Goal: Information Seeking & Learning: Compare options

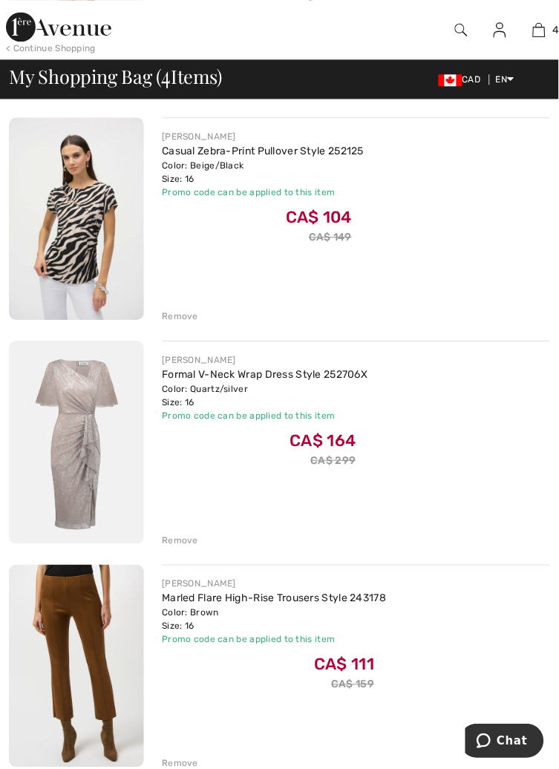
scroll to position [397, 0]
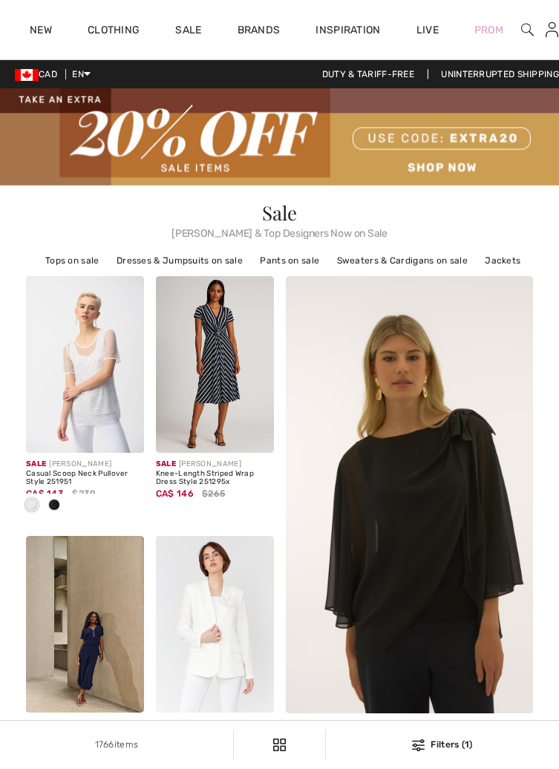
scroll to position [2635, 0]
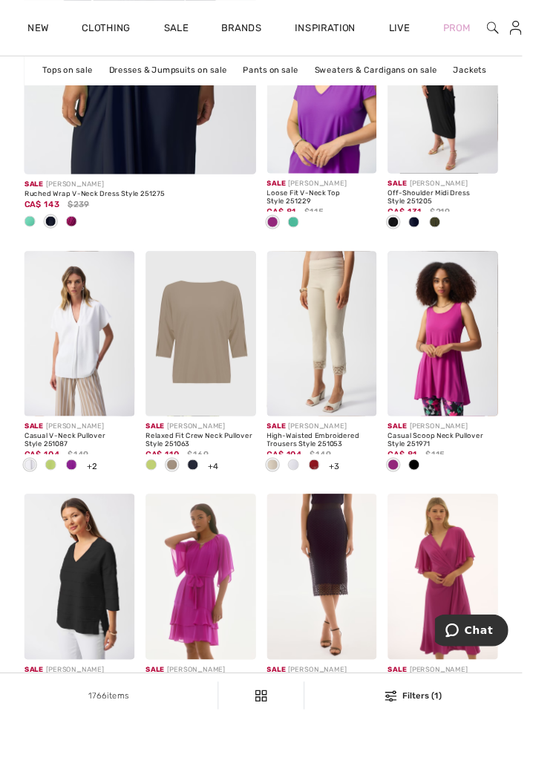
click at [203, 463] on div "Relaxed Fit Crew Neck Pullover Style 251063" at bounding box center [215, 471] width 118 height 17
click at [231, 350] on img at bounding box center [215, 357] width 118 height 177
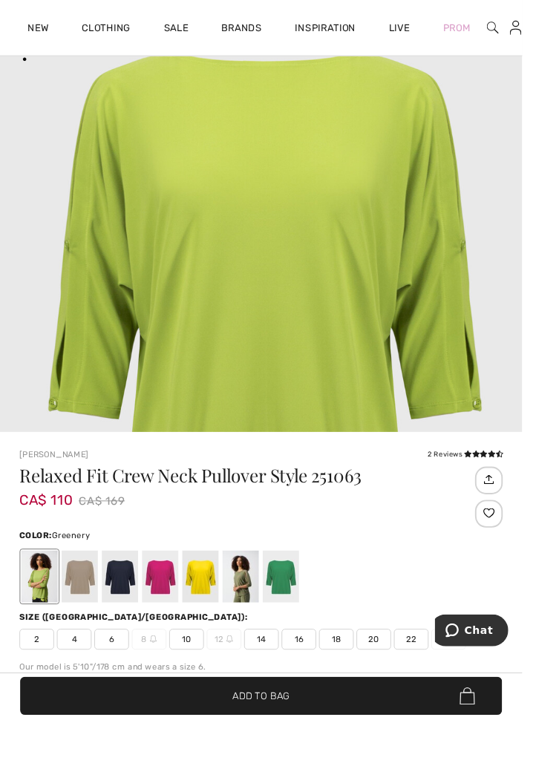
scroll to position [452, 0]
click at [85, 617] on div at bounding box center [85, 617] width 39 height 56
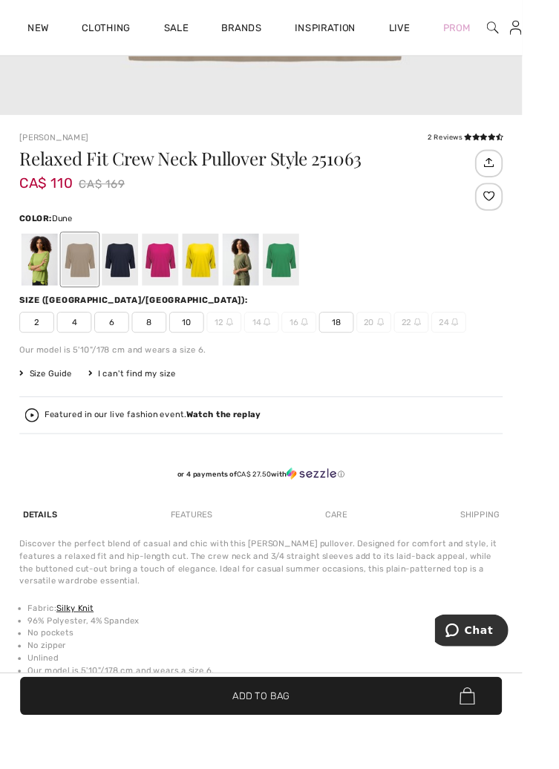
scroll to position [829, 0]
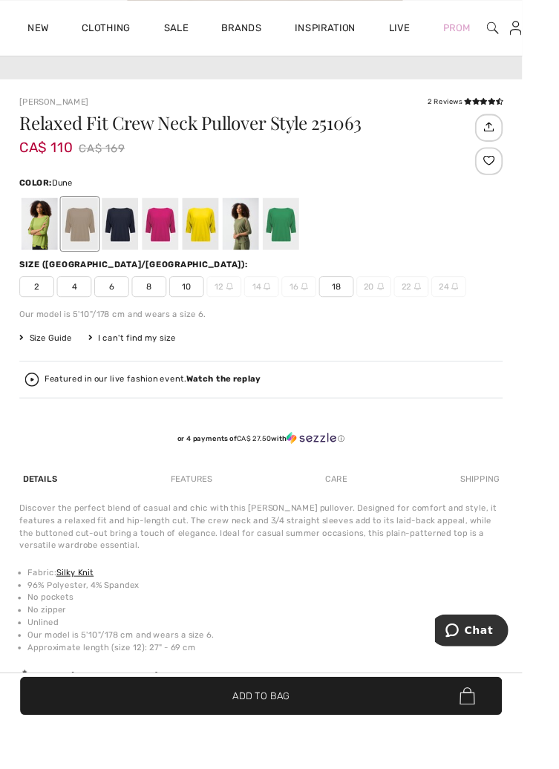
click at [51, 363] on span "Size Guide" at bounding box center [49, 361] width 56 height 13
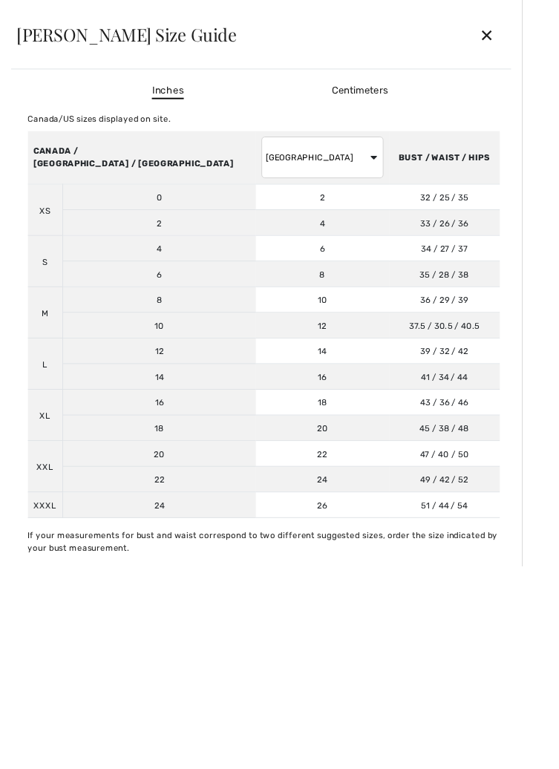
click at [541, 46] on div "✕" at bounding box center [521, 37] width 39 height 31
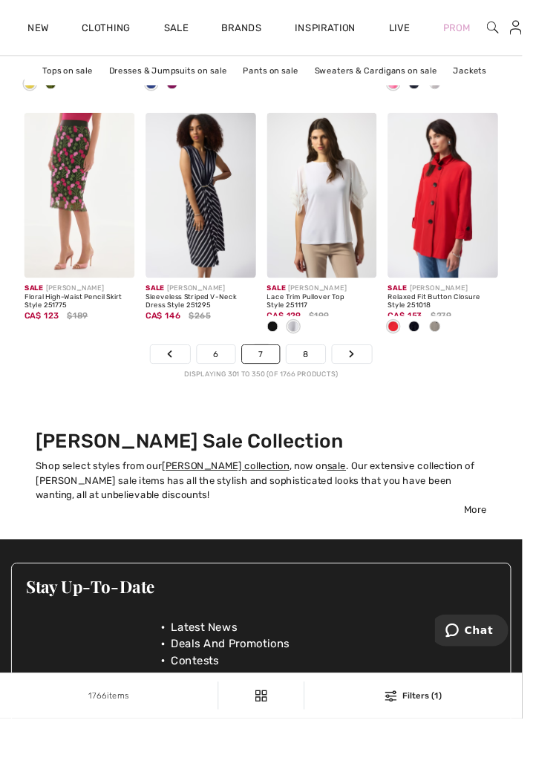
scroll to position [4068, 0]
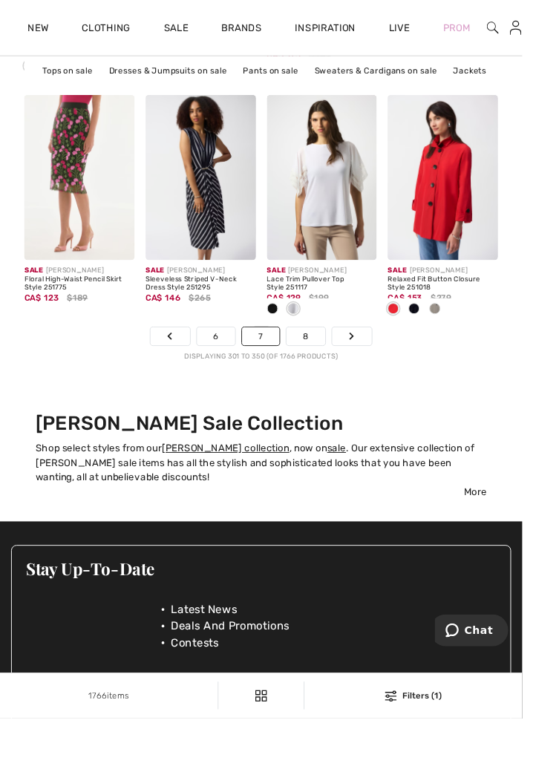
click at [329, 360] on link "8" at bounding box center [328, 359] width 42 height 19
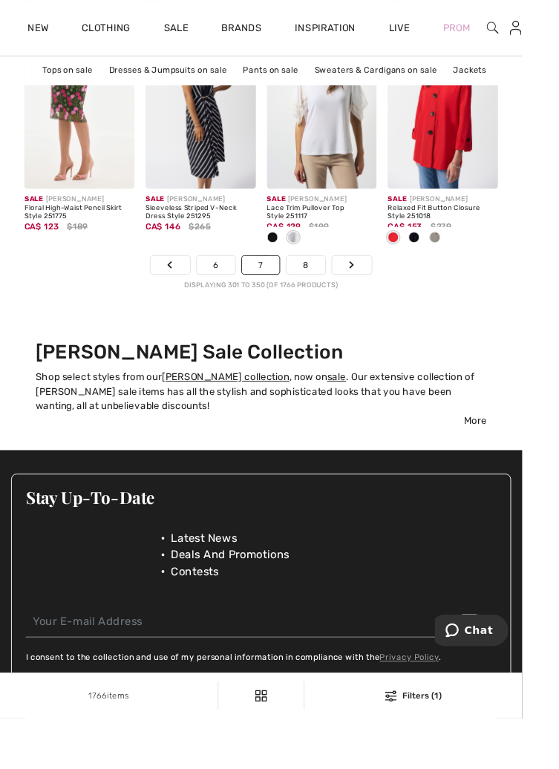
scroll to position [4145, 0]
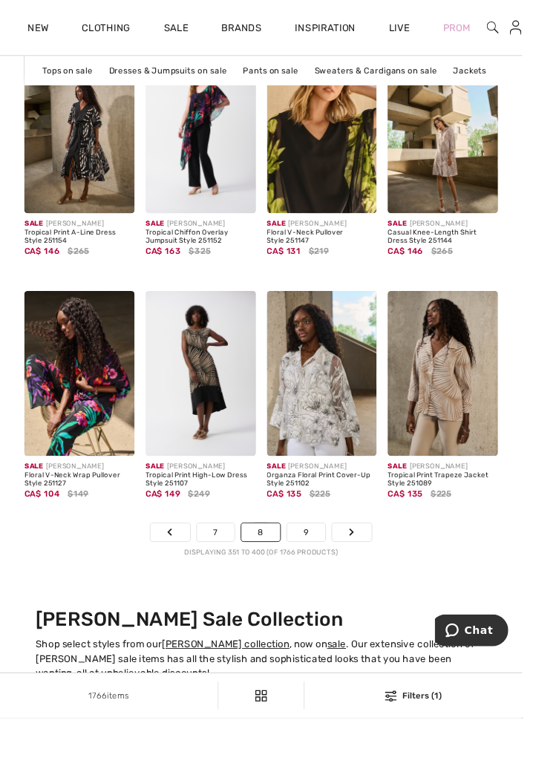
scroll to position [3860, 0]
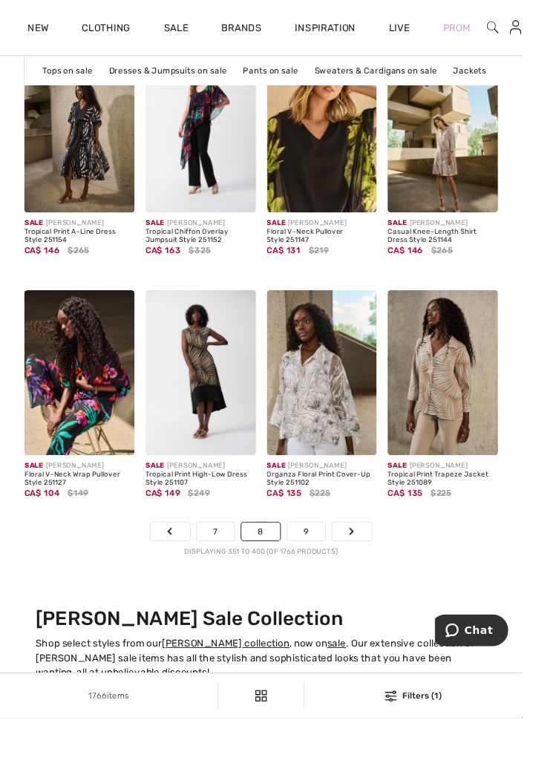
click at [326, 557] on div "Sale [PERSON_NAME] Organza Floral Print Cover-Up Style 251102 CA$ 135 $225" at bounding box center [345, 522] width 118 height 71
click at [331, 570] on link "9" at bounding box center [327, 568] width 41 height 19
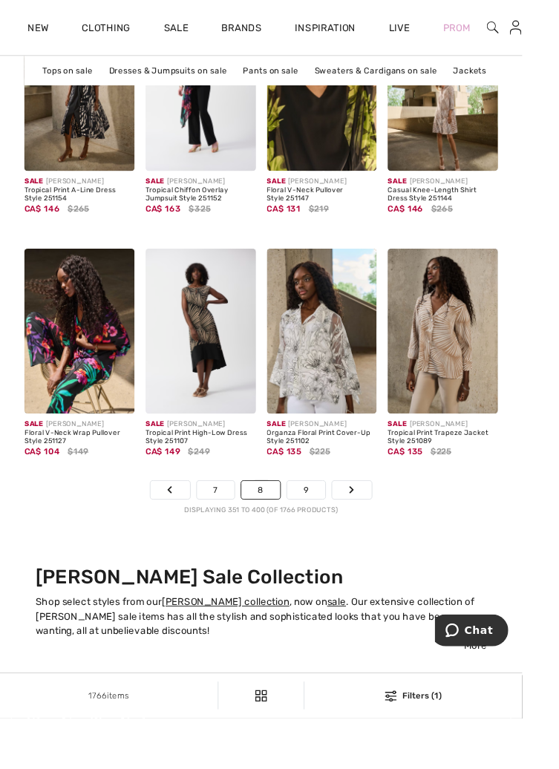
scroll to position [3936, 0]
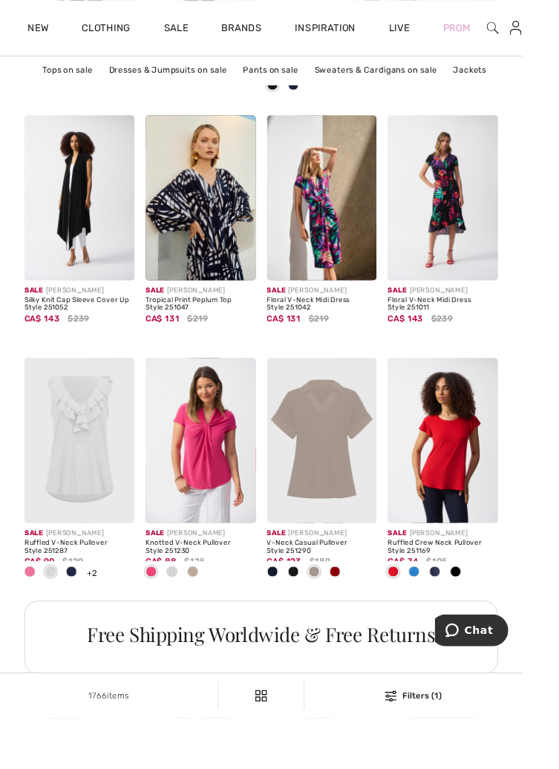
scroll to position [680, 0]
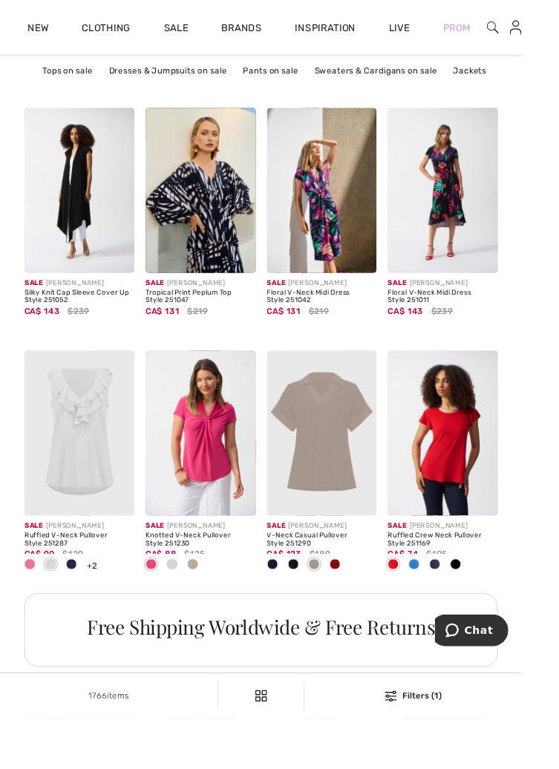
click at [200, 599] on div at bounding box center [206, 605] width 22 height 25
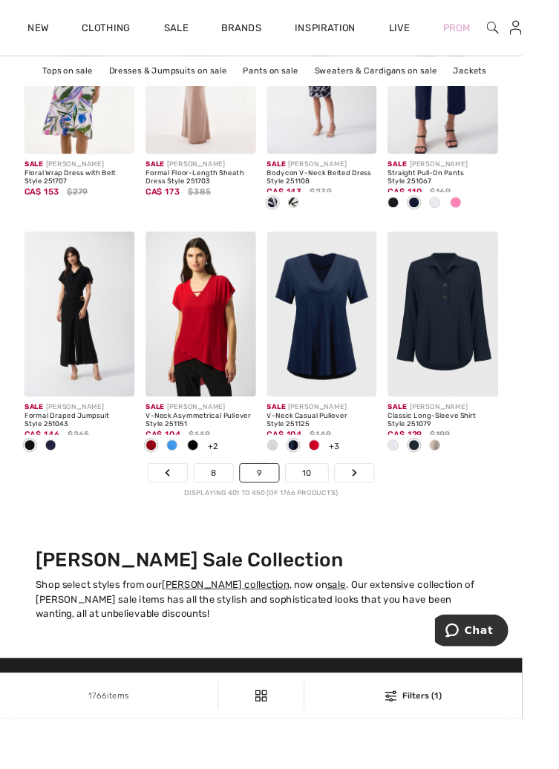
scroll to position [3935, 0]
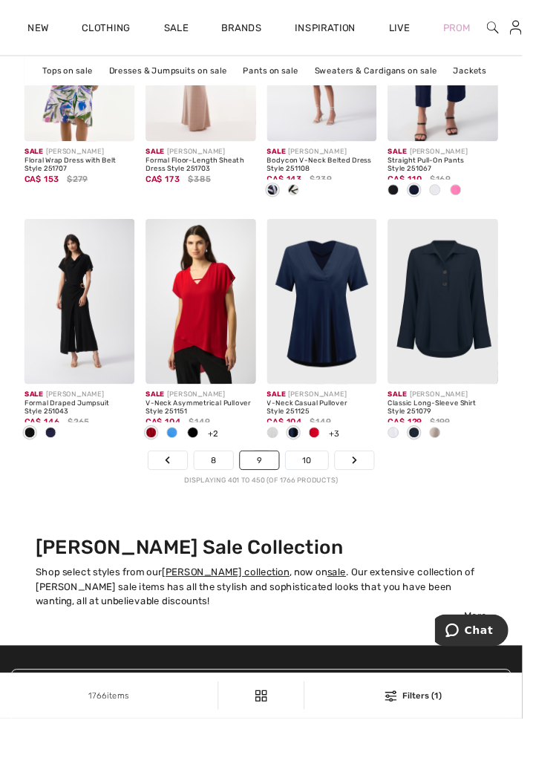
click at [332, 488] on link "10" at bounding box center [329, 492] width 46 height 19
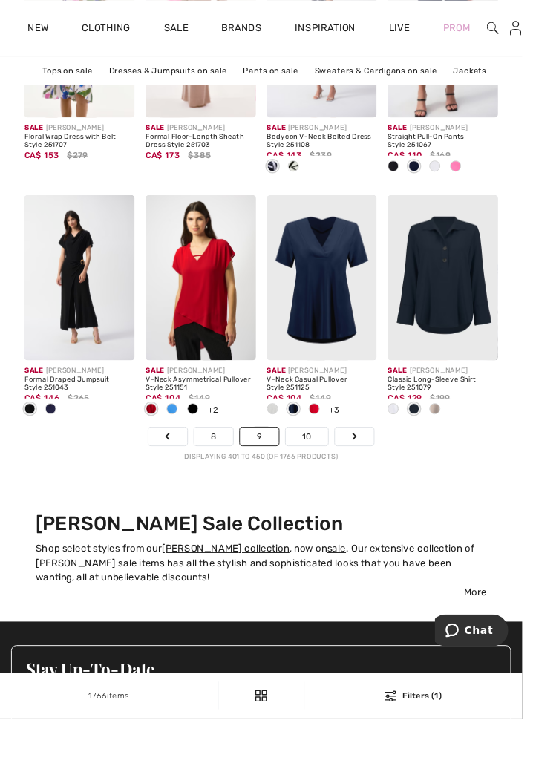
scroll to position [4012, 0]
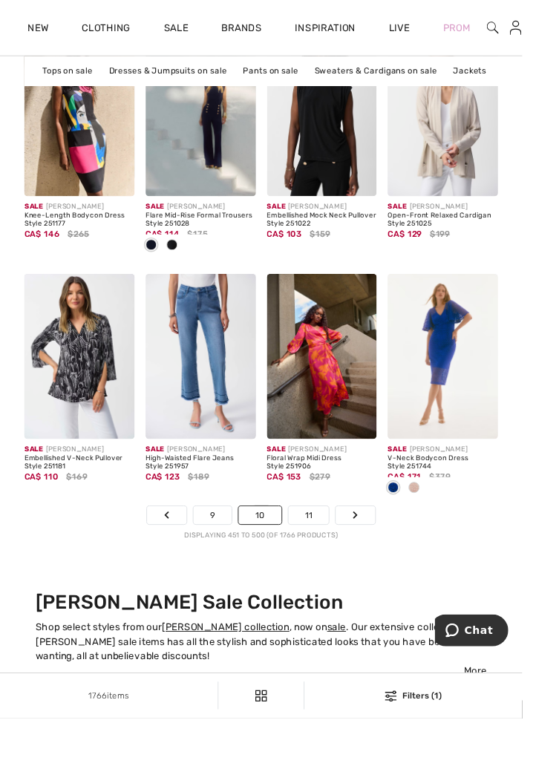
scroll to position [3883, 0]
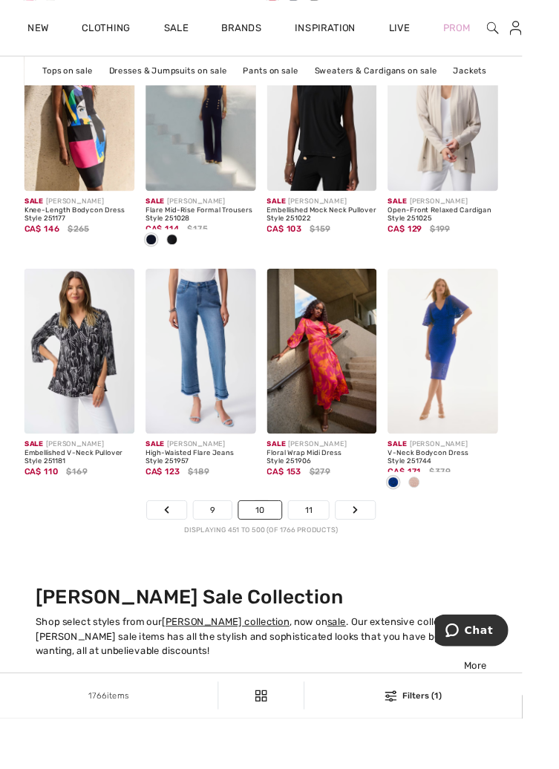
click at [336, 544] on link "11" at bounding box center [331, 545] width 44 height 19
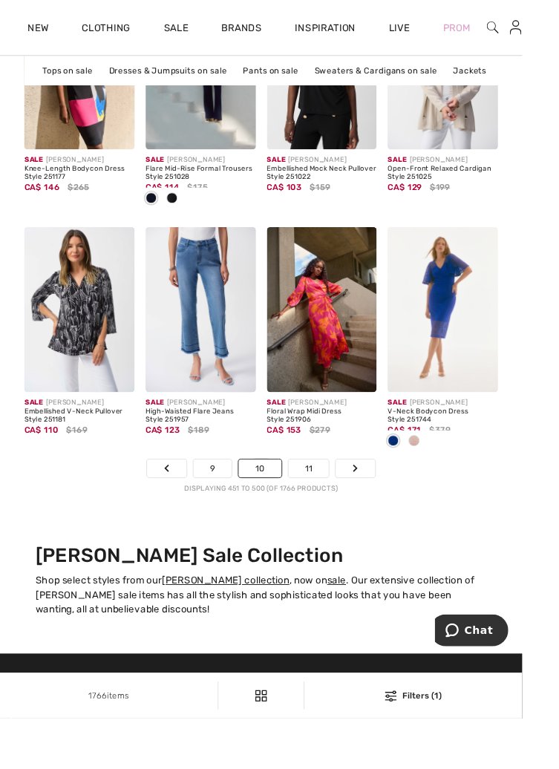
scroll to position [3959, 0]
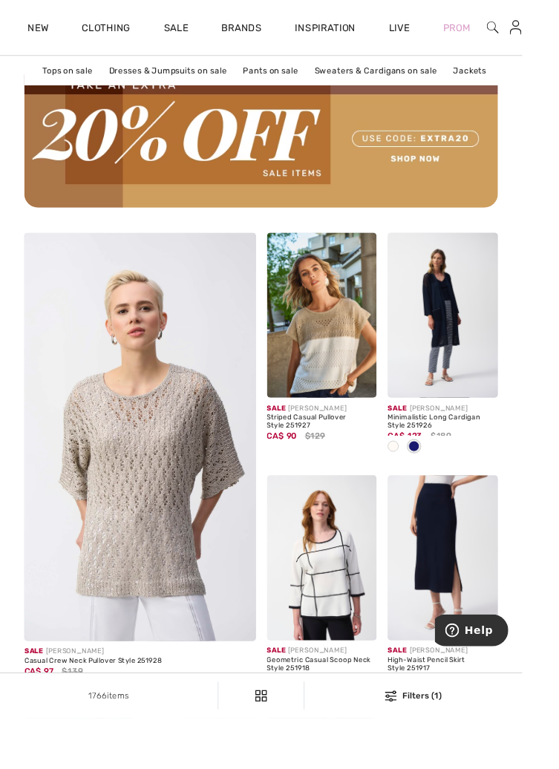
scroll to position [2135, 0]
click at [179, 567] on img at bounding box center [149, 472] width 297 height 446
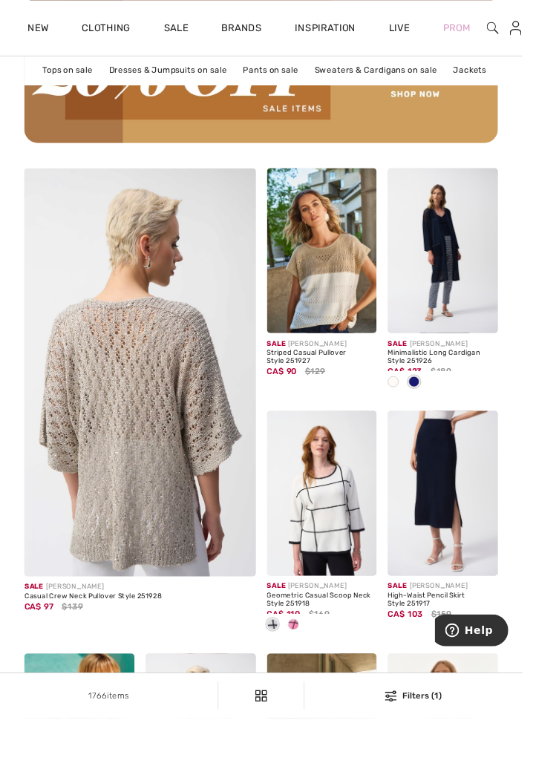
scroll to position [2211, 0]
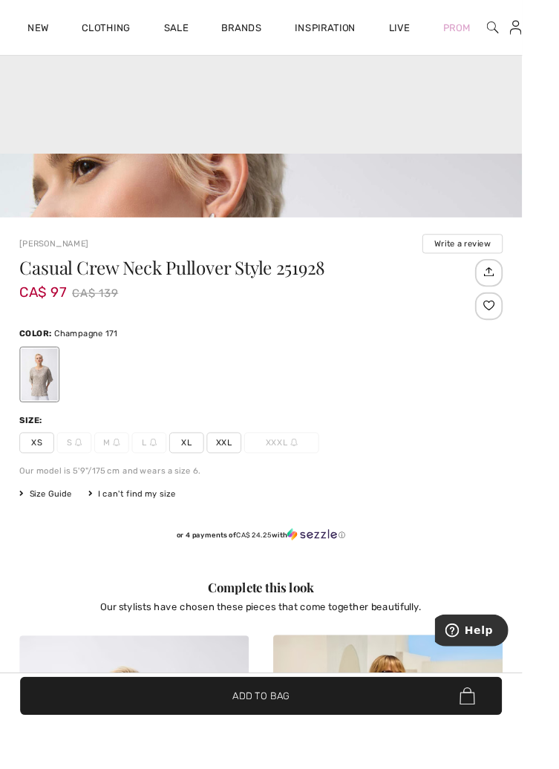
scroll to position [669, 0]
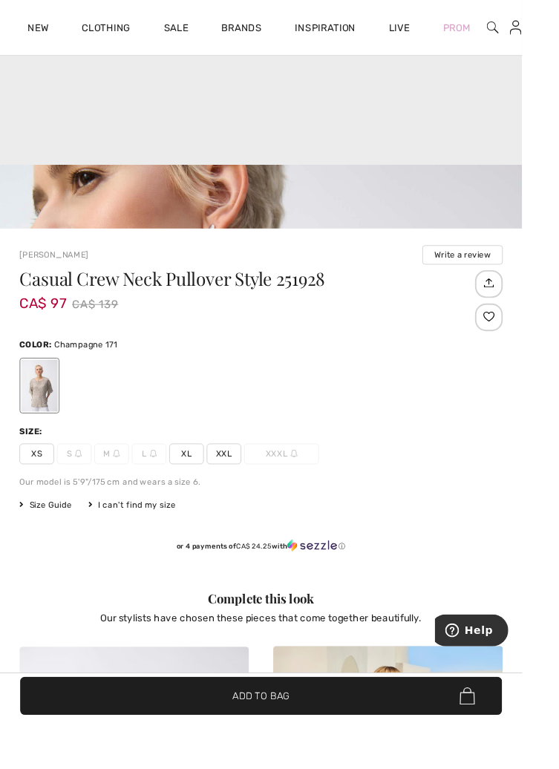
click at [48, 538] on span "Size Guide" at bounding box center [49, 541] width 56 height 13
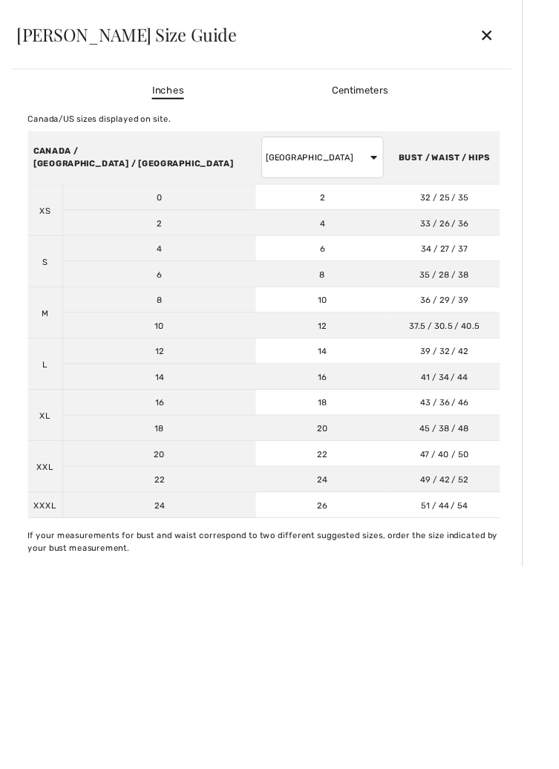
click at [541, 40] on div "✕" at bounding box center [521, 37] width 39 height 31
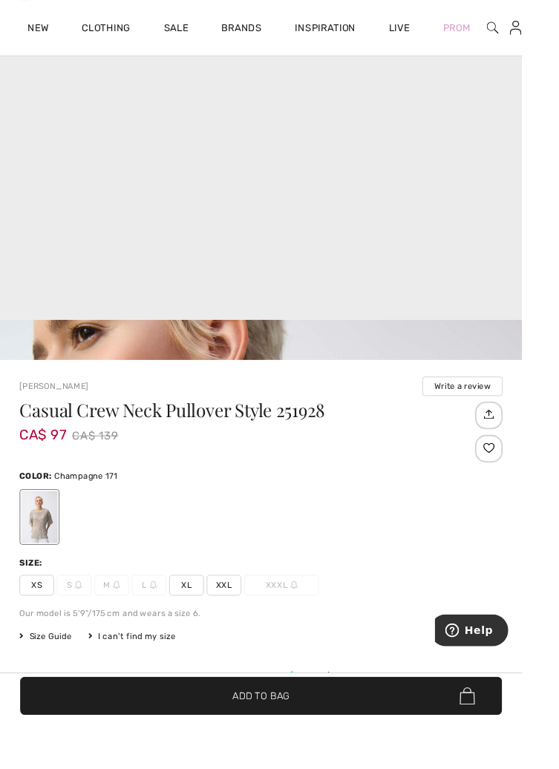
scroll to position [529, 0]
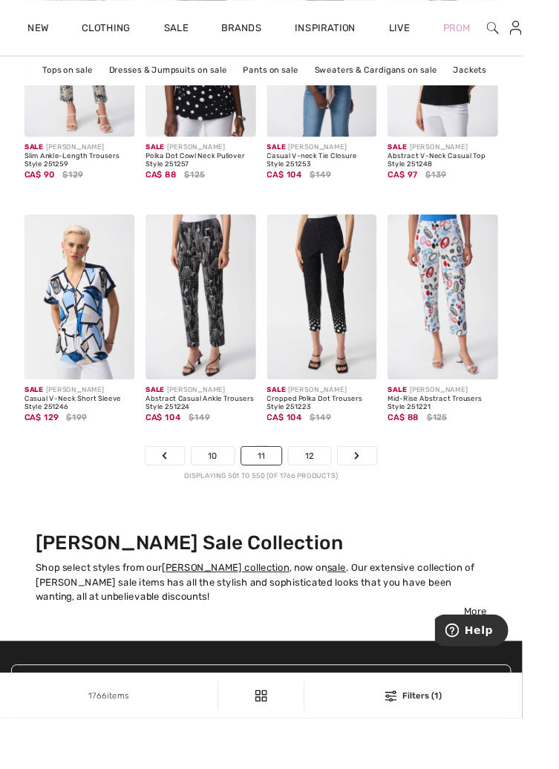
scroll to position [3944, 0]
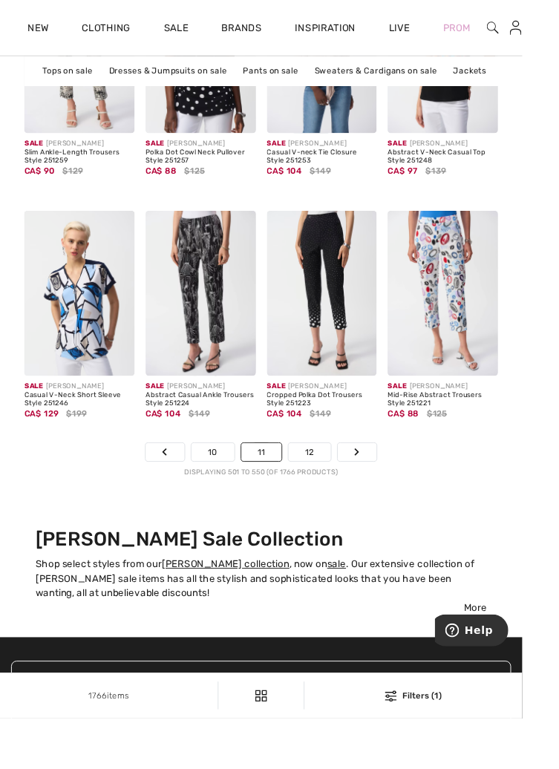
click at [333, 484] on link "12" at bounding box center [331, 483] width 45 height 19
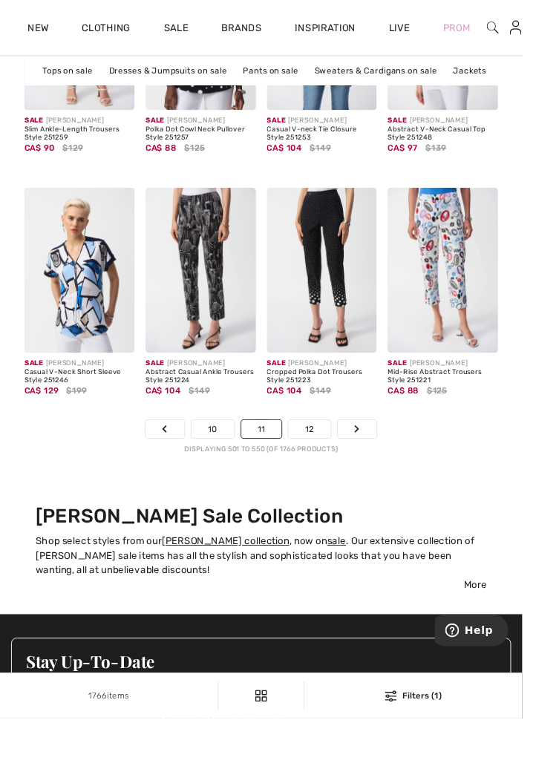
scroll to position [4020, 0]
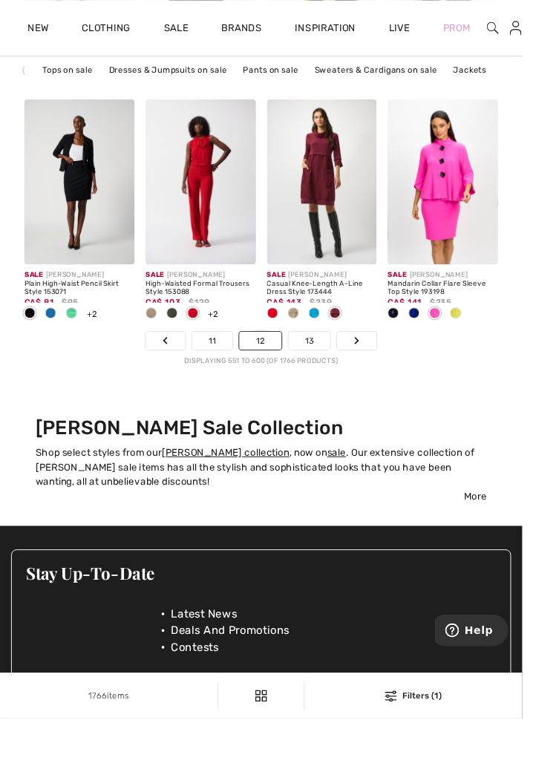
scroll to position [4065, 0]
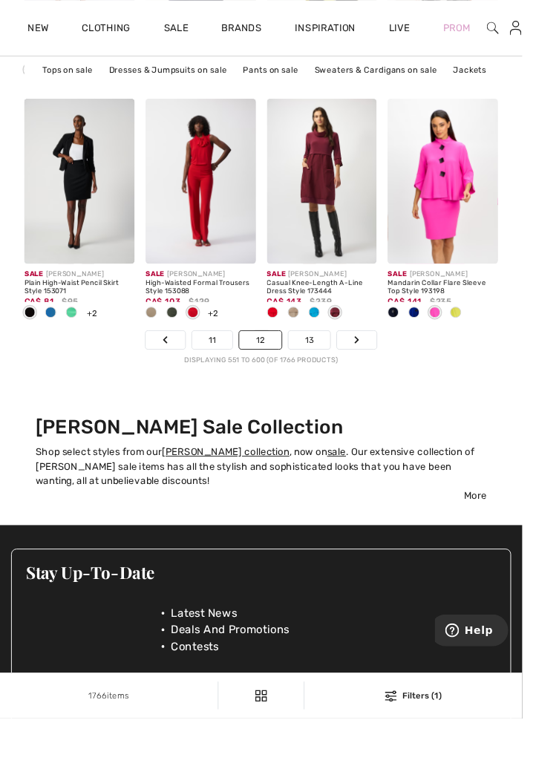
click at [343, 362] on link "13" at bounding box center [331, 363] width 45 height 19
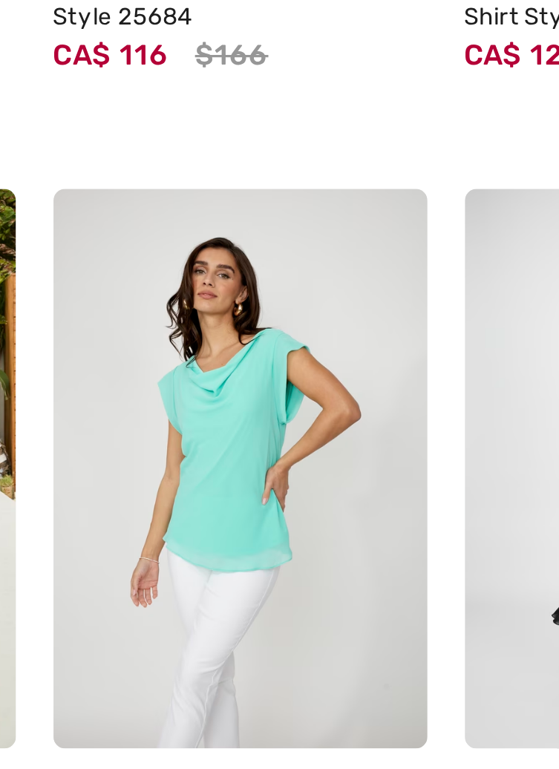
scroll to position [1250, 0]
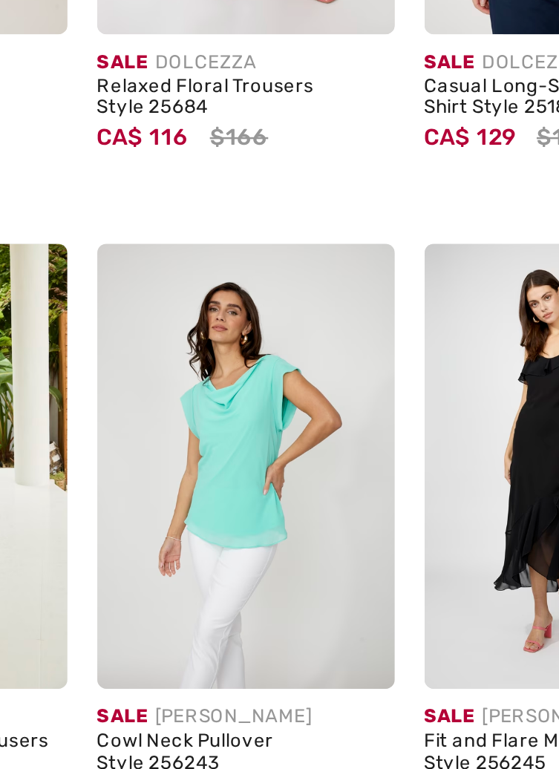
click at [204, 630] on div "Cowl Neck Pullover Style 256243" at bounding box center [215, 633] width 118 height 17
click at [222, 517] on img at bounding box center [215, 519] width 118 height 177
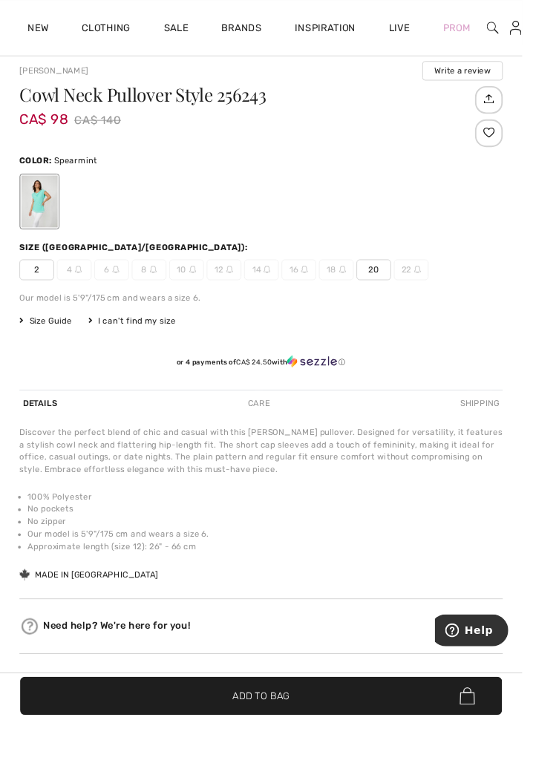
scroll to position [866, 0]
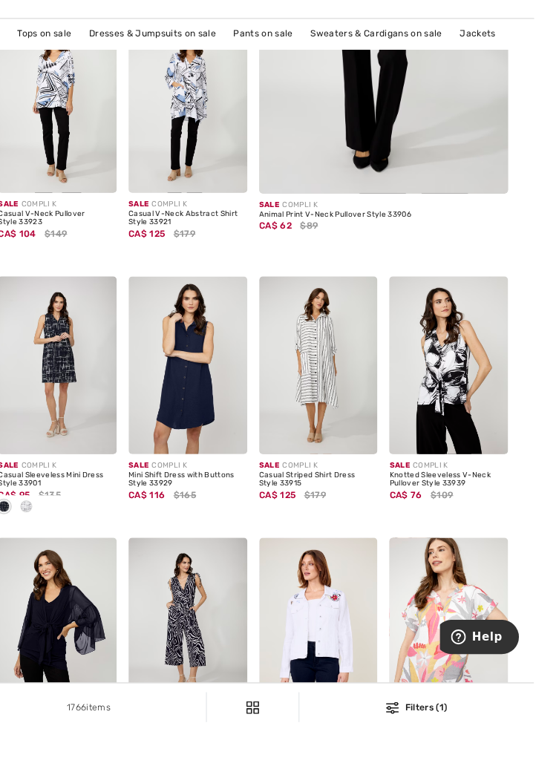
scroll to position [487, 0]
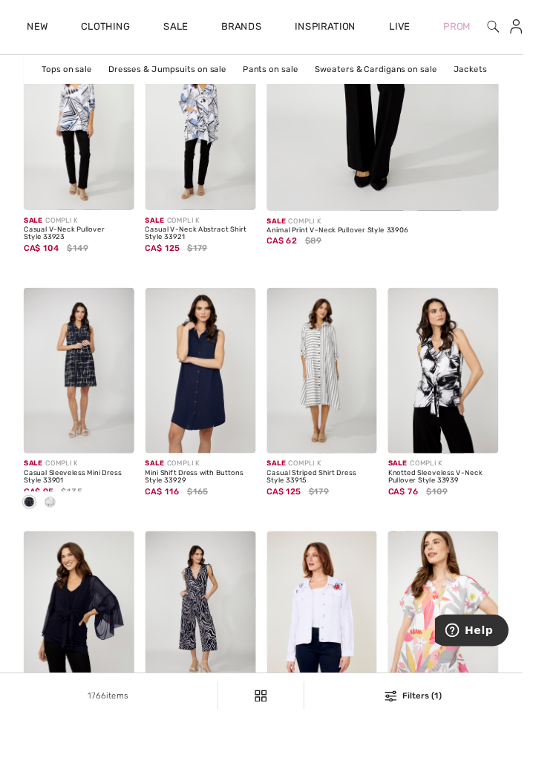
click at [353, 399] on img at bounding box center [345, 397] width 118 height 177
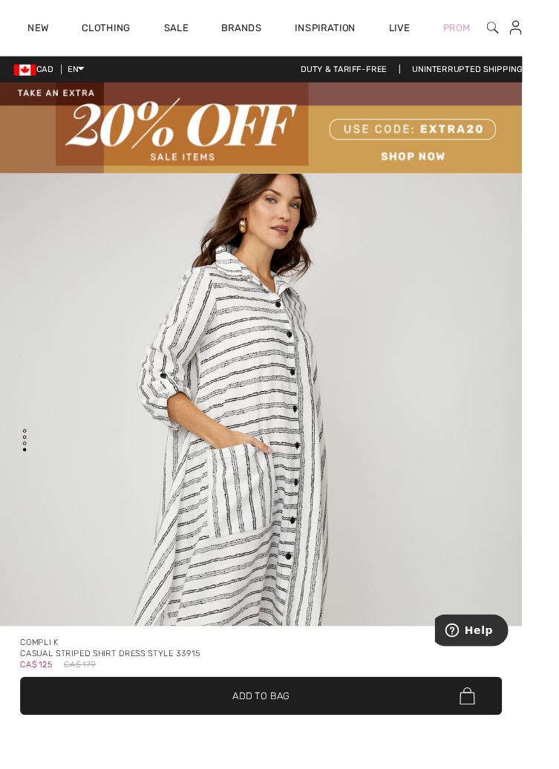
scroll to position [2676, 0]
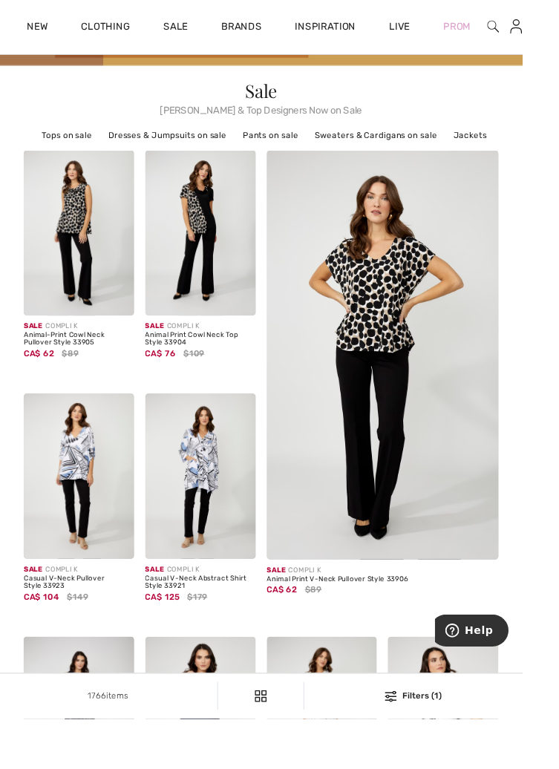
scroll to position [118, 0]
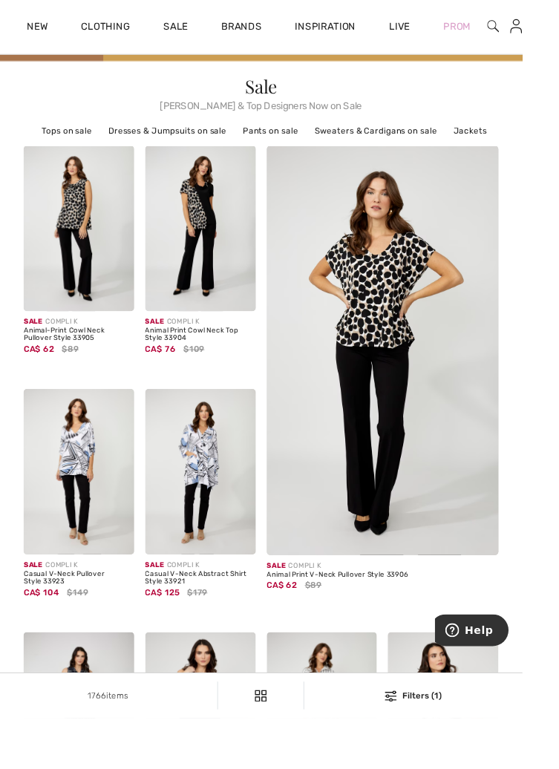
click at [218, 255] on img at bounding box center [215, 245] width 118 height 177
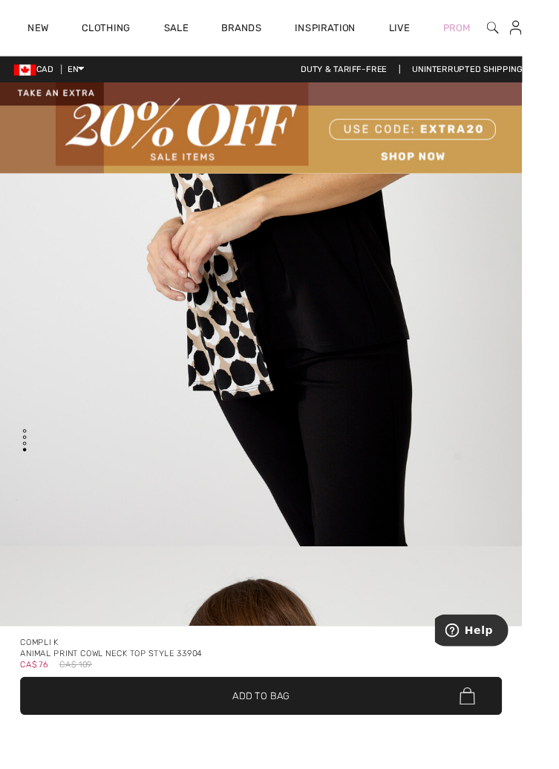
scroll to position [2109, 0]
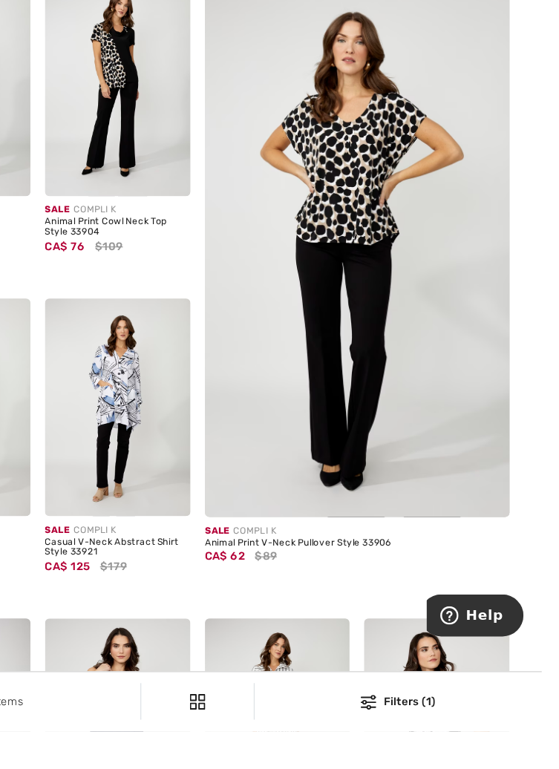
scroll to position [119, 0]
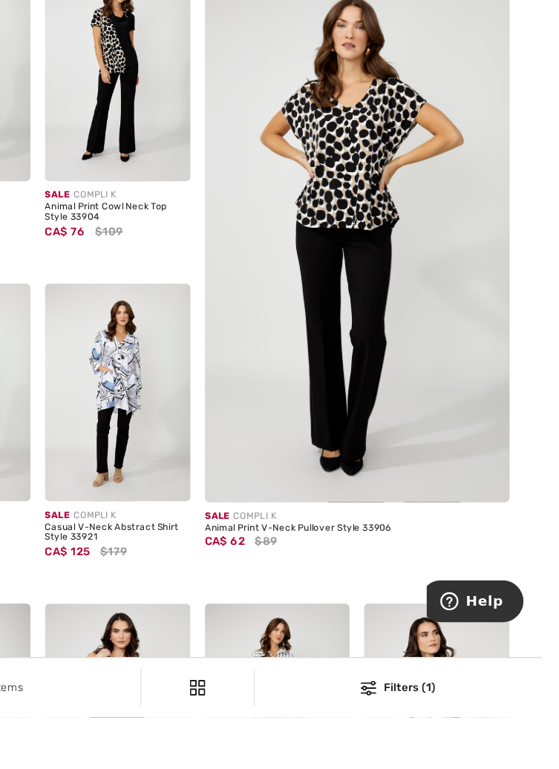
click at [428, 444] on img at bounding box center [409, 380] width 297 height 446
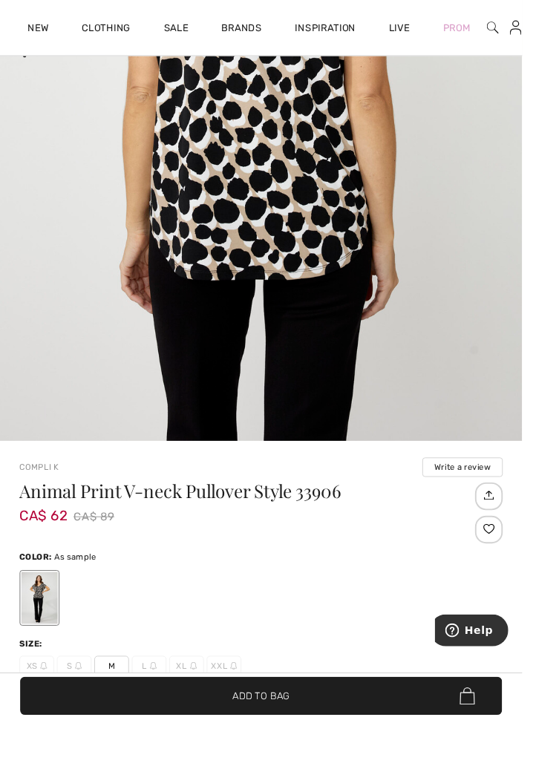
scroll to position [442, 0]
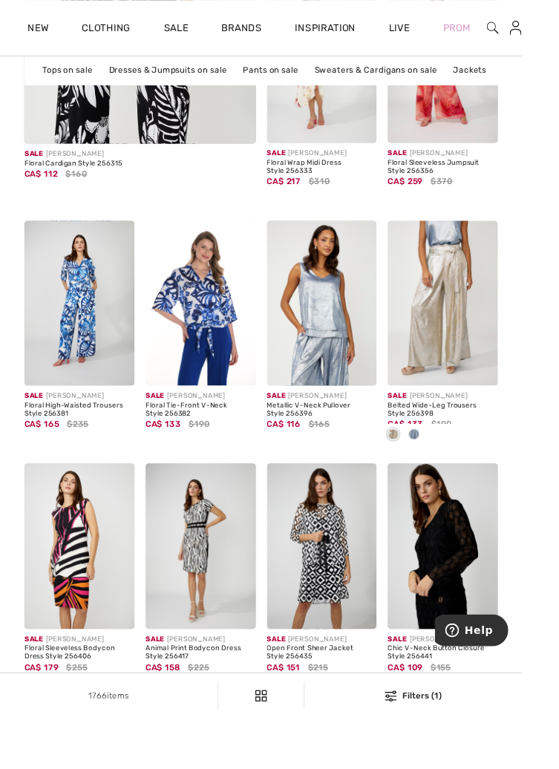
scroll to position [2701, 0]
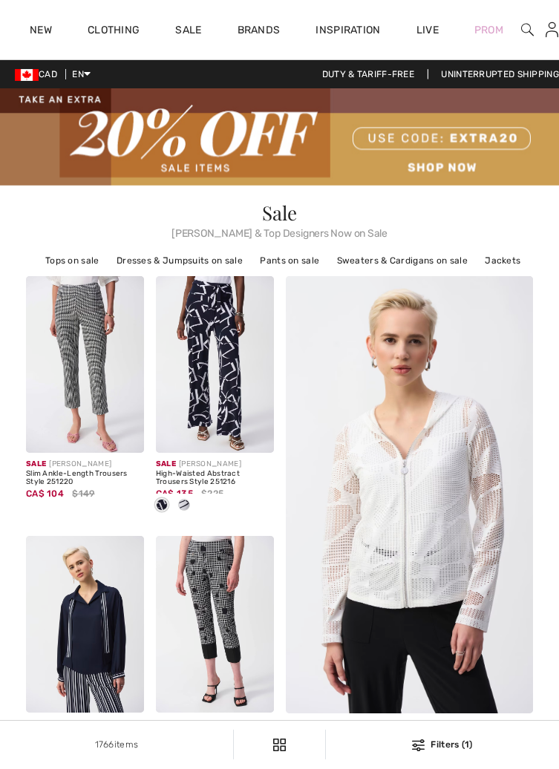
checkbox input "true"
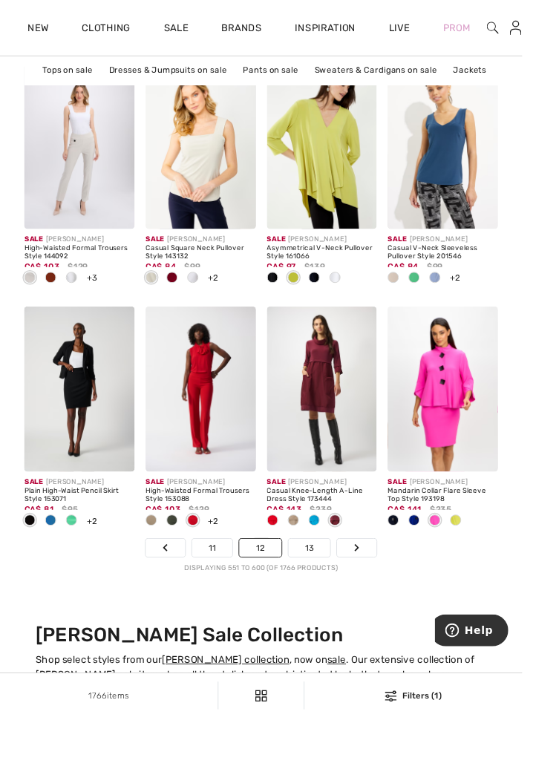
scroll to position [3846, 0]
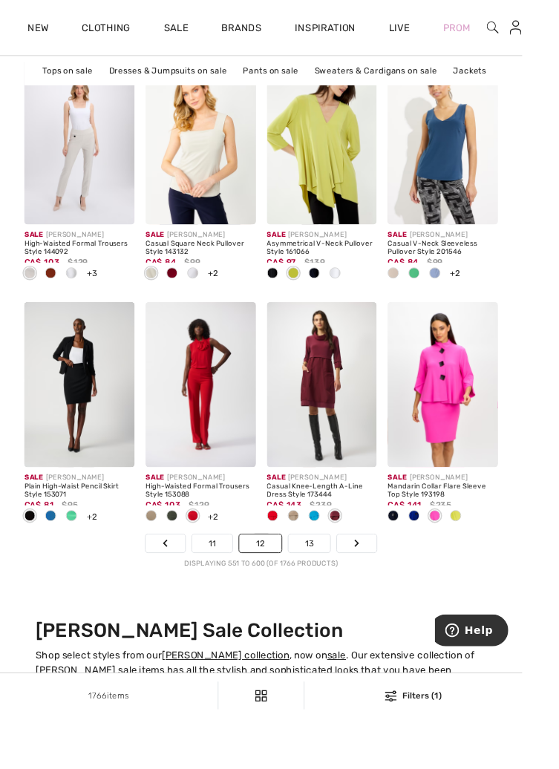
click at [336, 582] on link "13" at bounding box center [331, 581] width 45 height 19
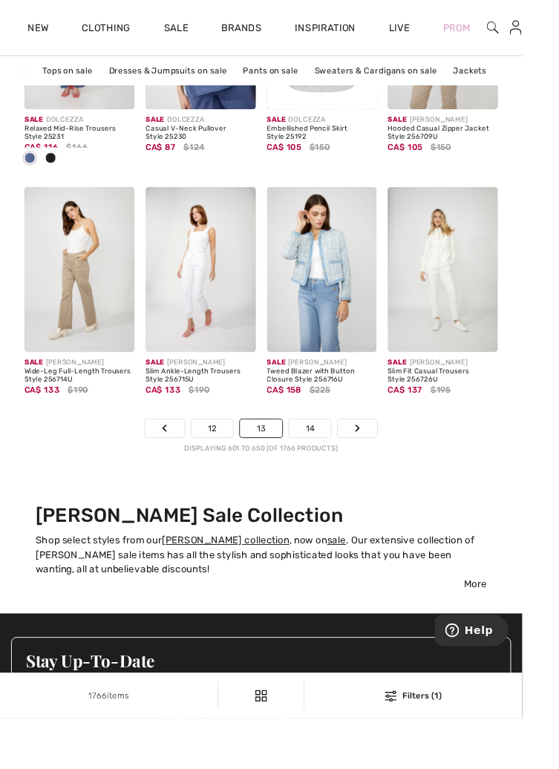
scroll to position [3978, 0]
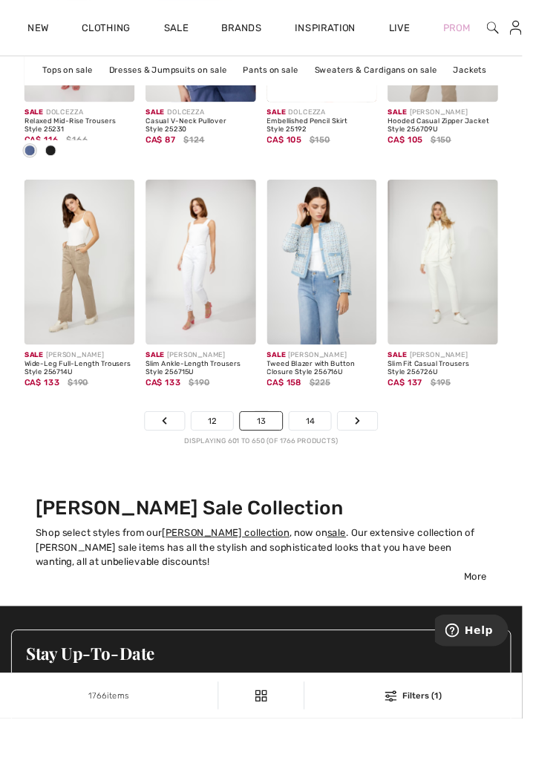
click at [333, 454] on link "14" at bounding box center [332, 450] width 45 height 19
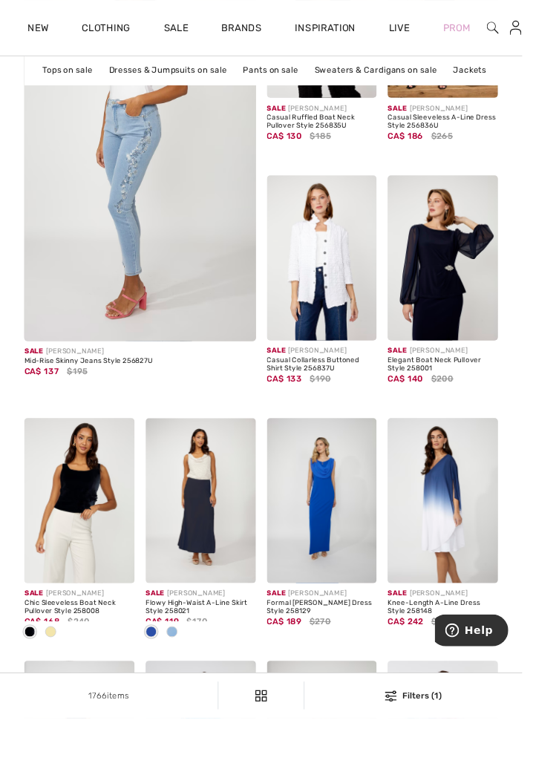
scroll to position [2459, 0]
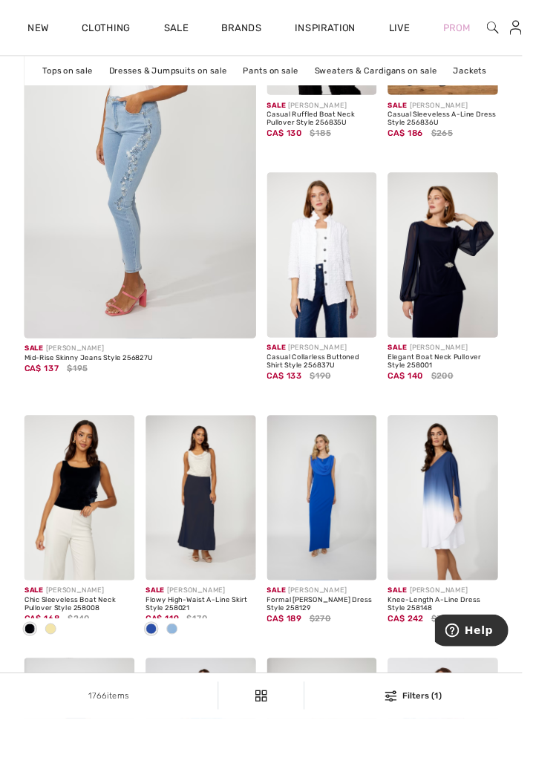
click at [353, 534] on img at bounding box center [345, 533] width 118 height 177
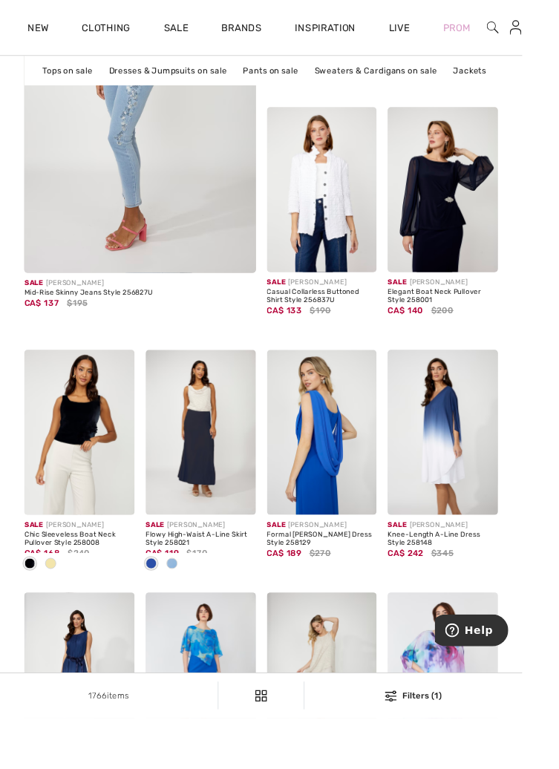
scroll to position [2536, 0]
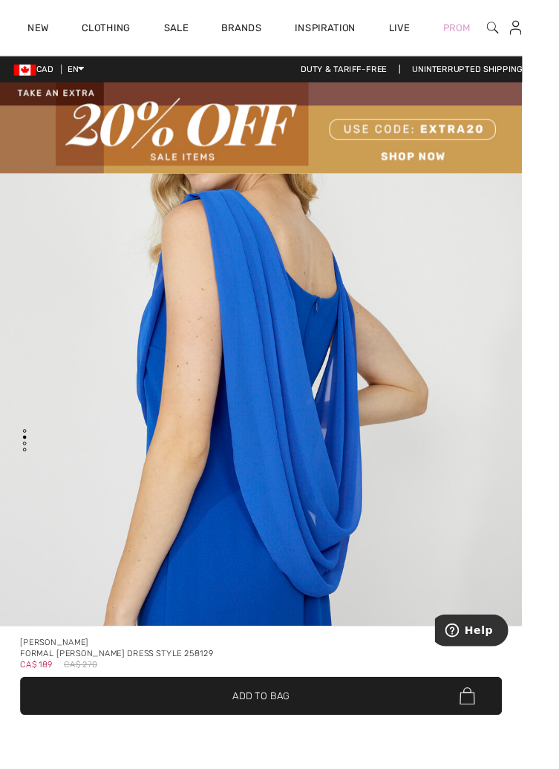
scroll to position [1028, 0]
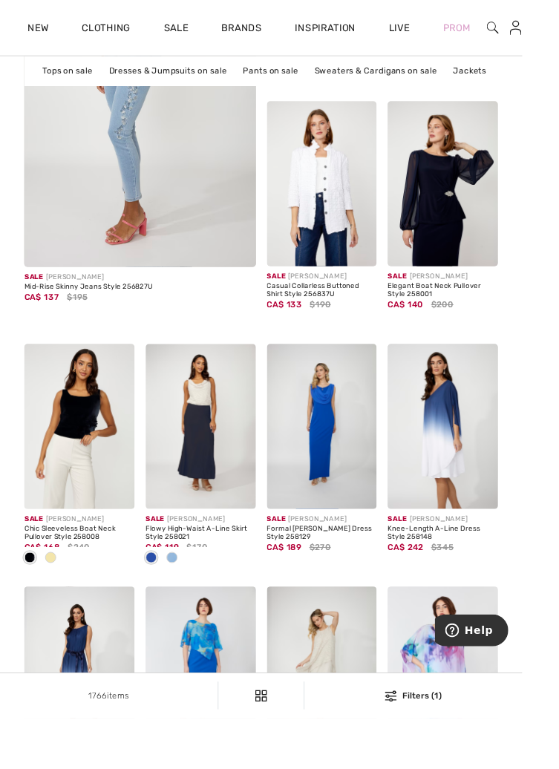
click at [489, 221] on img at bounding box center [474, 196] width 118 height 177
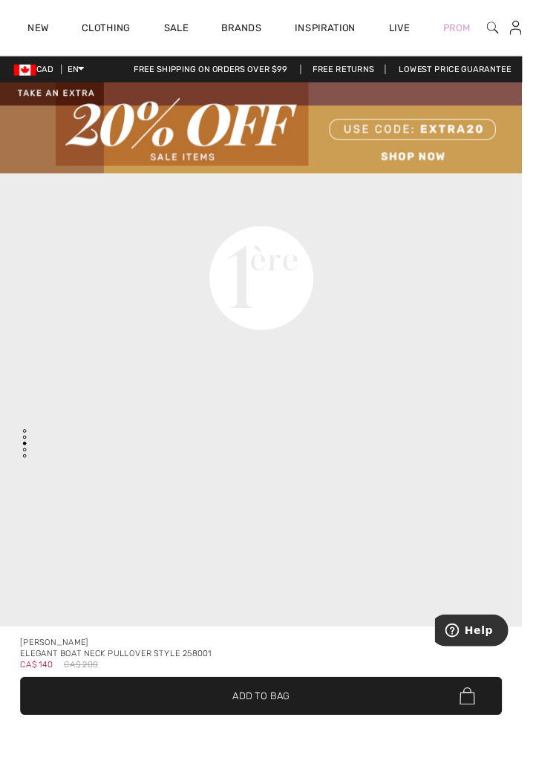
scroll to position [1969, 0]
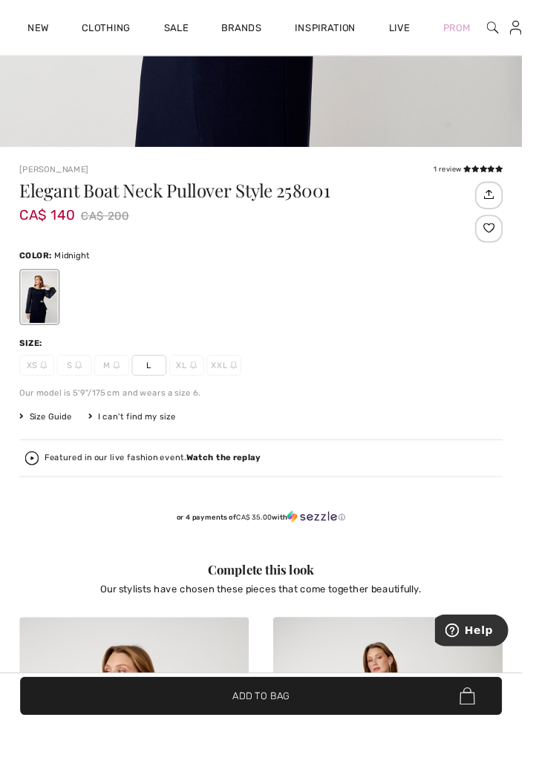
scroll to position [734, 0]
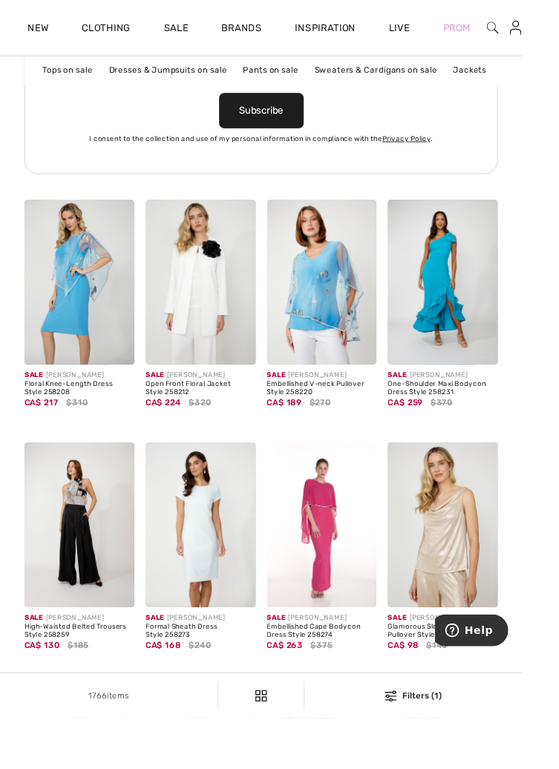
scroll to position [3419, 0]
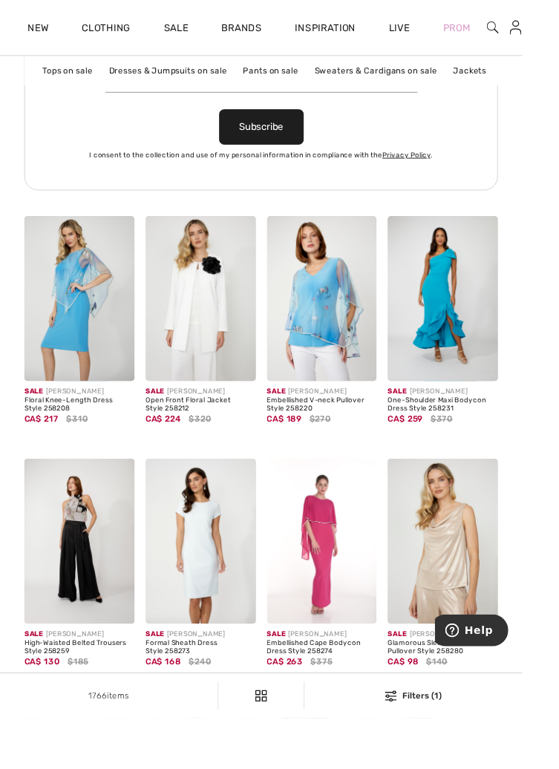
click at [346, 327] on img at bounding box center [345, 320] width 118 height 177
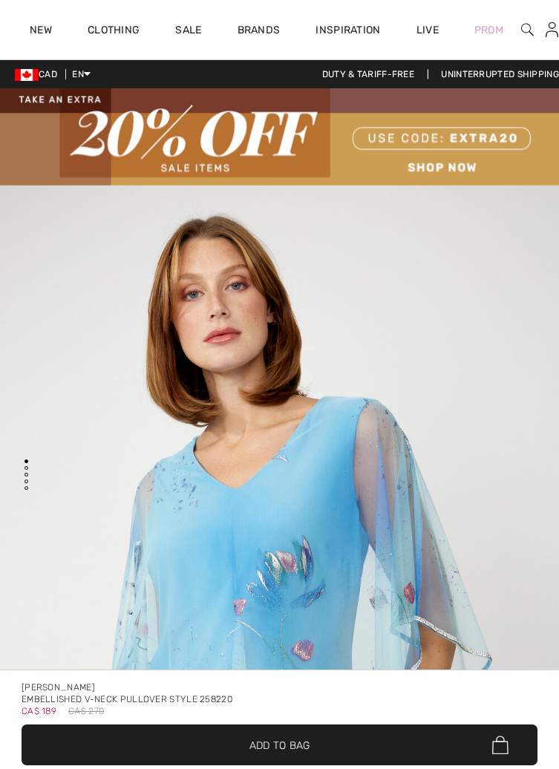
checkbox input "true"
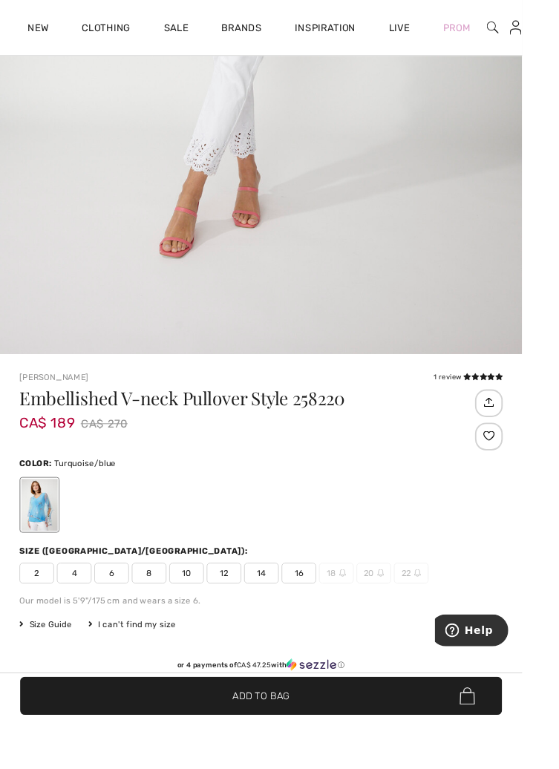
scroll to position [565, 0]
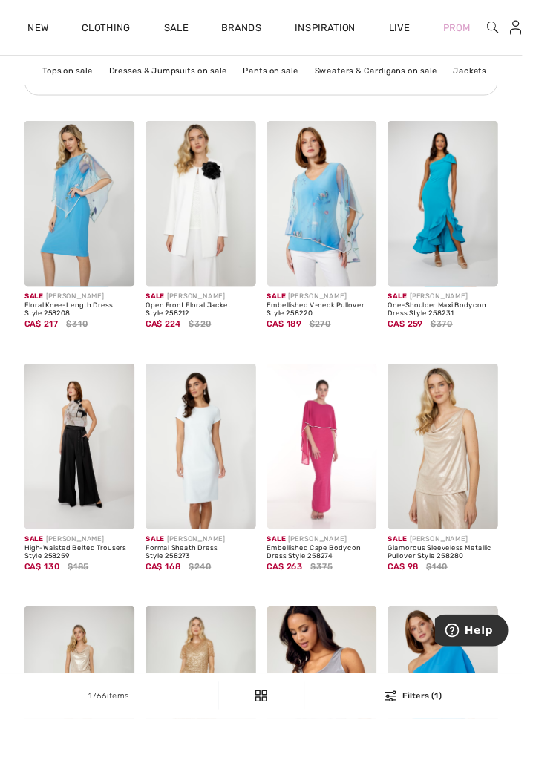
click at [354, 491] on img at bounding box center [345, 478] width 118 height 177
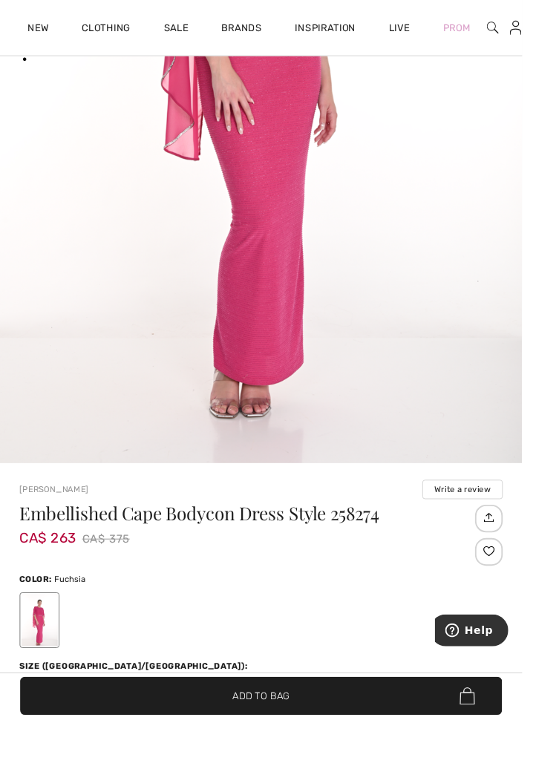
scroll to position [495, 0]
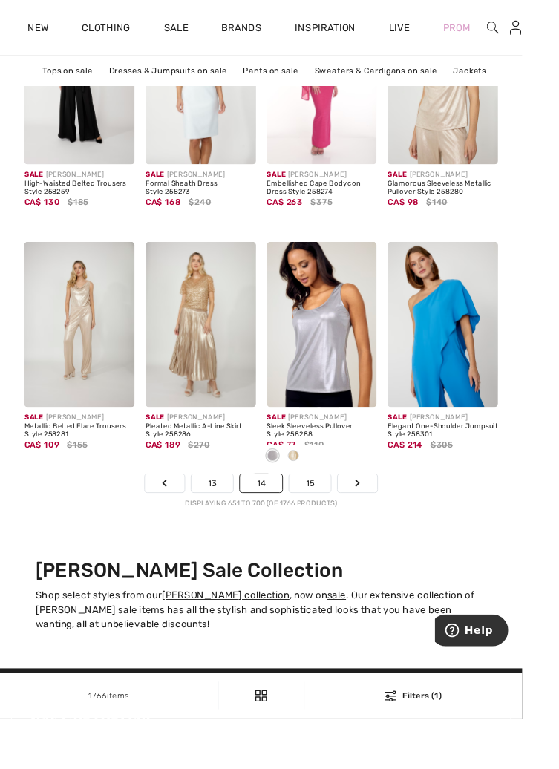
scroll to position [3912, 0]
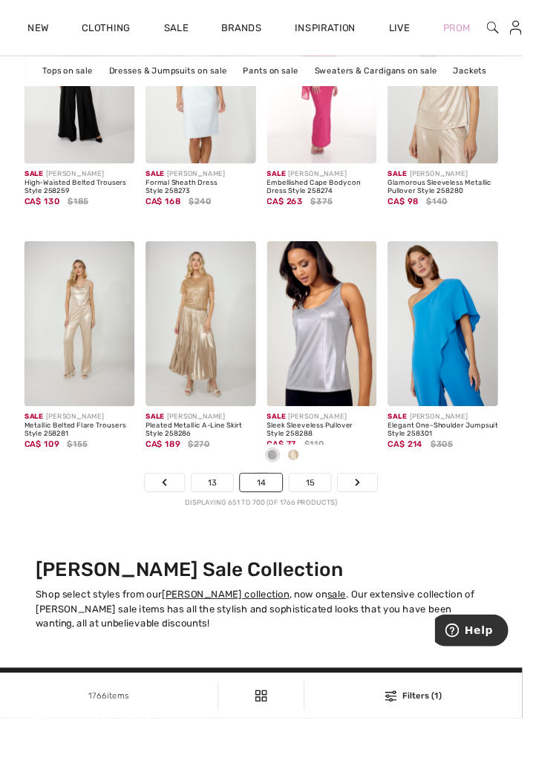
click at [334, 519] on link "15" at bounding box center [332, 516] width 45 height 19
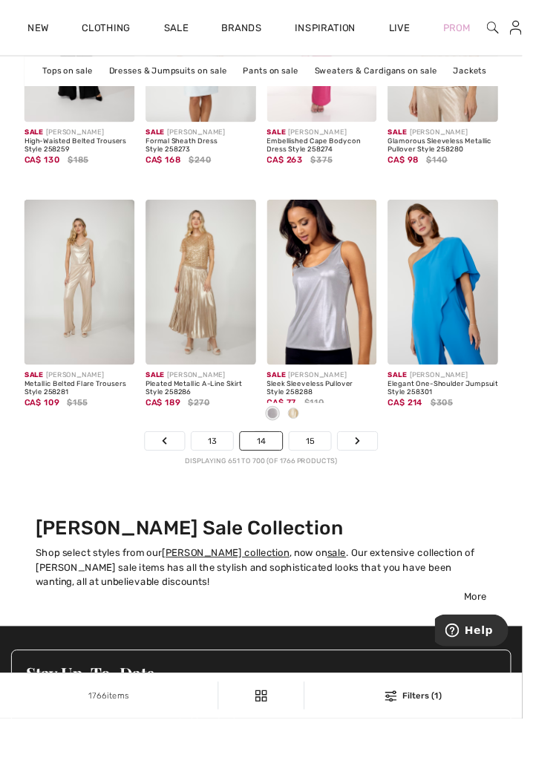
scroll to position [3988, 0]
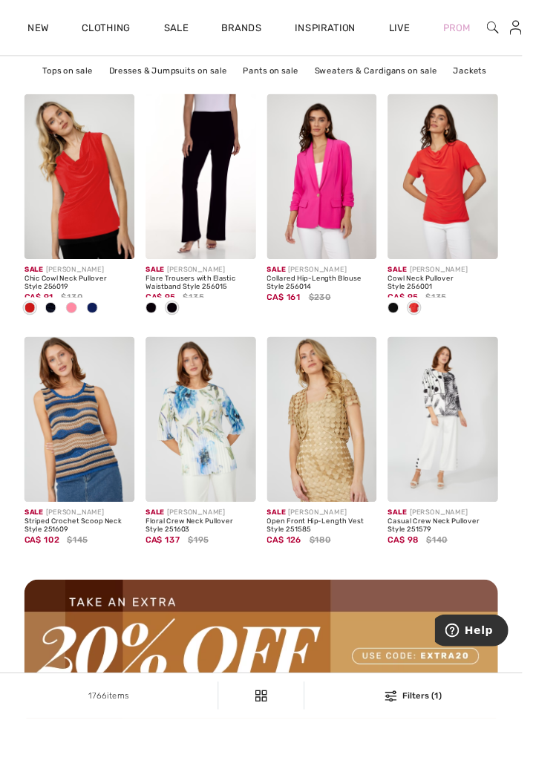
scroll to position [1599, 0]
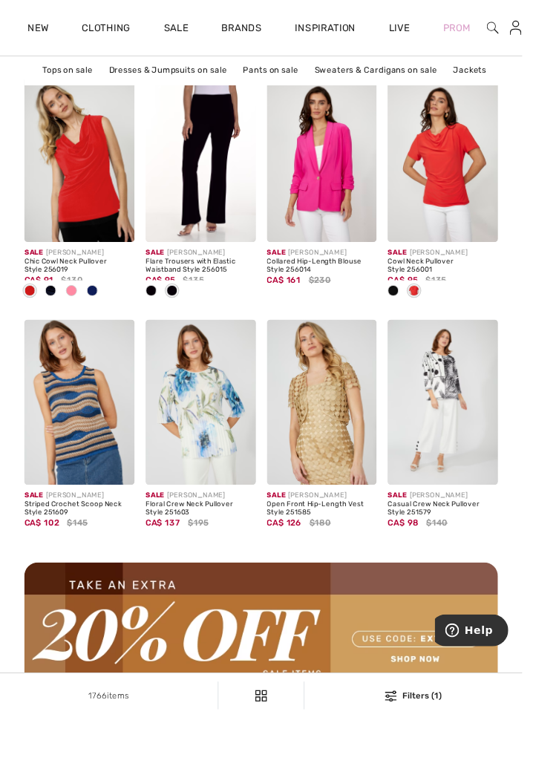
click at [239, 413] on img at bounding box center [215, 430] width 118 height 177
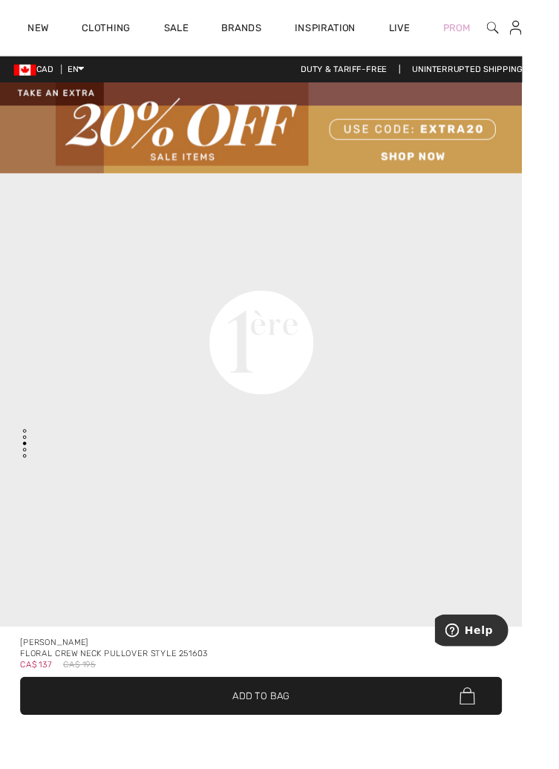
scroll to position [1917, 0]
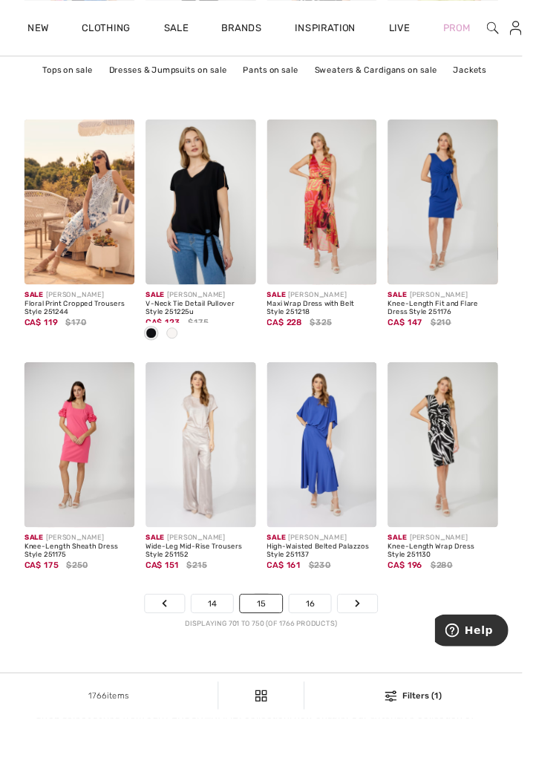
scroll to position [3784, 0]
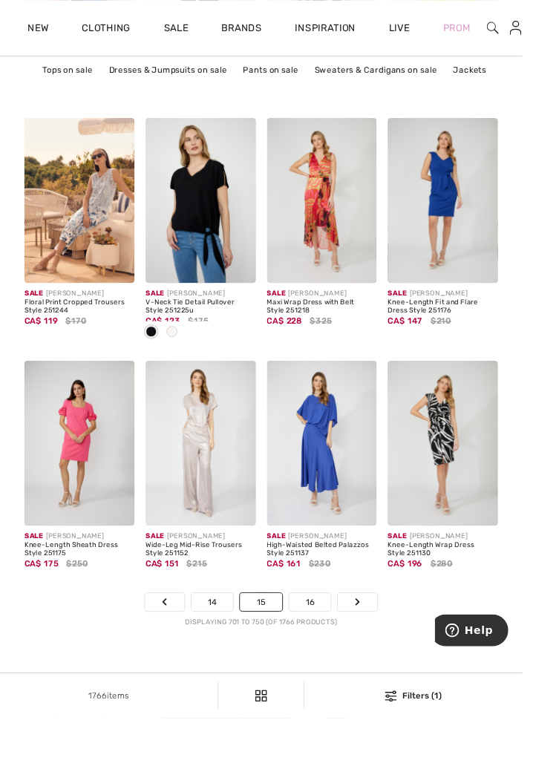
click at [339, 642] on link "16" at bounding box center [332, 644] width 45 height 19
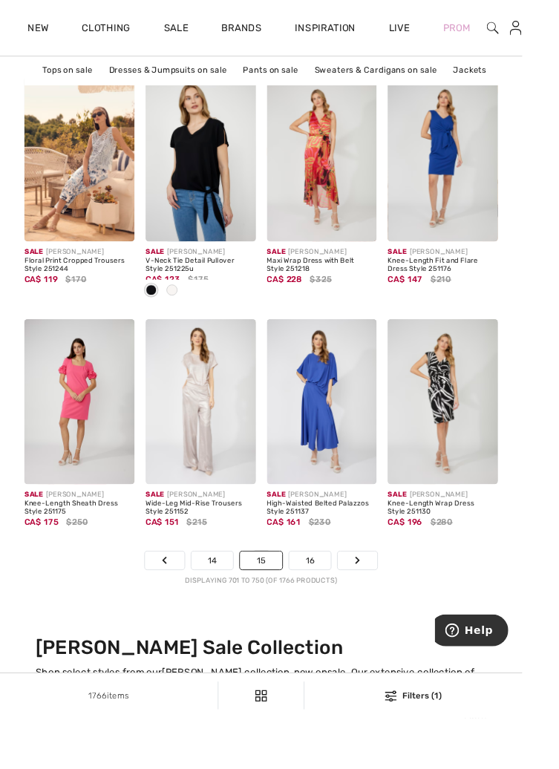
scroll to position [3860, 0]
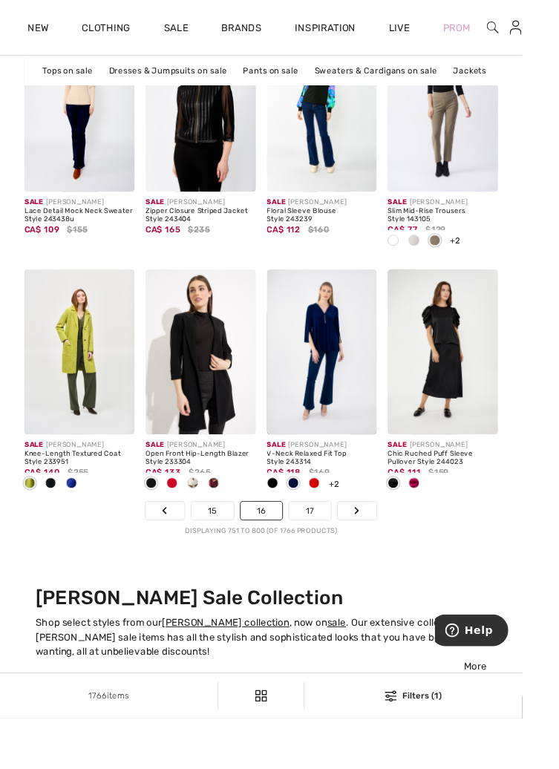
scroll to position [3885, 0]
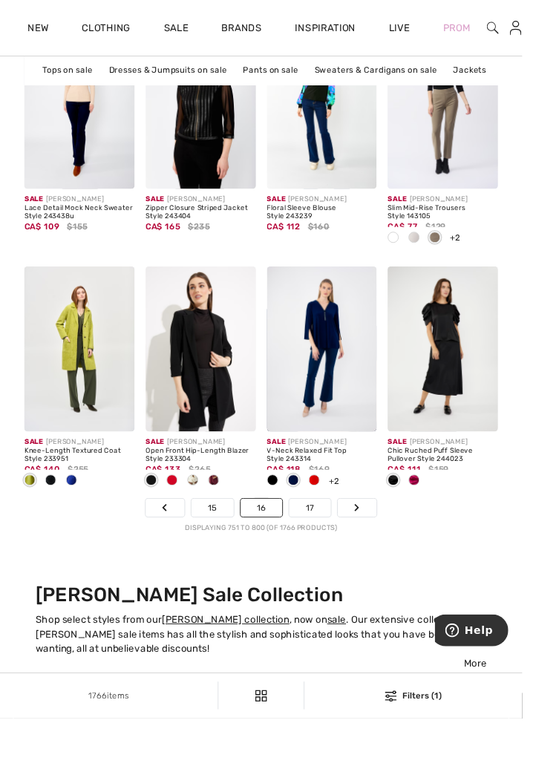
click at [333, 536] on link "17" at bounding box center [332, 543] width 45 height 19
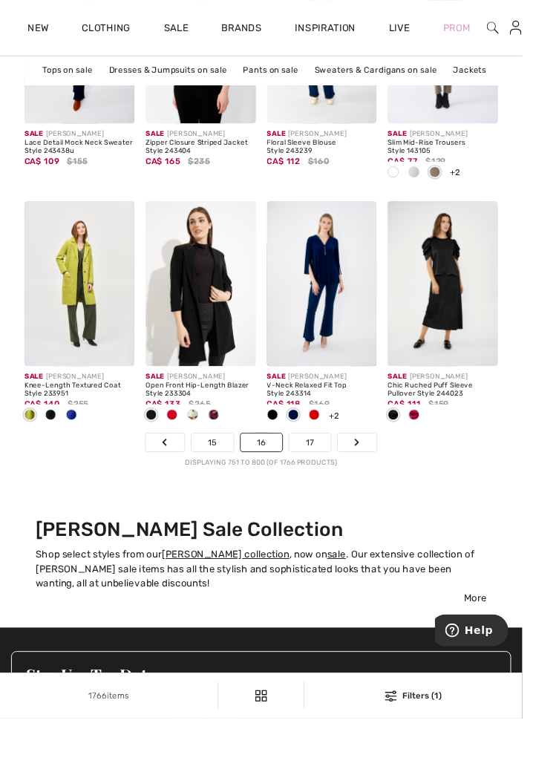
scroll to position [3961, 0]
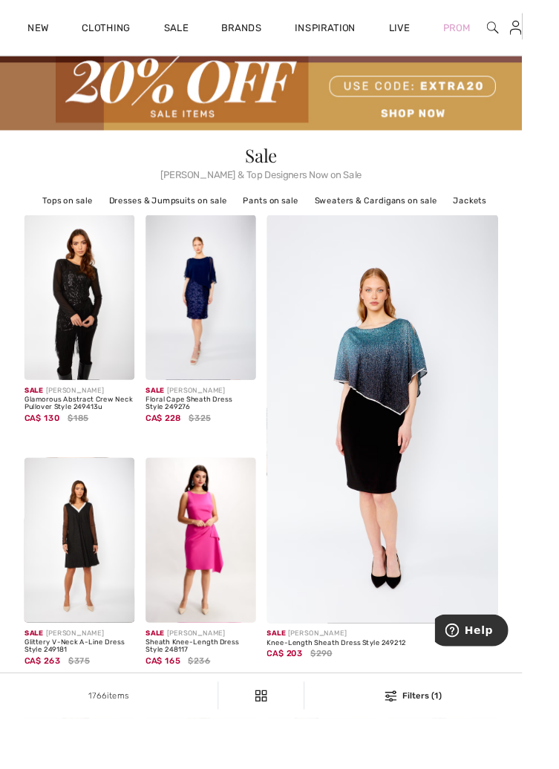
scroll to position [113, 0]
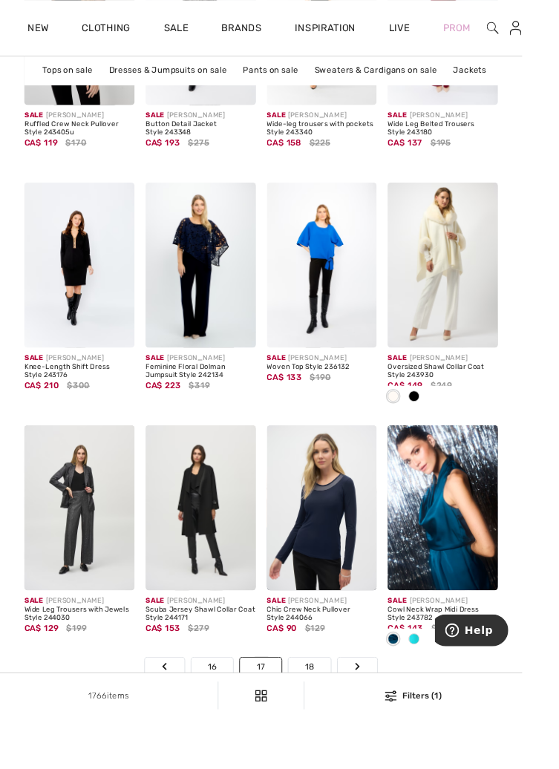
scroll to position [3715, 0]
click at [443, 692] on div at bounding box center [443, 685] width 22 height 25
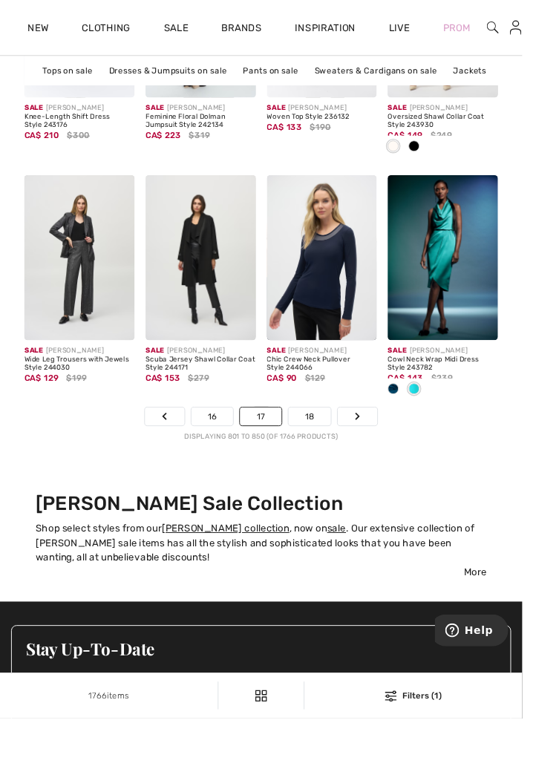
scroll to position [3983, 0]
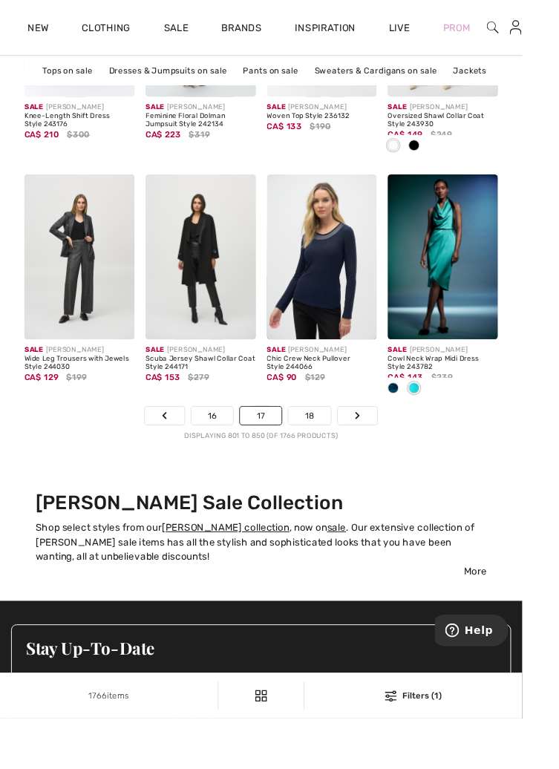
click at [333, 446] on link "18" at bounding box center [332, 445] width 46 height 19
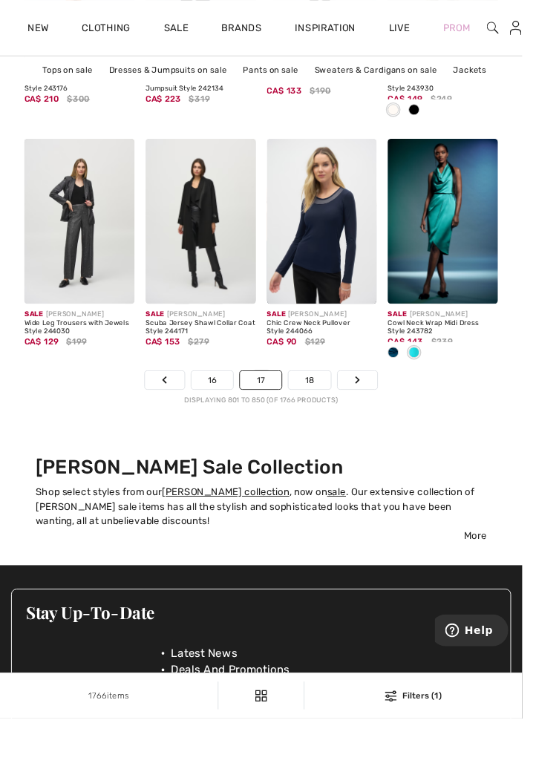
scroll to position [4059, 0]
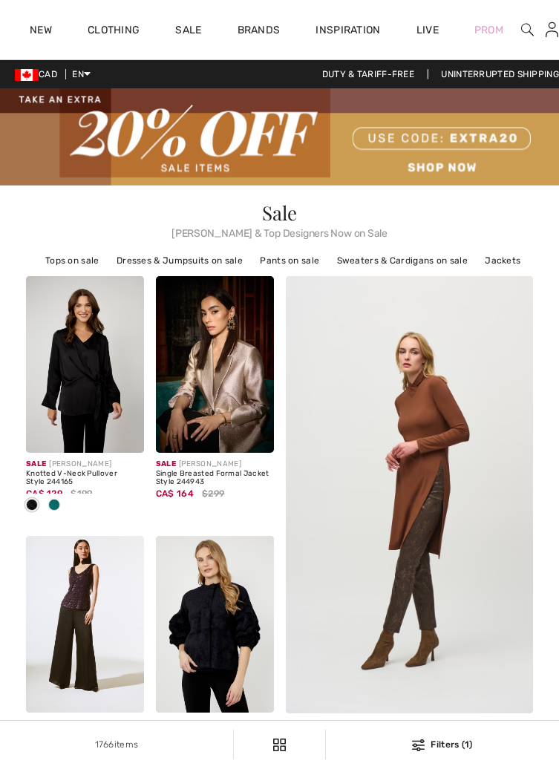
checkbox input "true"
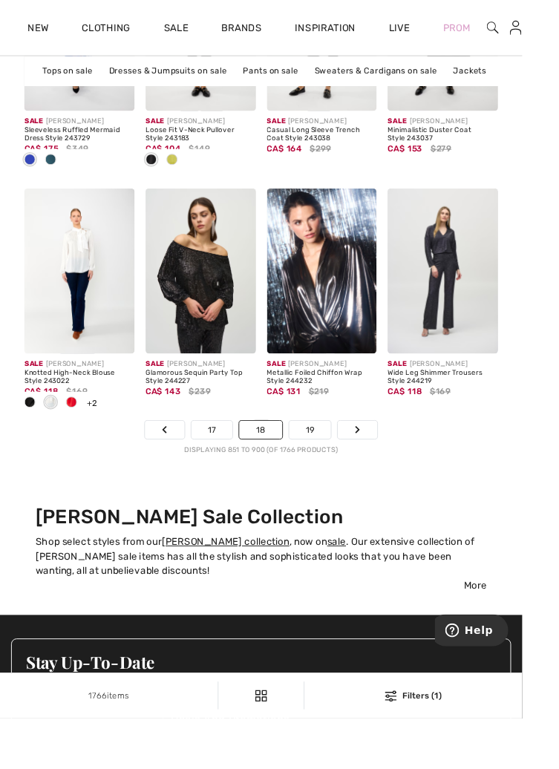
scroll to position [3981, 0]
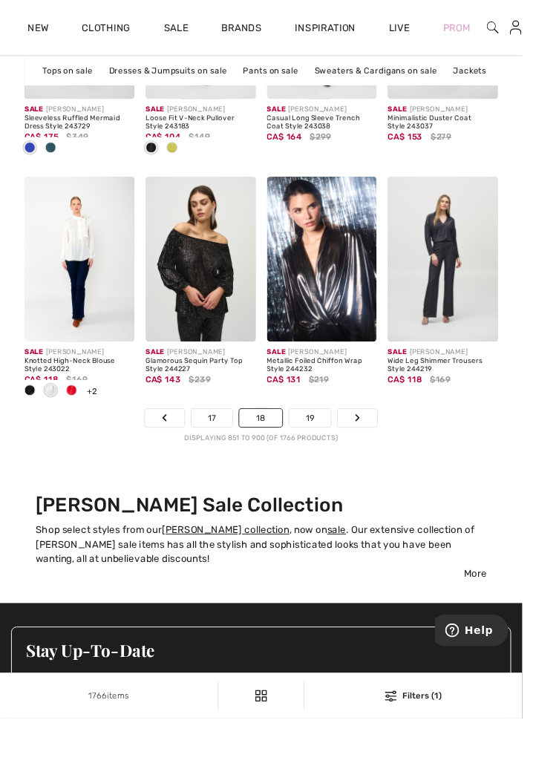
click at [334, 447] on link "19" at bounding box center [332, 447] width 45 height 19
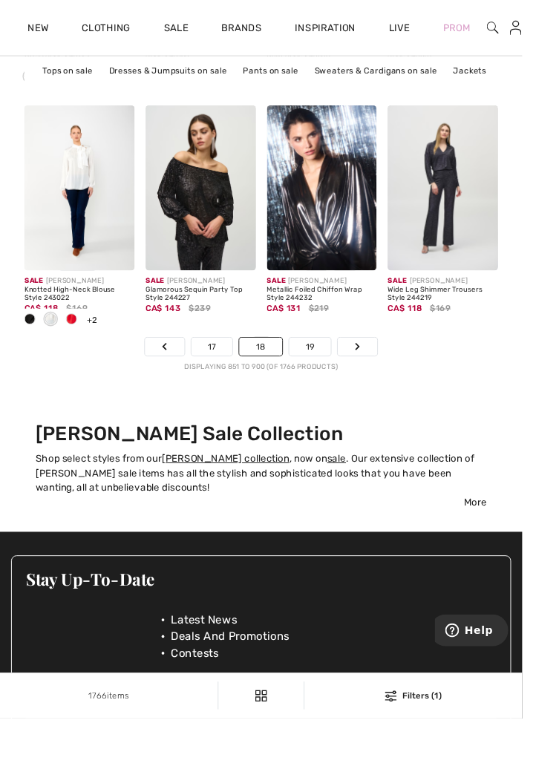
scroll to position [4057, 0]
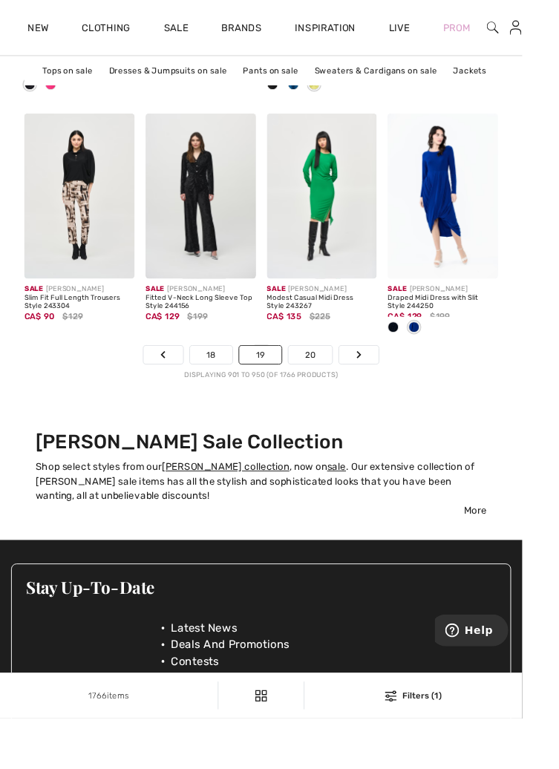
scroll to position [4049, 0]
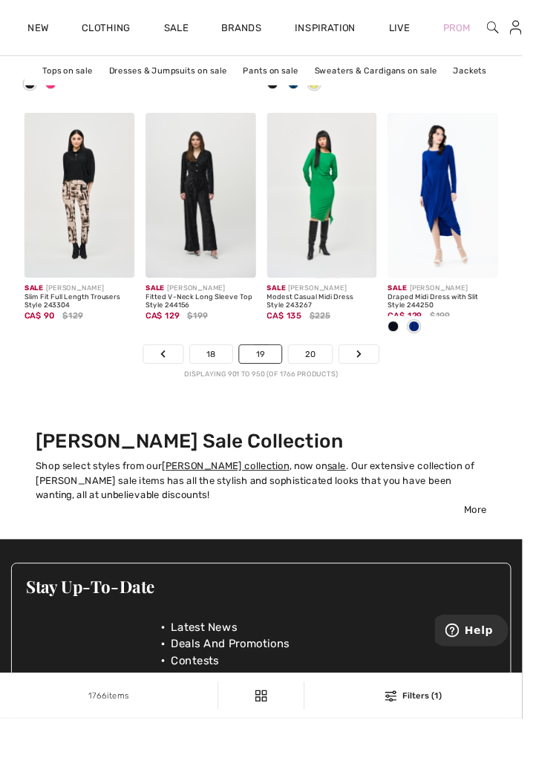
click at [333, 380] on link "20" at bounding box center [333, 379] width 48 height 19
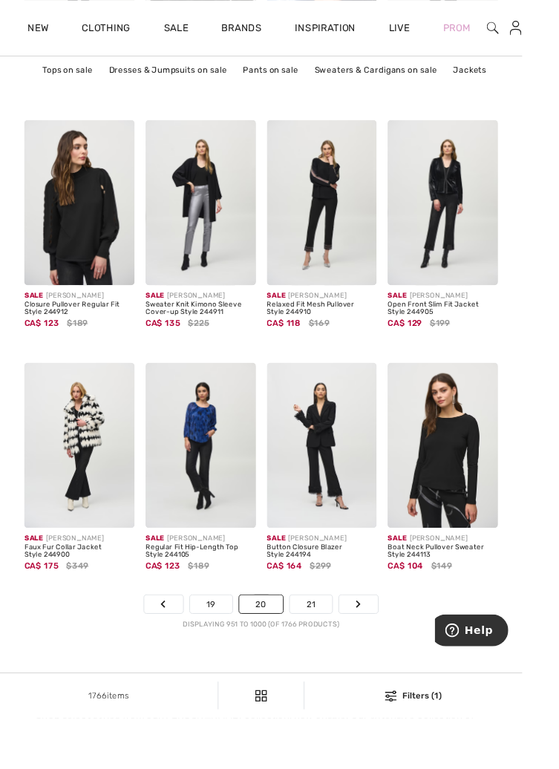
scroll to position [3829, 0]
click at [327, 636] on link "21" at bounding box center [332, 645] width 45 height 19
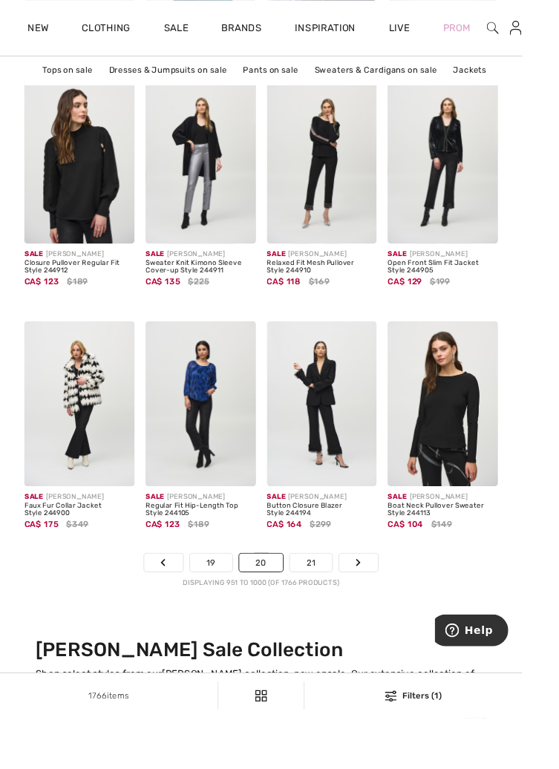
scroll to position [3905, 0]
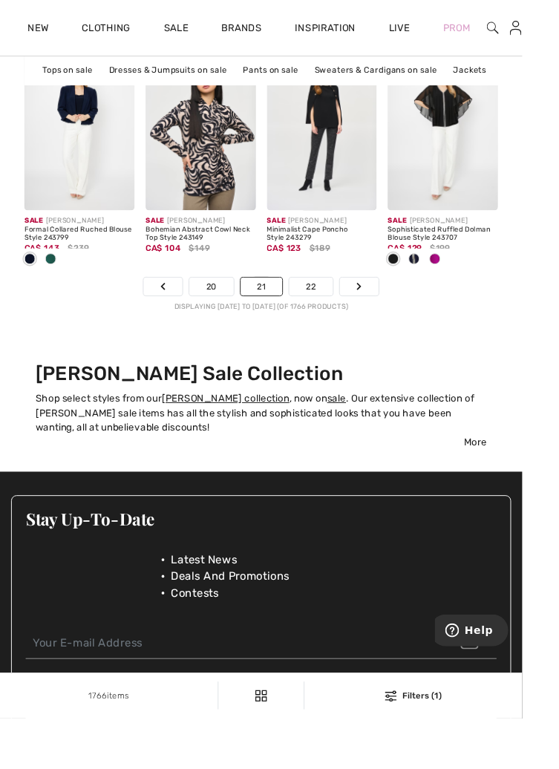
scroll to position [4122, 0]
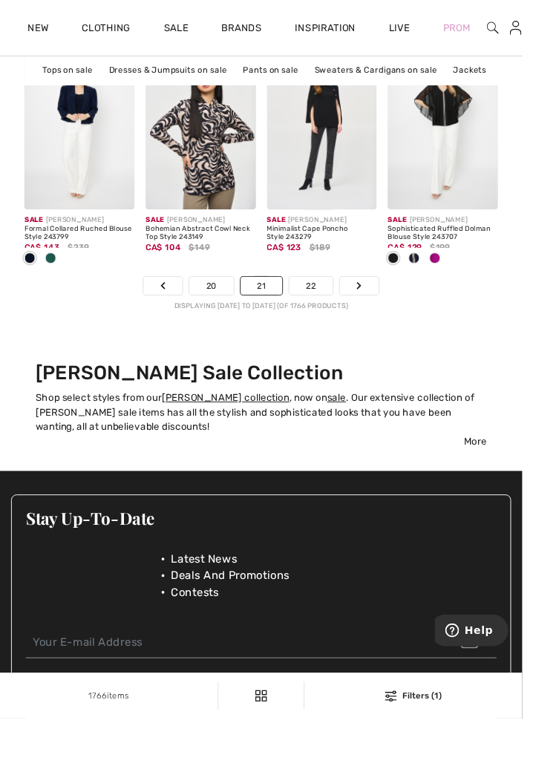
click at [338, 303] on link "22" at bounding box center [333, 305] width 47 height 19
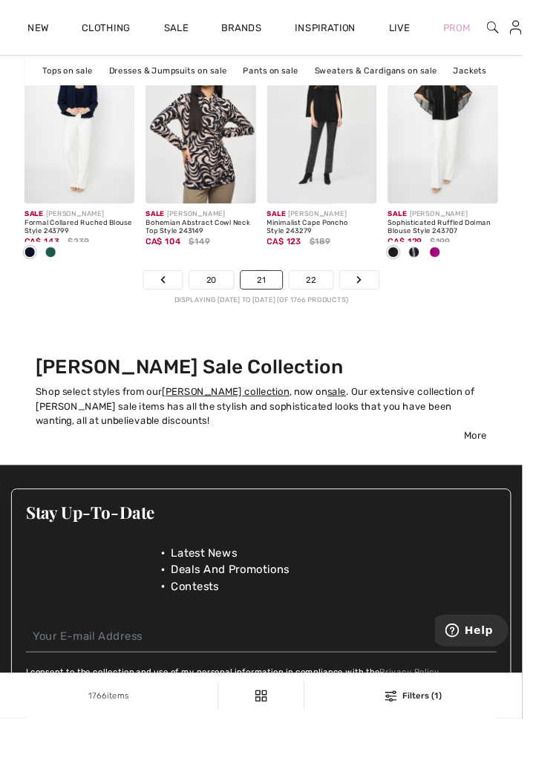
scroll to position [4199, 0]
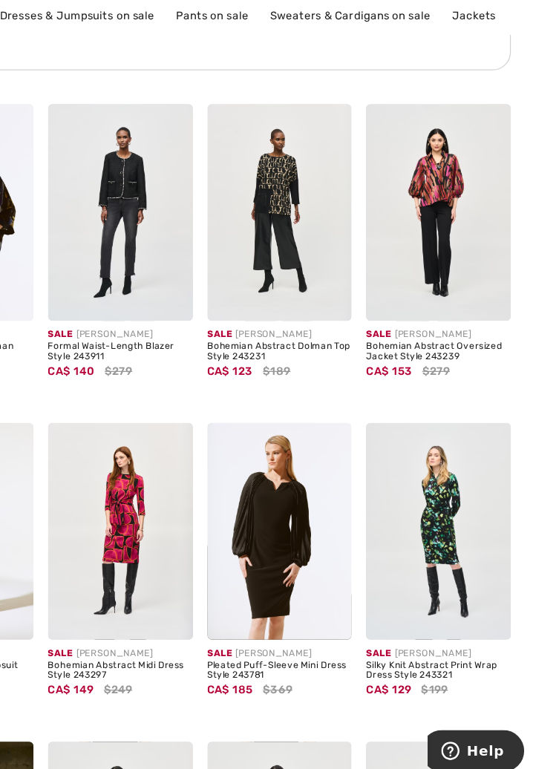
scroll to position [3502, 0]
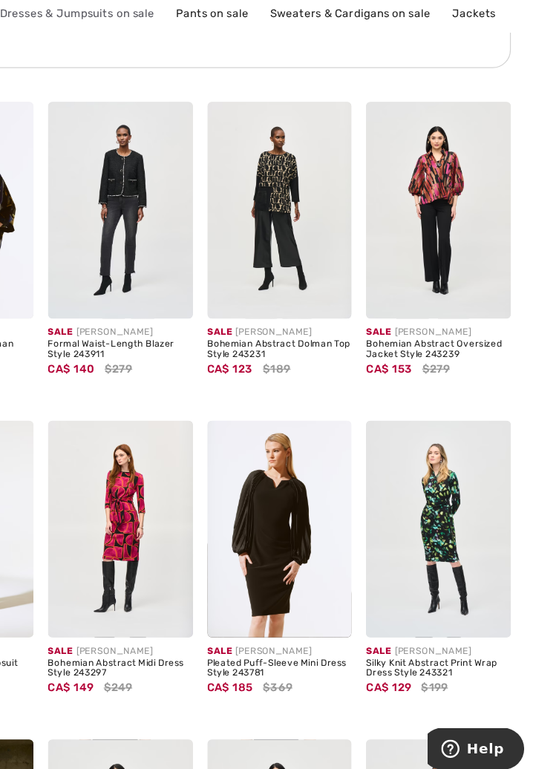
click at [475, 350] on div "Bohemian Abstract Oversized Jacket Style 243239" at bounding box center [474, 350] width 118 height 17
click at [488, 247] on img at bounding box center [474, 236] width 118 height 177
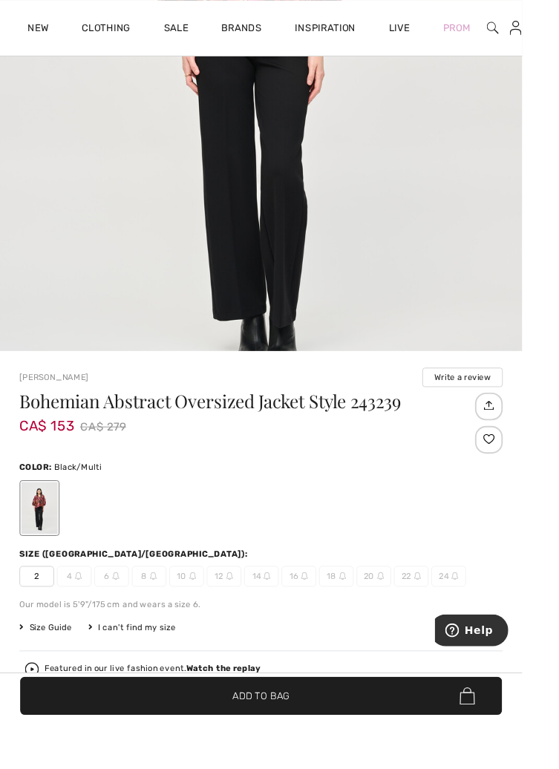
scroll to position [615, 0]
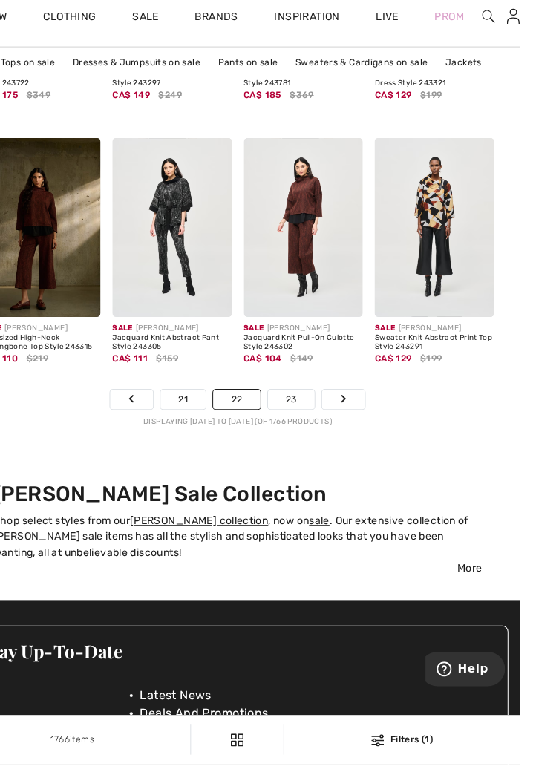
scroll to position [4027, 0]
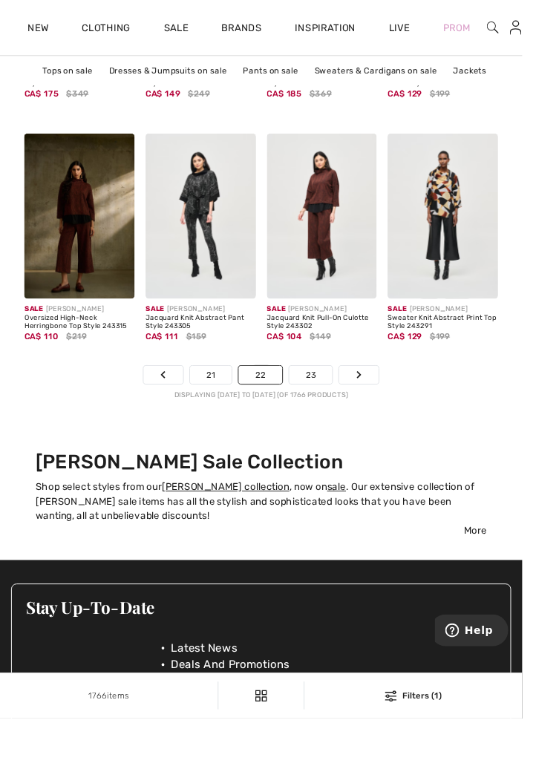
click at [331, 404] on link "23" at bounding box center [333, 401] width 47 height 19
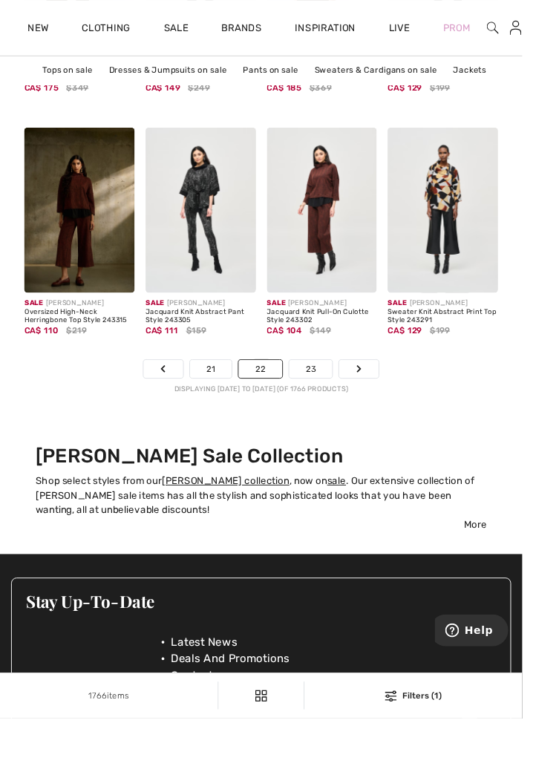
scroll to position [4103, 0]
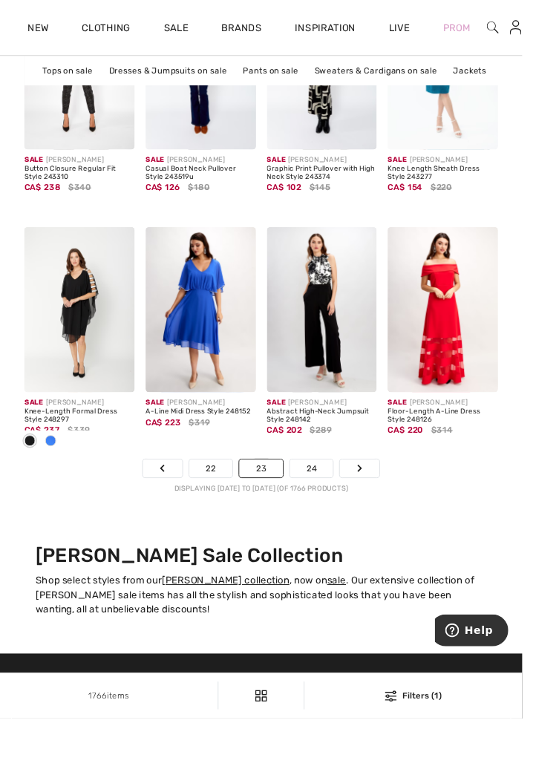
scroll to position [3931, 0]
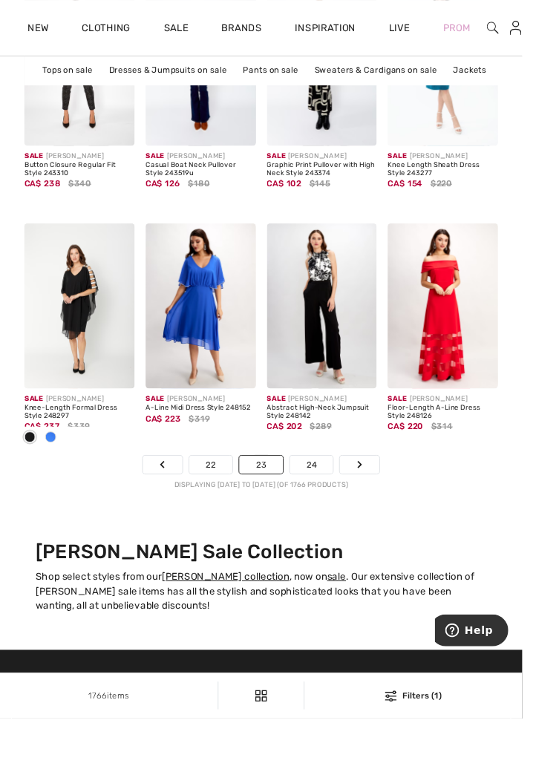
click at [335, 492] on link "24" at bounding box center [333, 497] width 47 height 19
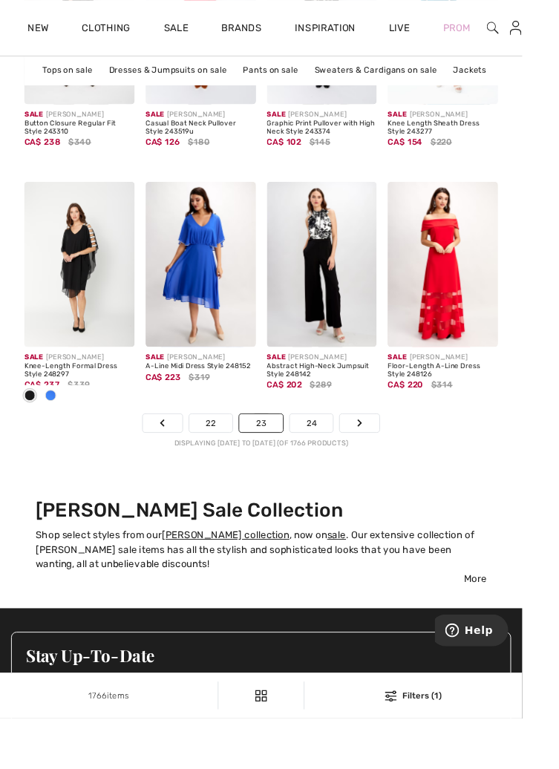
scroll to position [4007, 0]
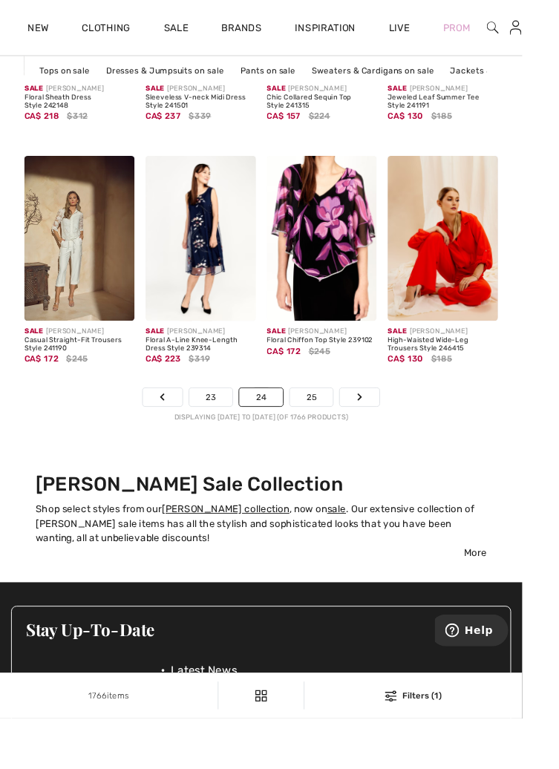
scroll to position [4003, 0]
click at [339, 428] on link "25" at bounding box center [333, 425] width 47 height 19
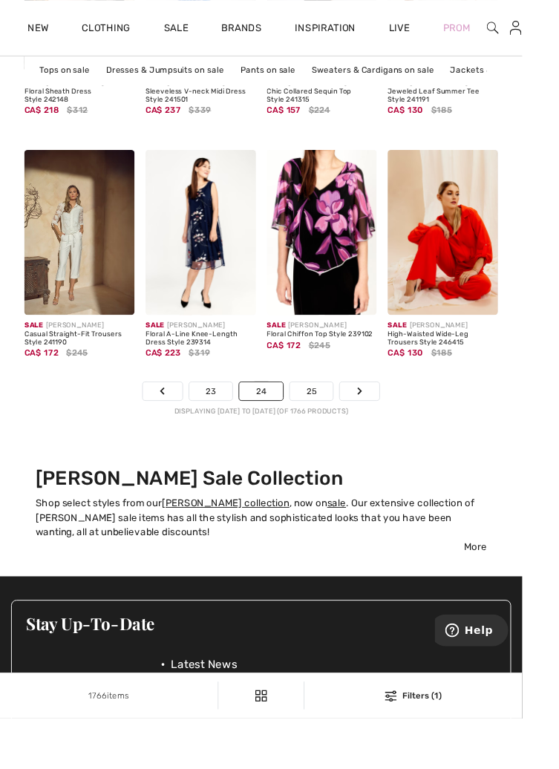
scroll to position [4079, 0]
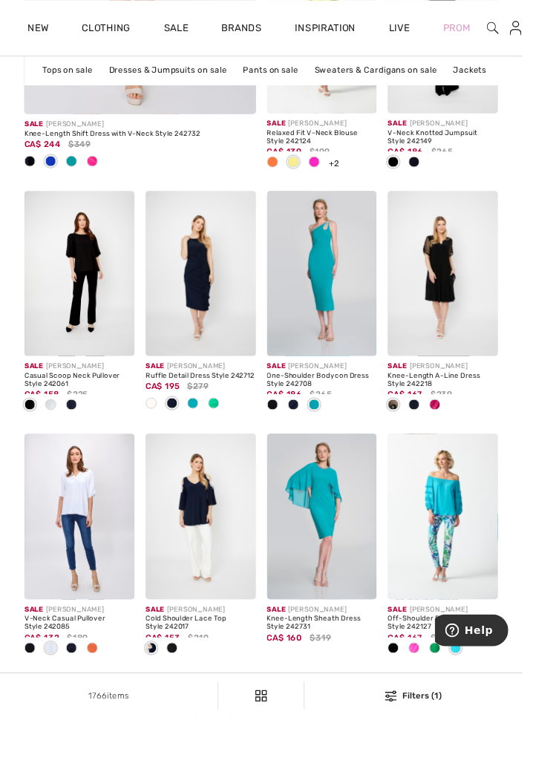
scroll to position [2699, 0]
click at [474, 578] on img at bounding box center [474, 553] width 118 height 177
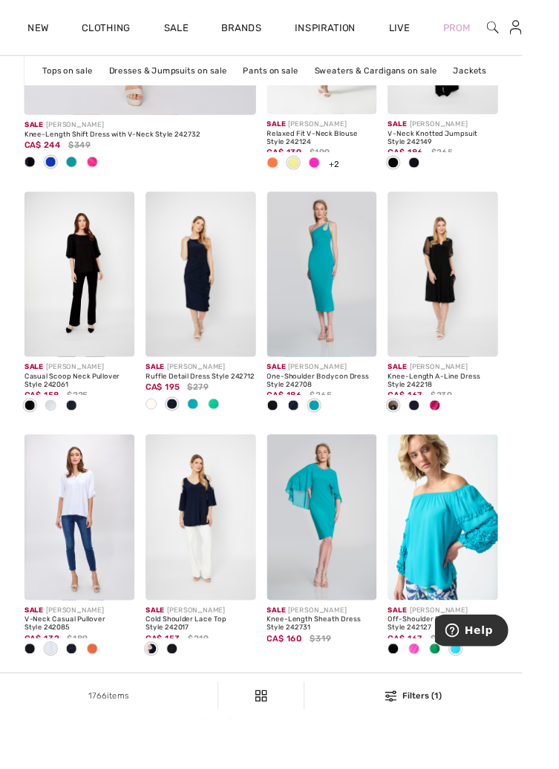
scroll to position [2776, 0]
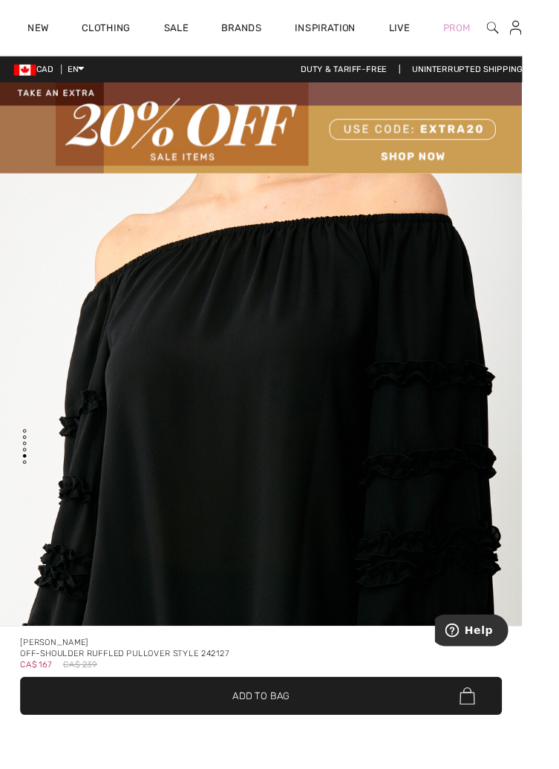
scroll to position [3380, 0]
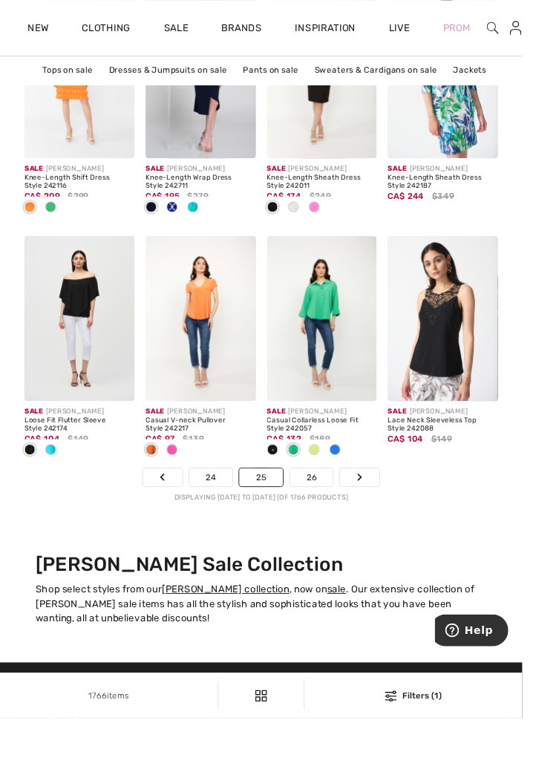
scroll to position [3919, 0]
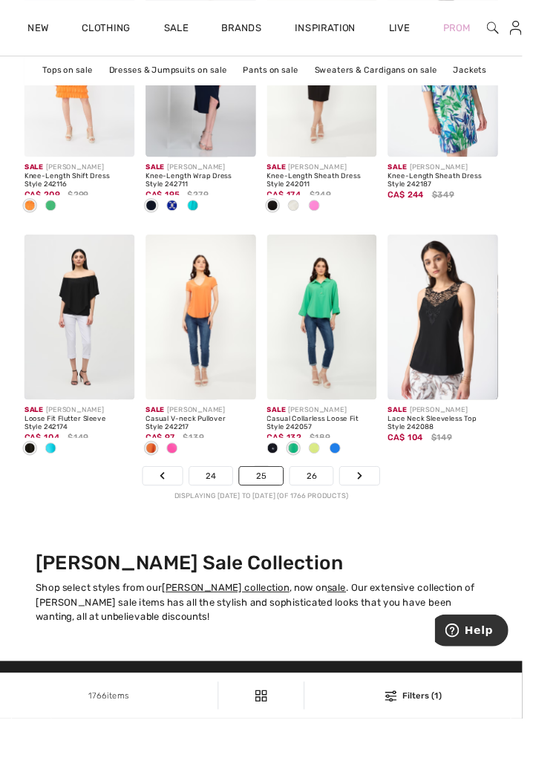
click at [331, 503] on link "26" at bounding box center [333, 509] width 47 height 19
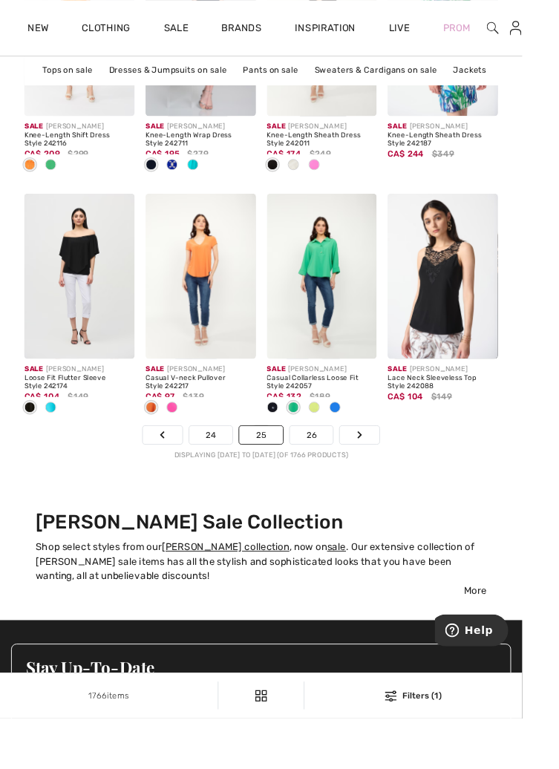
scroll to position [3996, 0]
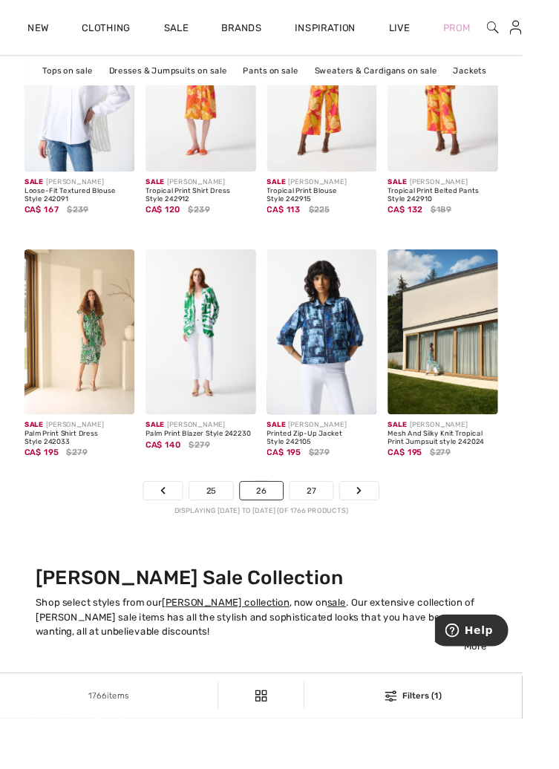
scroll to position [3903, 0]
click at [342, 532] on link "27" at bounding box center [333, 525] width 46 height 19
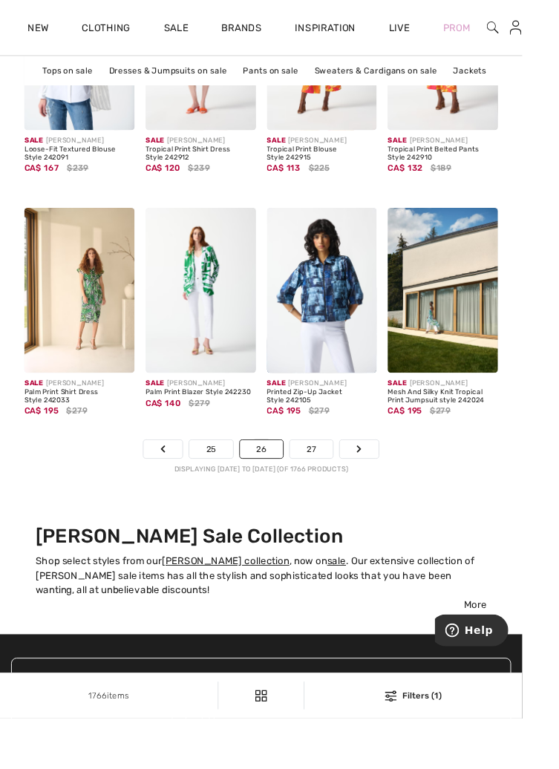
scroll to position [3979, 0]
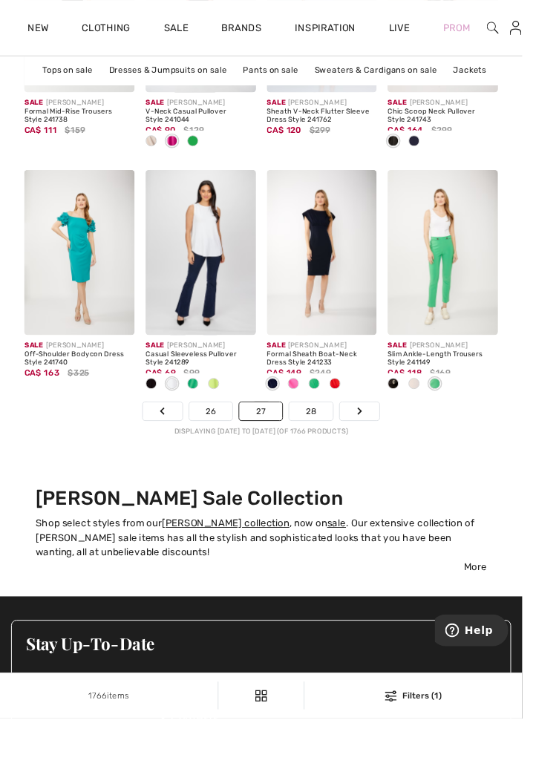
scroll to position [3989, 0]
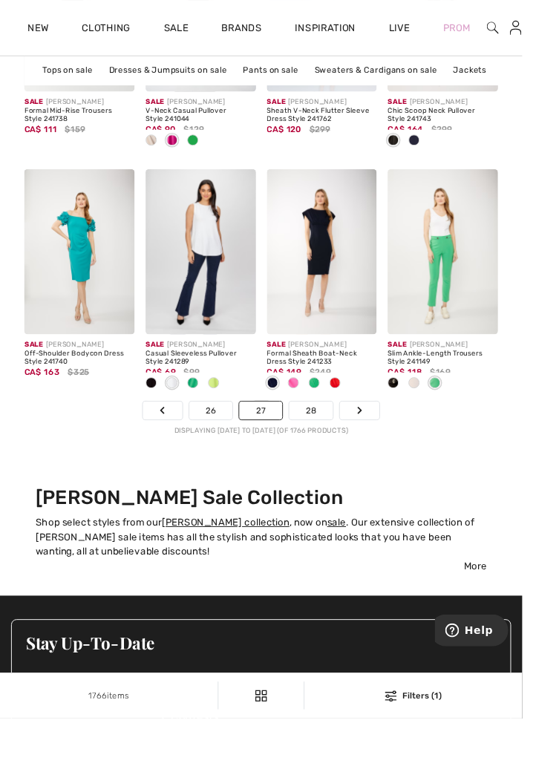
click at [342, 442] on link "28" at bounding box center [334, 439] width 48 height 19
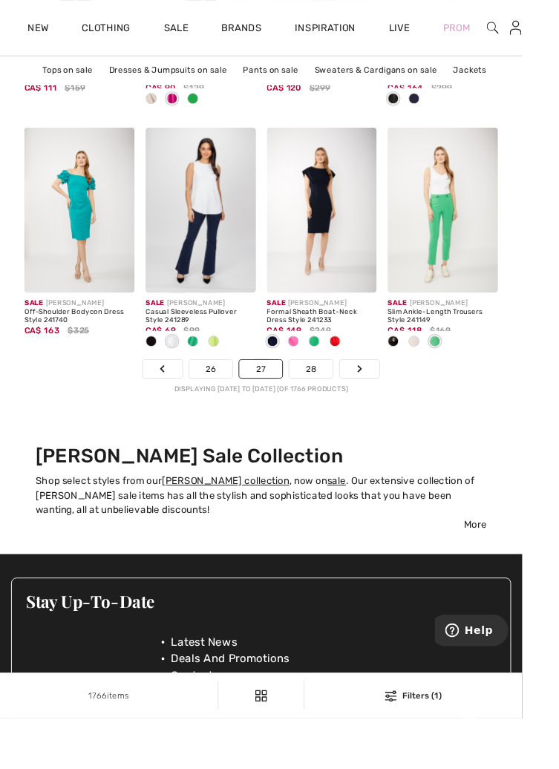
scroll to position [4065, 0]
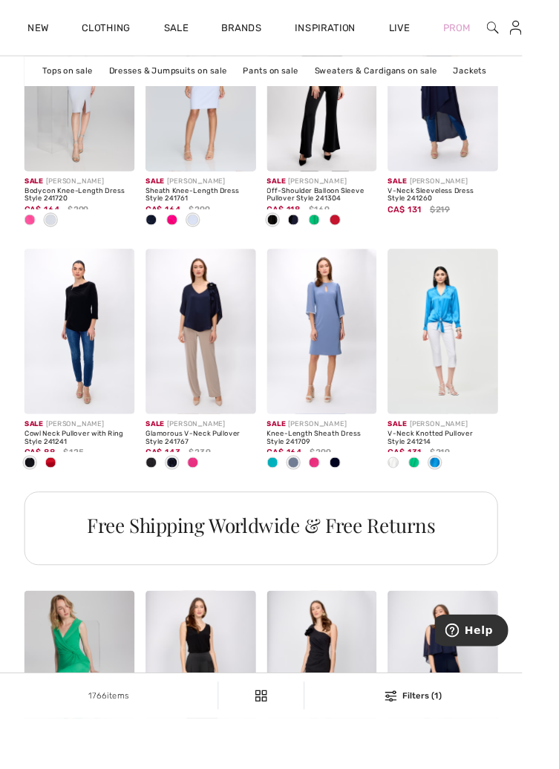
scroll to position [789, 0]
click at [290, 500] on span at bounding box center [292, 495] width 12 height 12
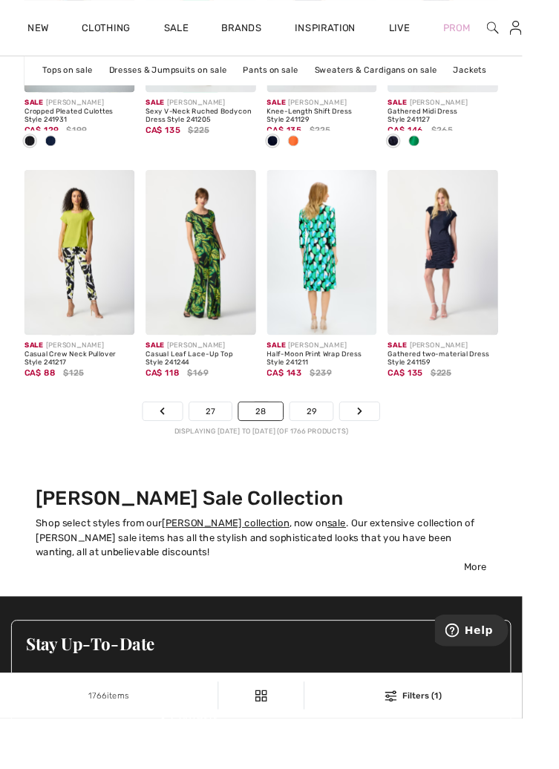
scroll to position [3990, 0]
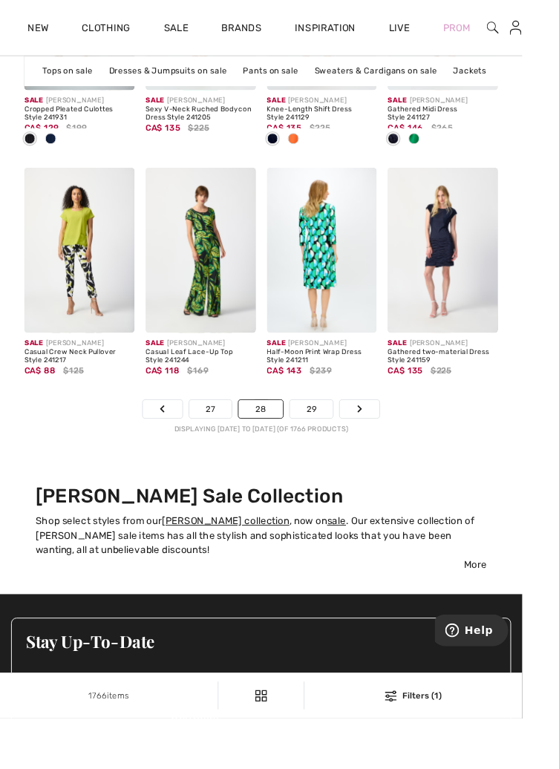
click at [339, 435] on link "29" at bounding box center [333, 437] width 47 height 19
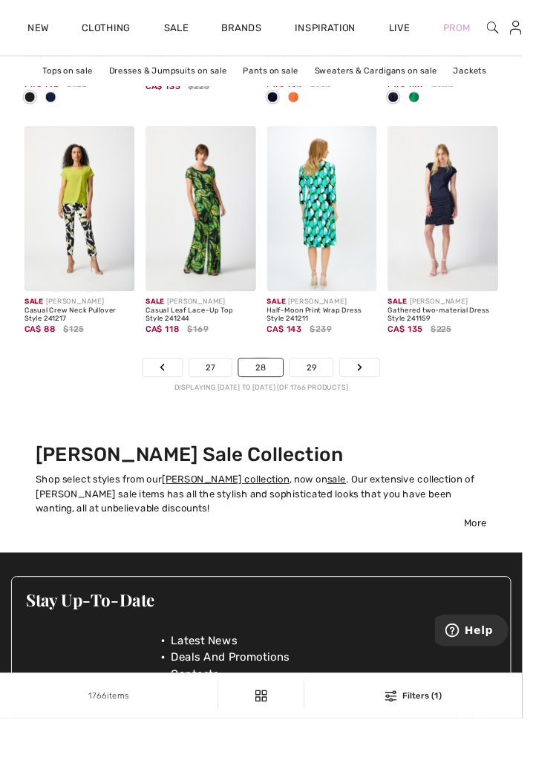
scroll to position [4067, 0]
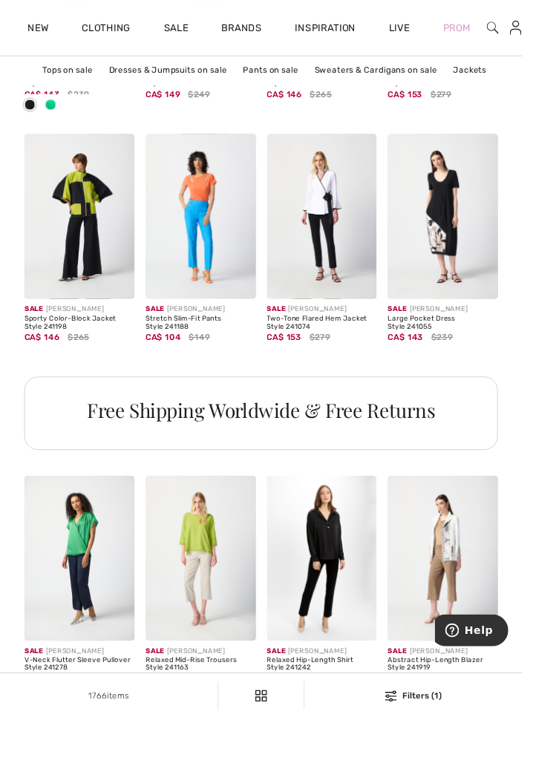
scroll to position [916, 0]
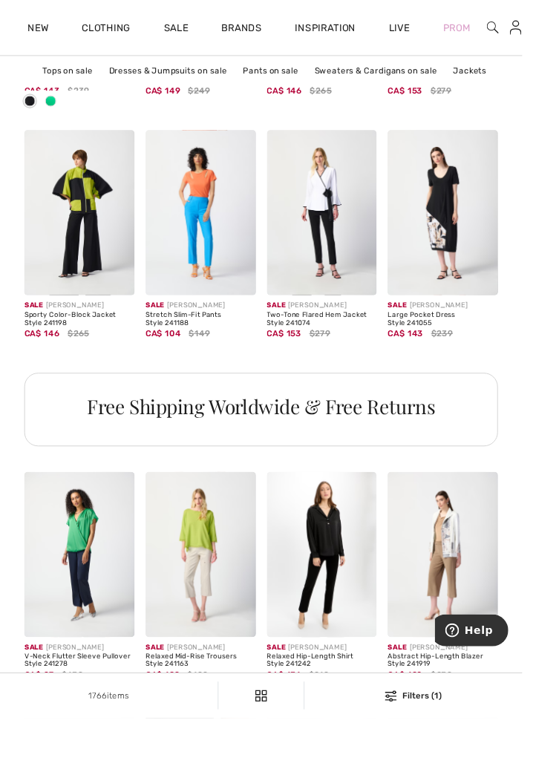
click at [356, 218] on img at bounding box center [345, 228] width 118 height 177
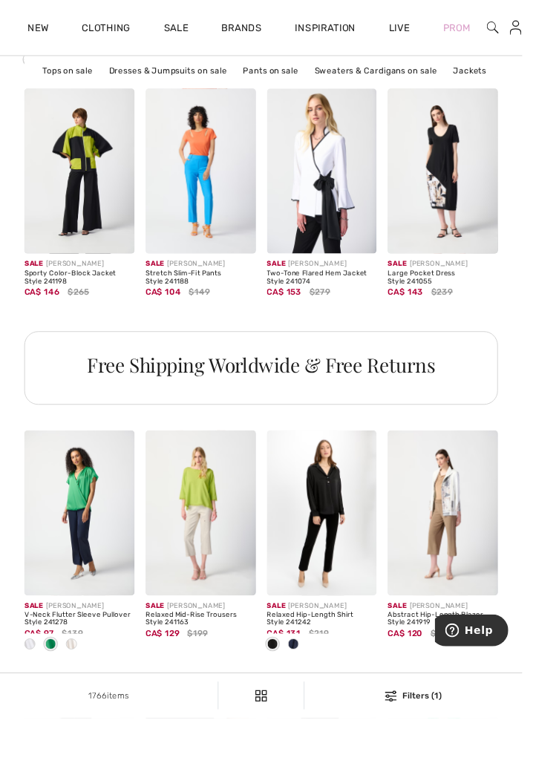
scroll to position [993, 0]
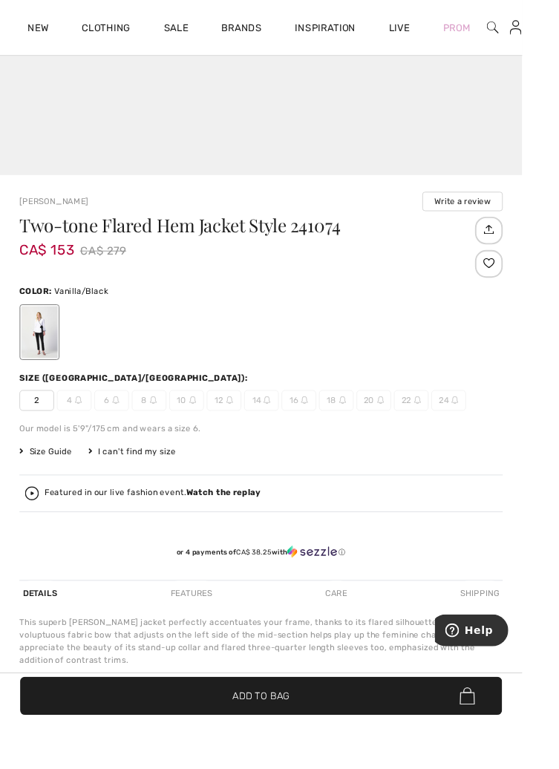
scroll to position [803, 0]
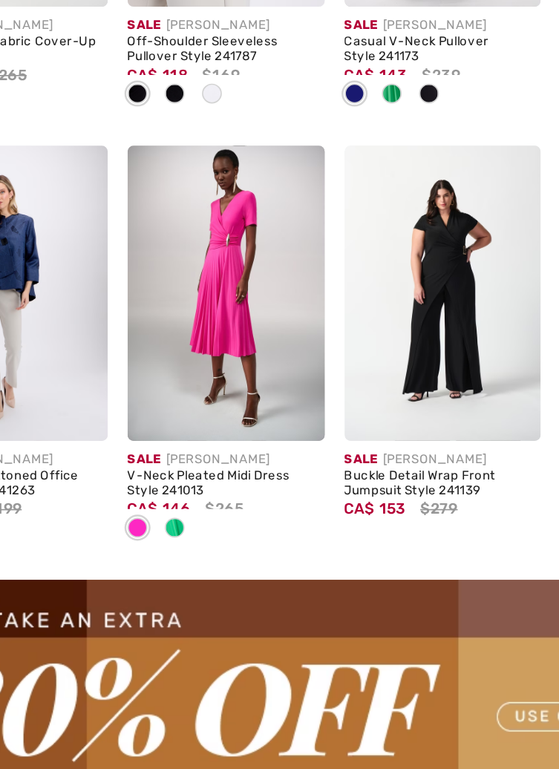
scroll to position [1743, 0]
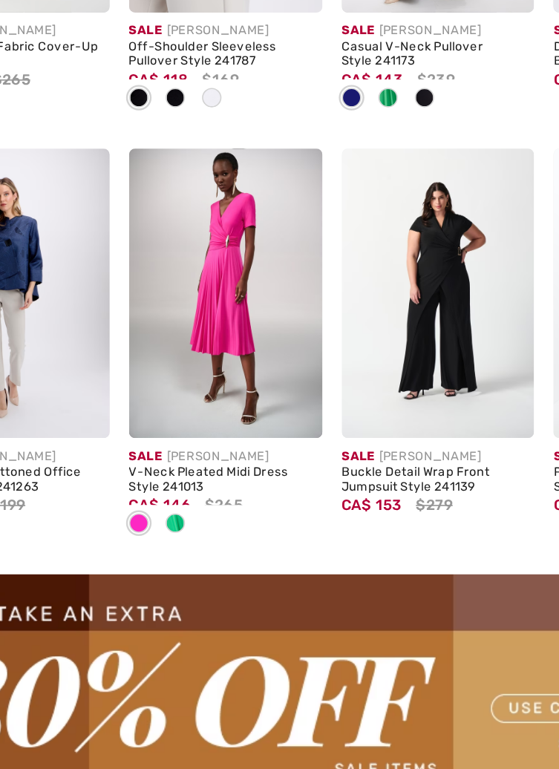
click at [186, 426] on span at bounding box center [184, 428] width 12 height 12
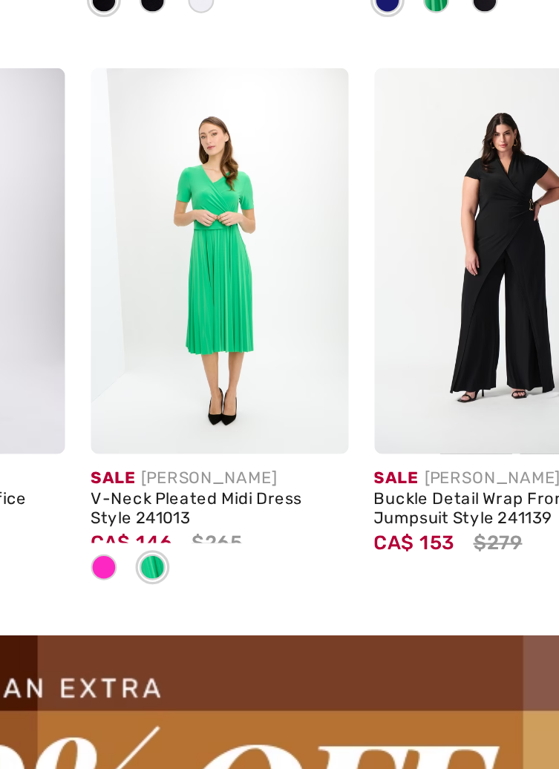
click at [165, 426] on span at bounding box center [162, 428] width 12 height 12
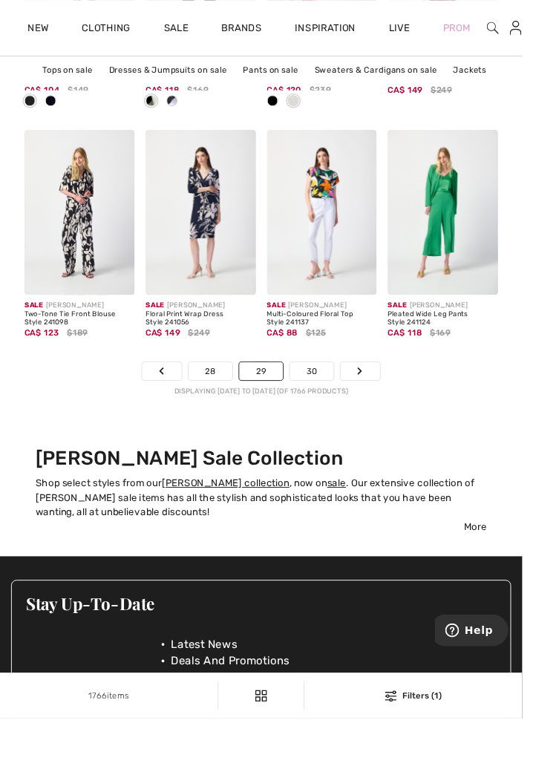
scroll to position [4033, 0]
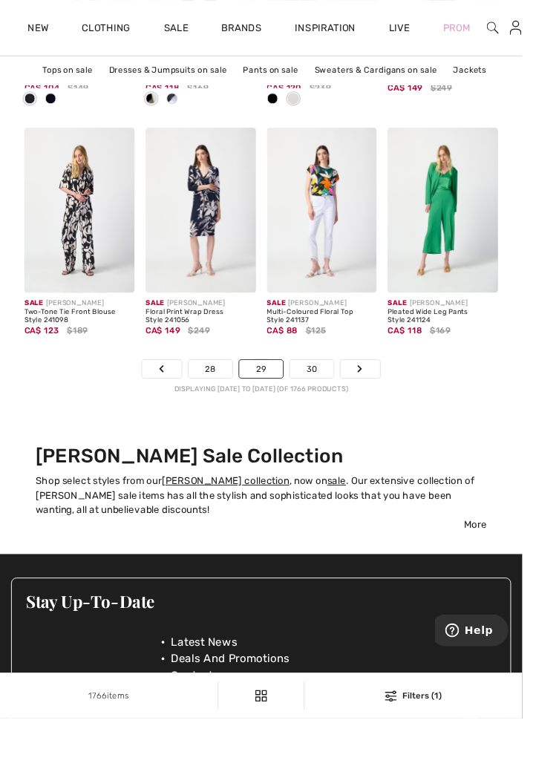
click at [335, 397] on link "30" at bounding box center [334, 394] width 48 height 19
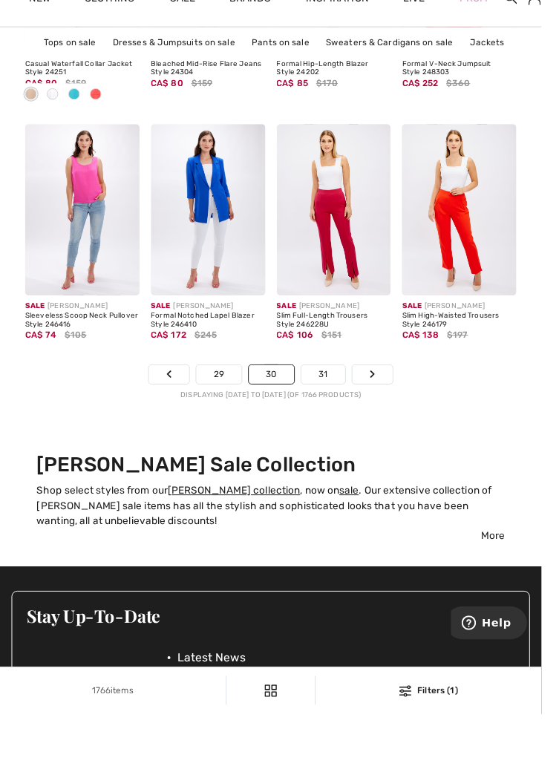
scroll to position [4010, 0]
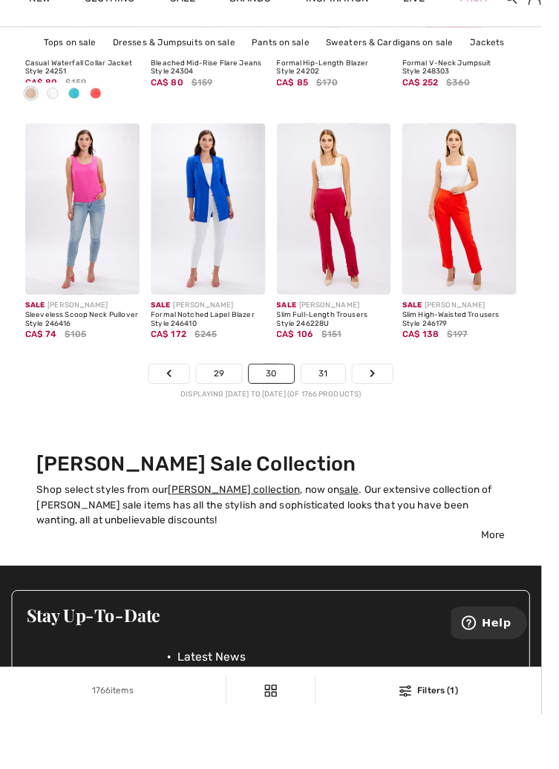
click at [337, 419] on link "31" at bounding box center [333, 417] width 45 height 19
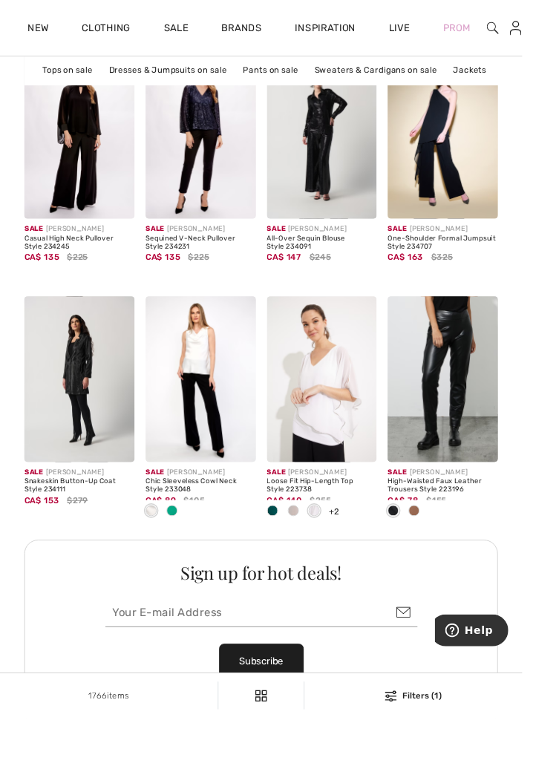
scroll to position [2851, 0]
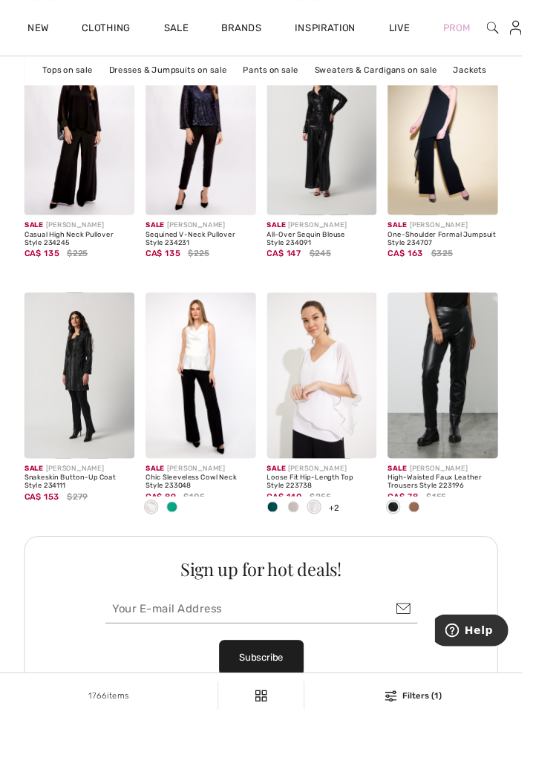
click at [185, 539] on span at bounding box center [184, 543] width 12 height 12
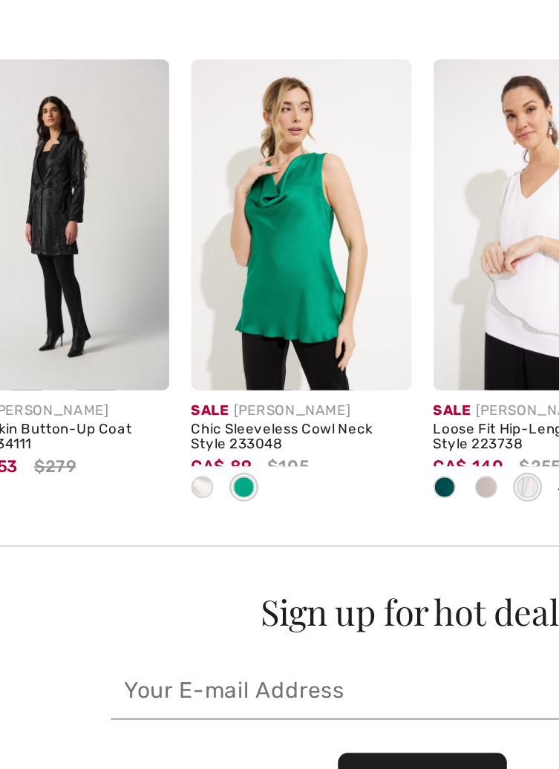
click at [161, 540] on span at bounding box center [162, 543] width 12 height 12
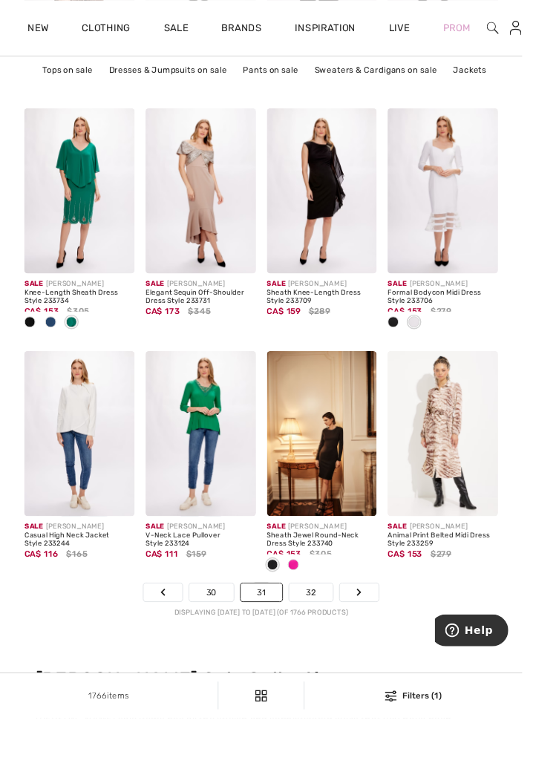
scroll to position [3798, 0]
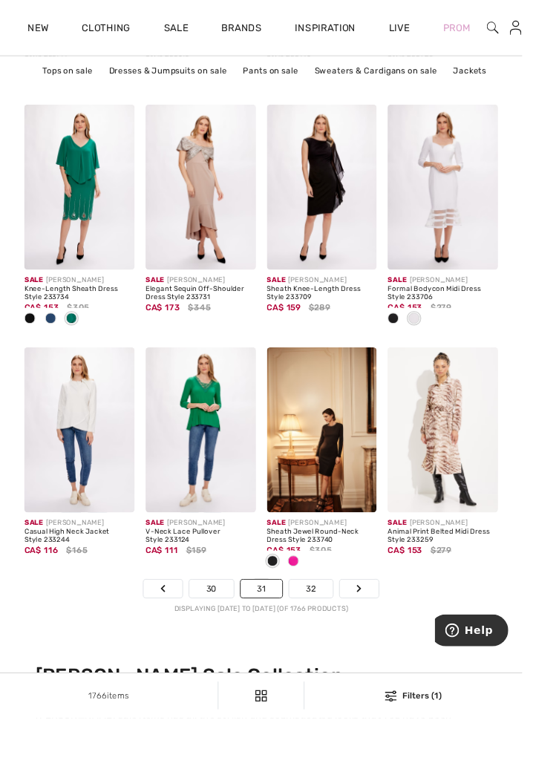
click at [342, 624] on link "32" at bounding box center [333, 630] width 47 height 19
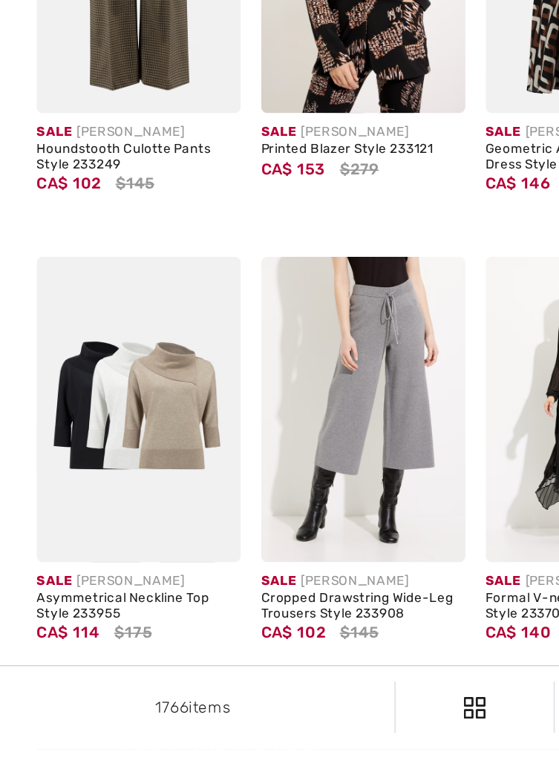
scroll to position [1458, 0]
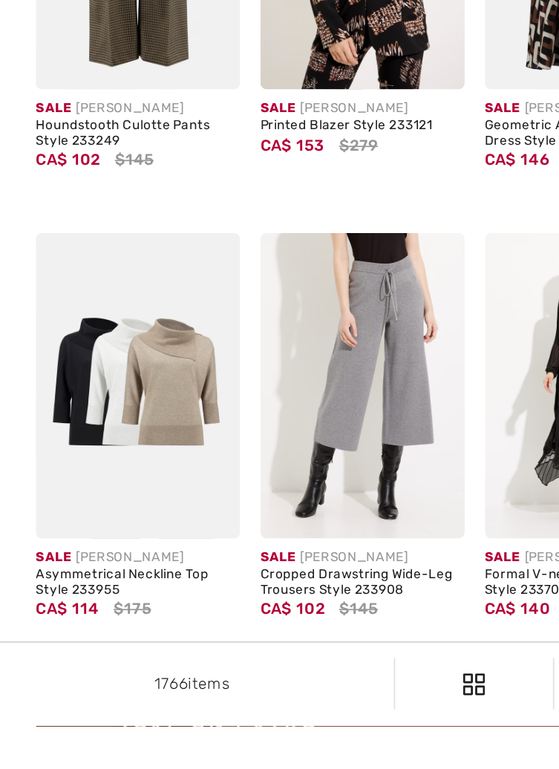
click at [91, 684] on div "Asymmetrical Neckline Top Style 233955" at bounding box center [85, 686] width 118 height 17
click at [99, 569] on img at bounding box center [85, 572] width 118 height 177
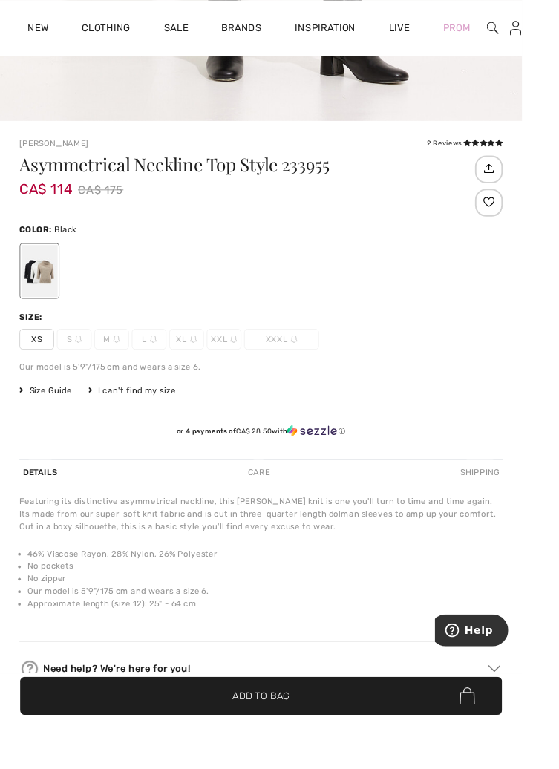
scroll to position [790, 0]
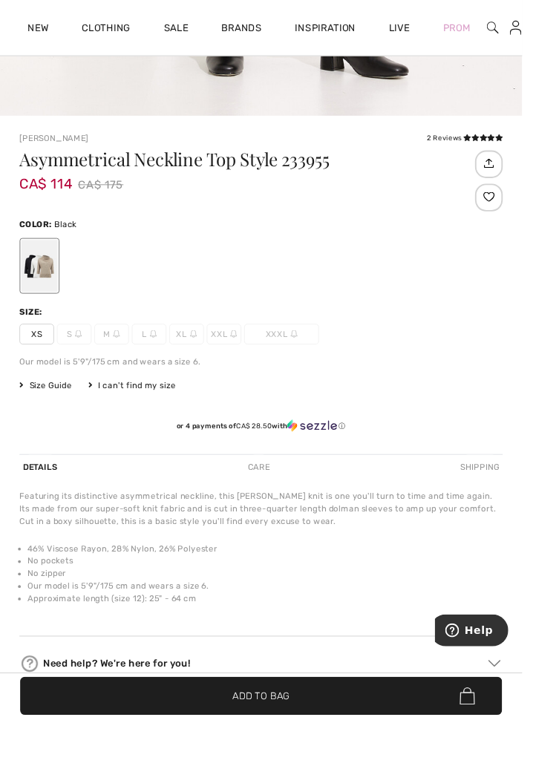
click at [53, 294] on div at bounding box center [42, 285] width 39 height 56
click at [59, 286] on div at bounding box center [42, 285] width 39 height 56
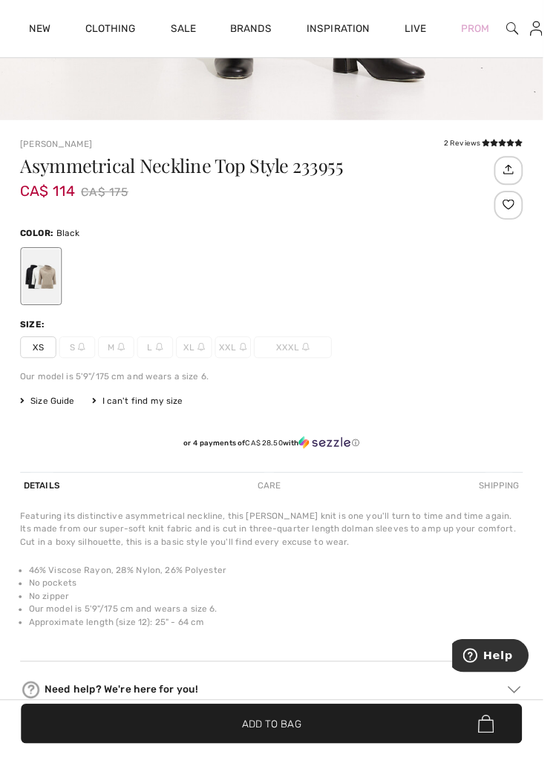
scroll to position [834, 0]
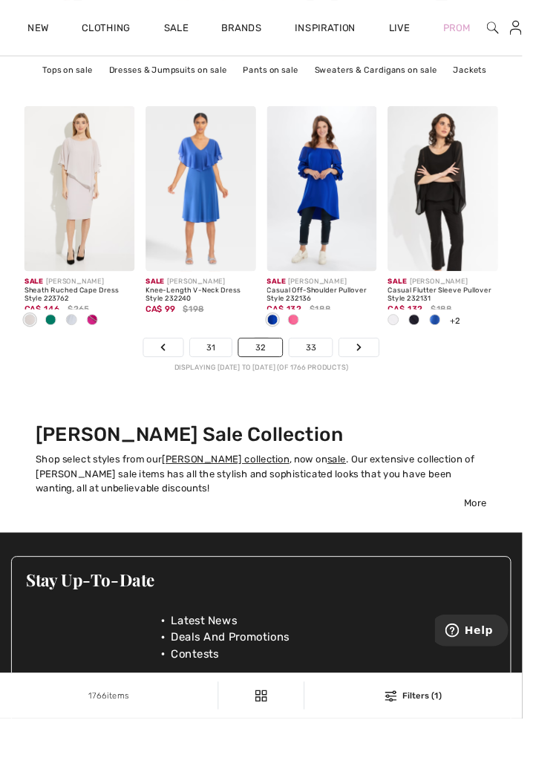
scroll to position [4057, 0]
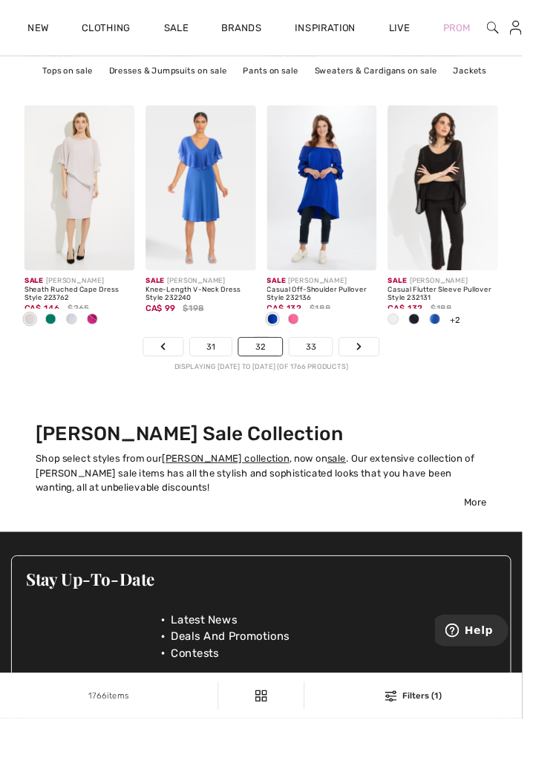
click at [337, 372] on link "33" at bounding box center [333, 371] width 47 height 19
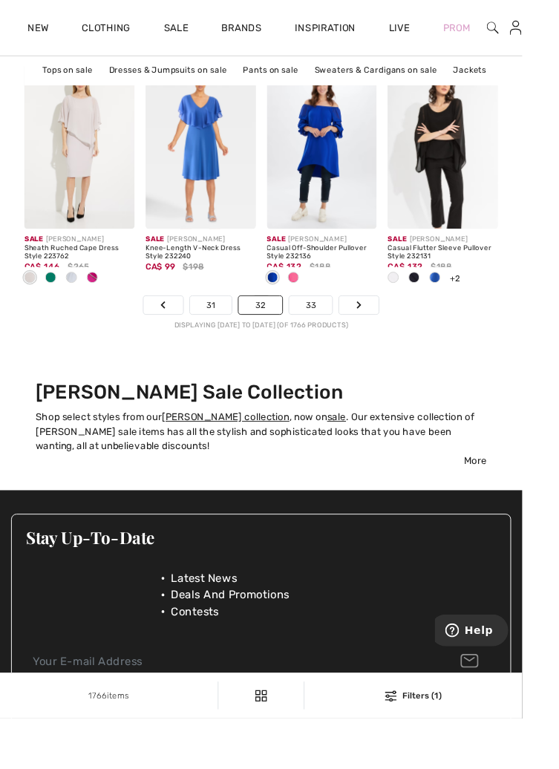
scroll to position [4134, 0]
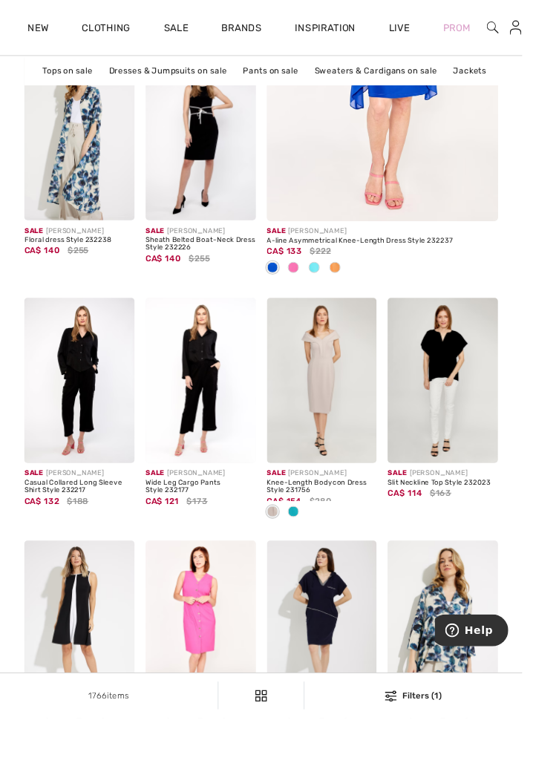
scroll to position [480, 0]
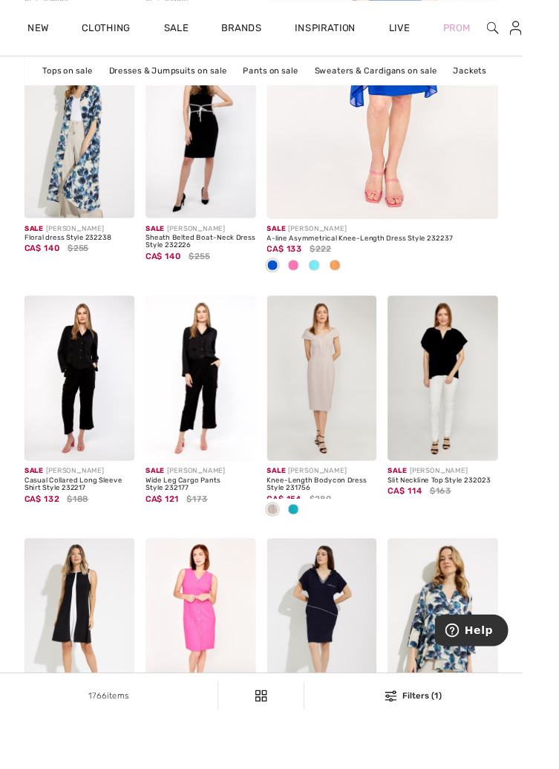
click at [314, 544] on span at bounding box center [314, 545] width 12 height 12
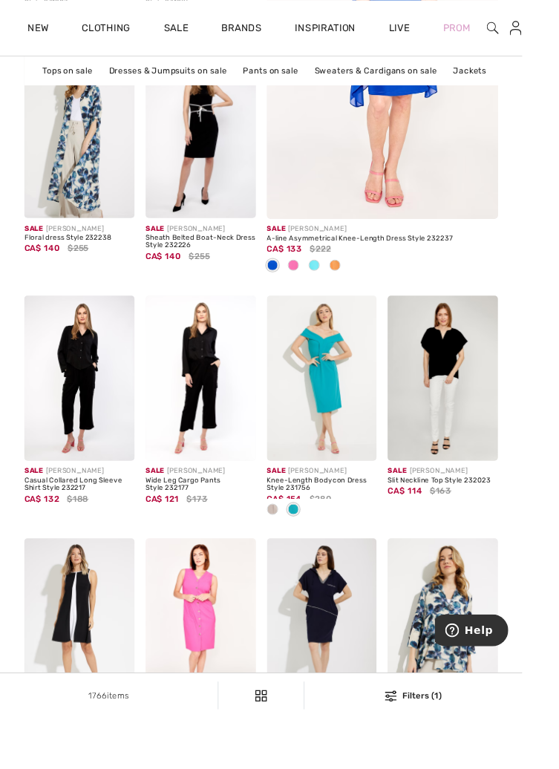
click at [288, 547] on span at bounding box center [292, 545] width 12 height 12
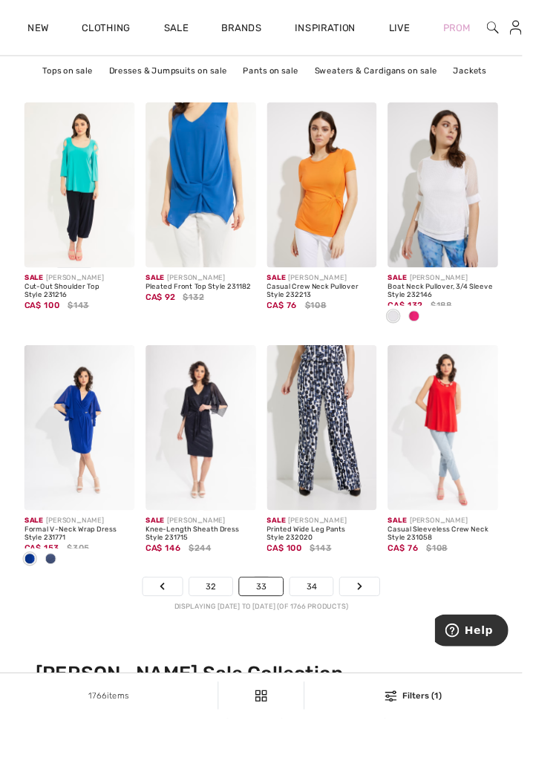
scroll to position [3801, 0]
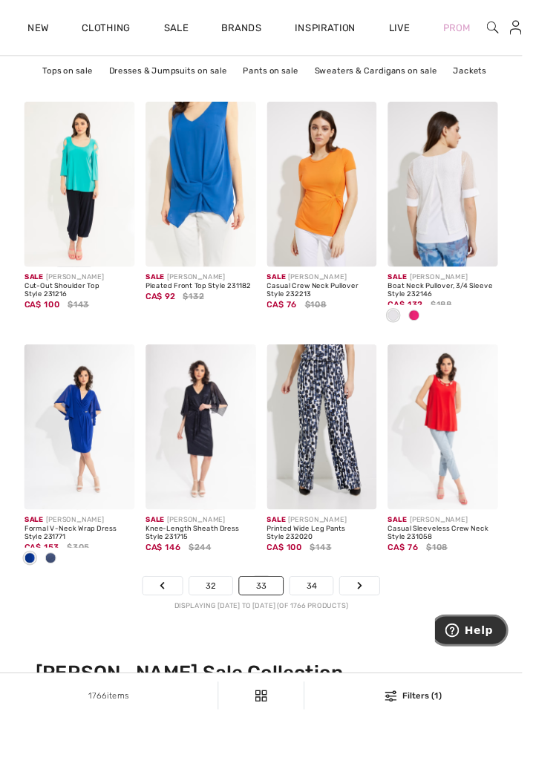
click at [466, 636] on span "Help" at bounding box center [456, 631] width 21 height 15
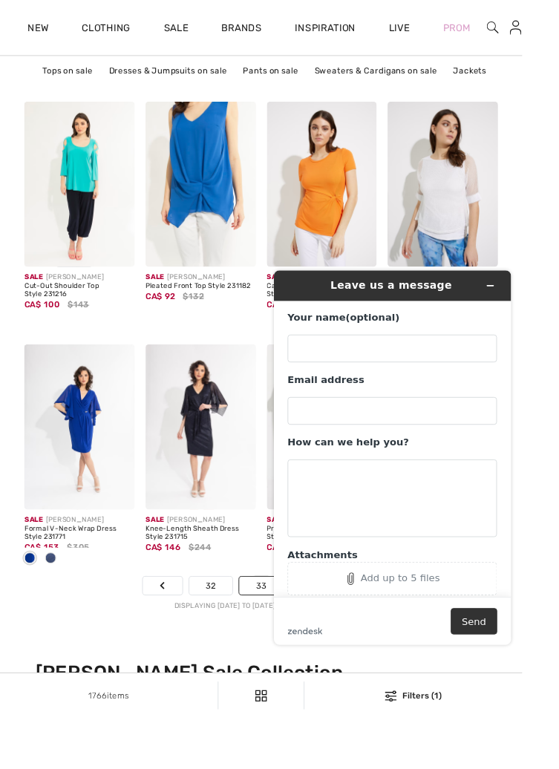
scroll to position [0, 0]
click at [518, 346] on div at bounding box center [474, 339] width 118 height 25
click at [506, 287] on icon "Minimize widget" at bounding box center [506, 287] width 7 height 0
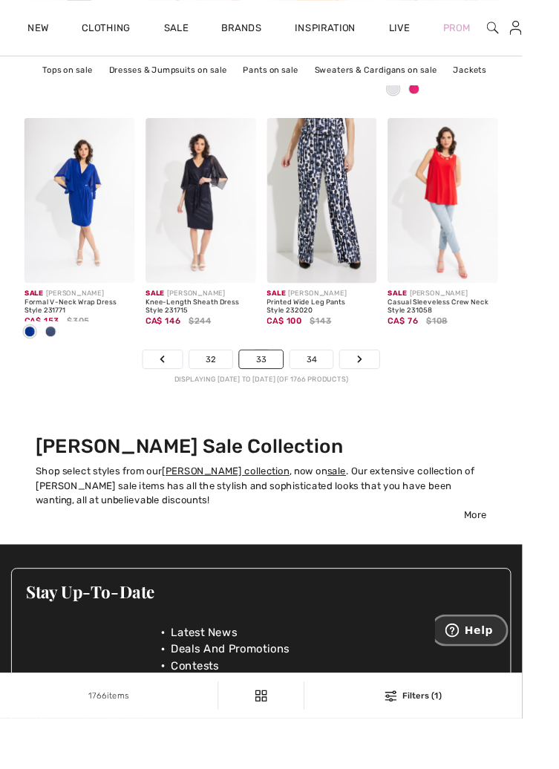
scroll to position [4047, 0]
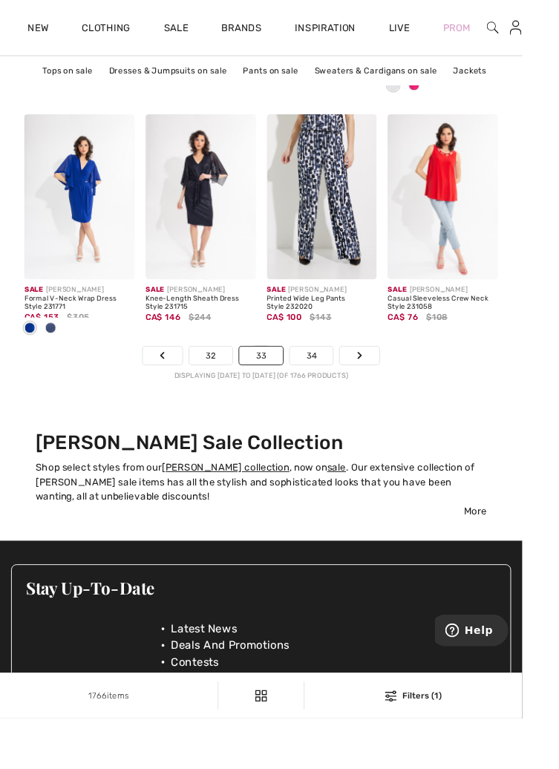
click at [340, 381] on link "34" at bounding box center [333, 380] width 47 height 19
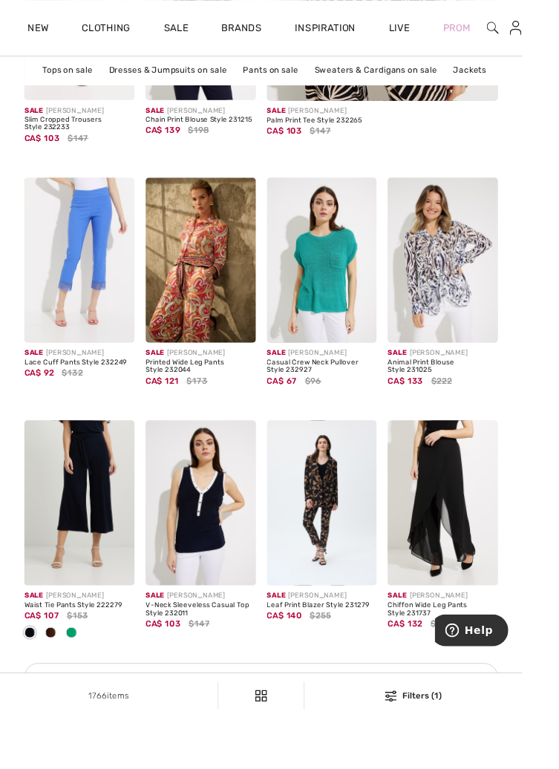
scroll to position [610, 0]
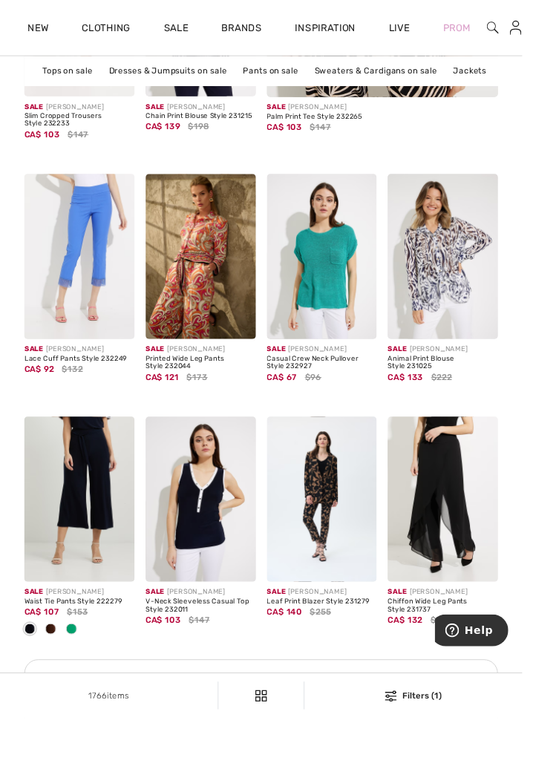
click at [86, 665] on div at bounding box center [76, 674] width 22 height 25
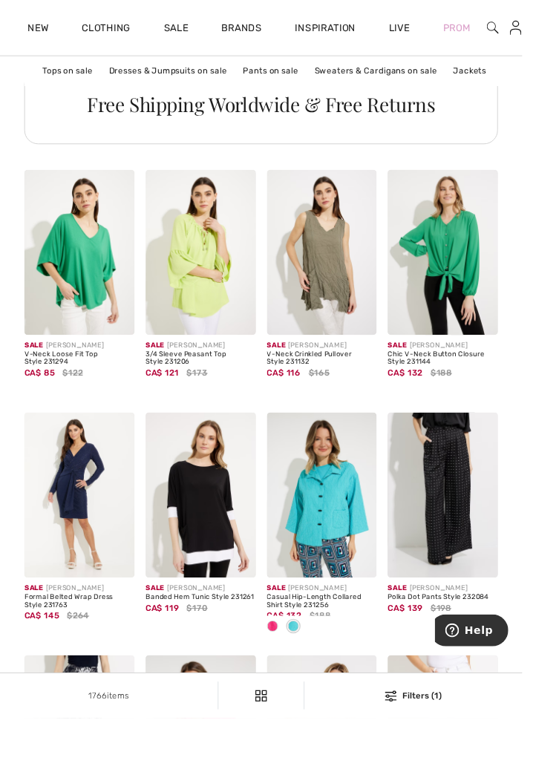
scroll to position [1241, 0]
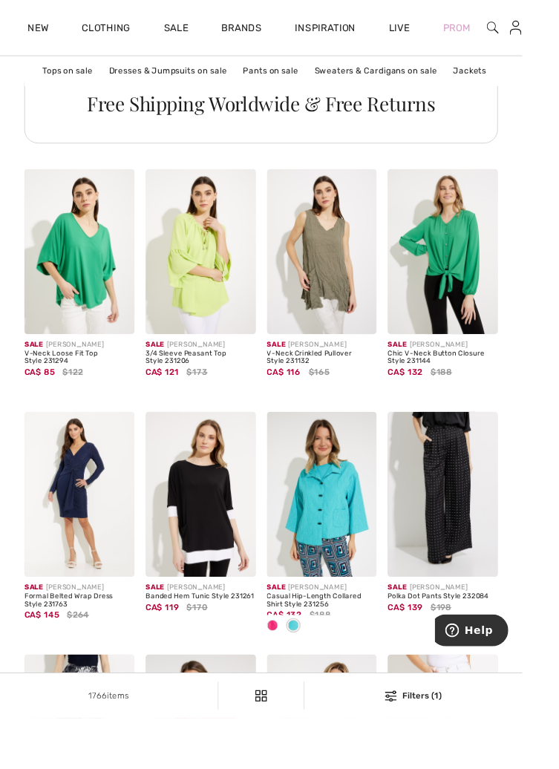
click at [327, 629] on div "Sale JOSEPH RIBKOFF" at bounding box center [345, 629] width 118 height 11
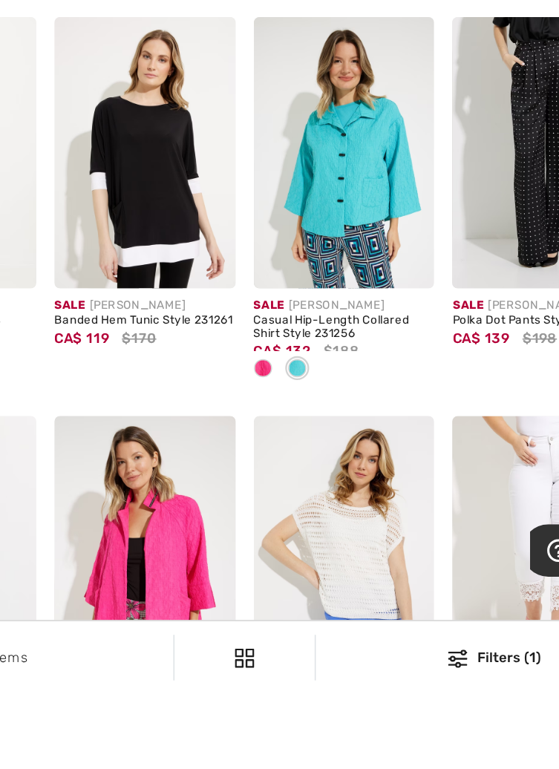
scroll to position [1354, 0]
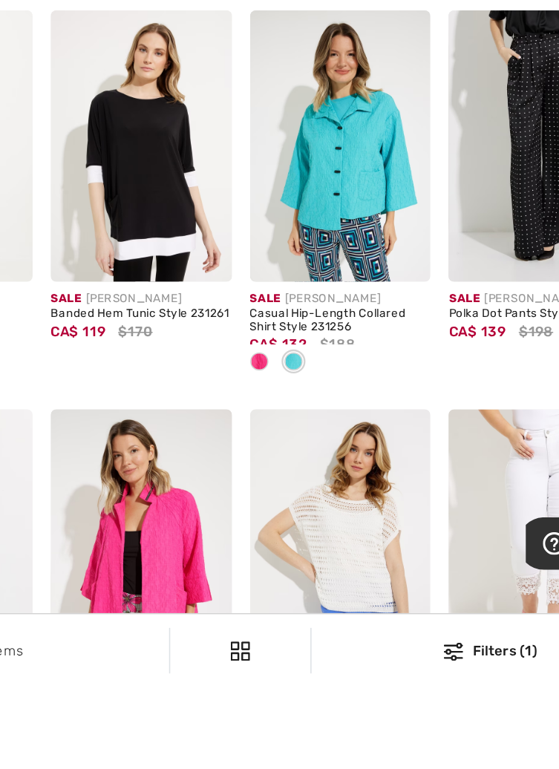
click at [353, 503] on img at bounding box center [345, 415] width 118 height 177
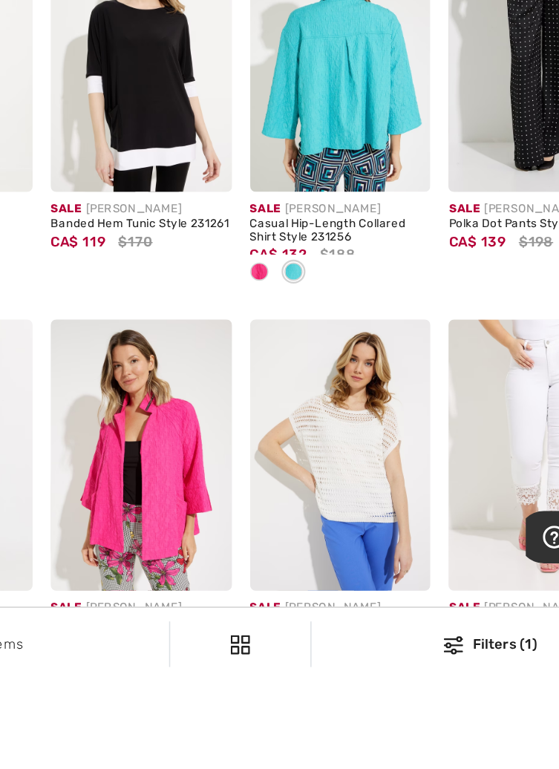
scroll to position [1417, 0]
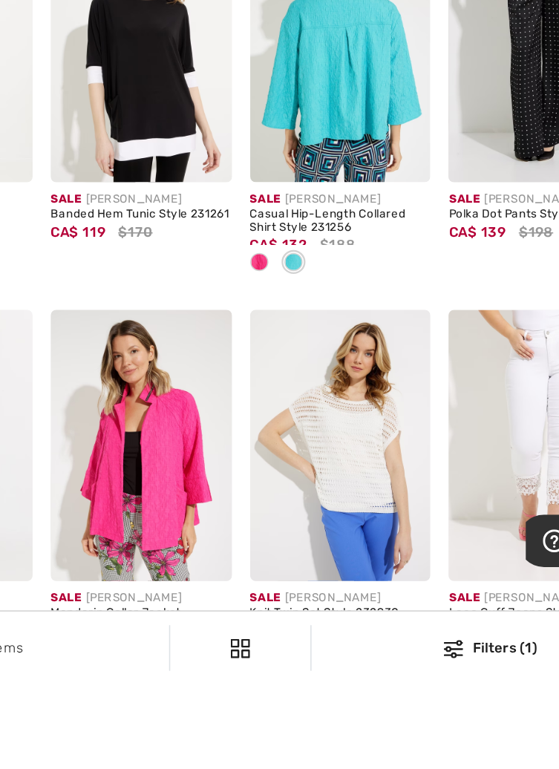
click at [374, 418] on div at bounding box center [378, 416] width 50 height 50
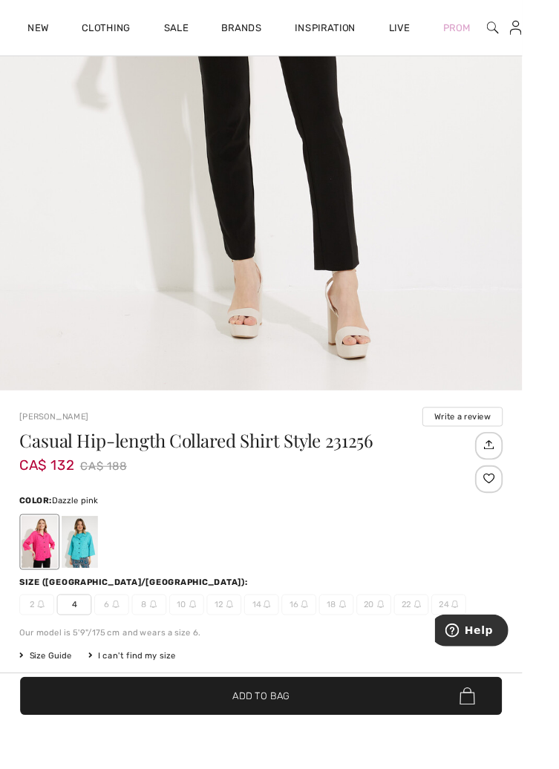
scroll to position [497, 0]
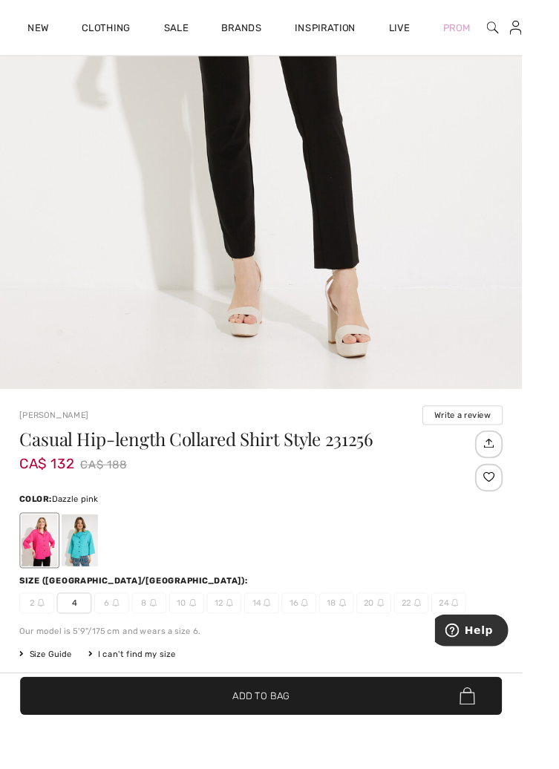
click at [100, 571] on div at bounding box center [85, 579] width 39 height 56
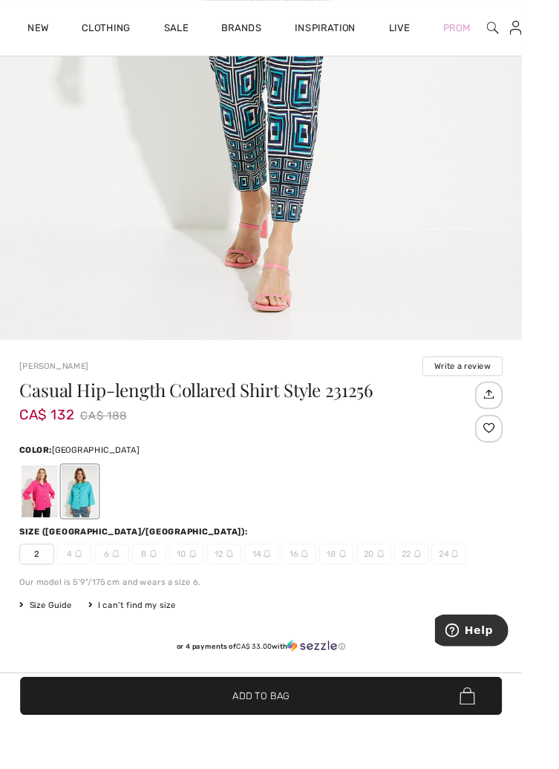
scroll to position [557, 0]
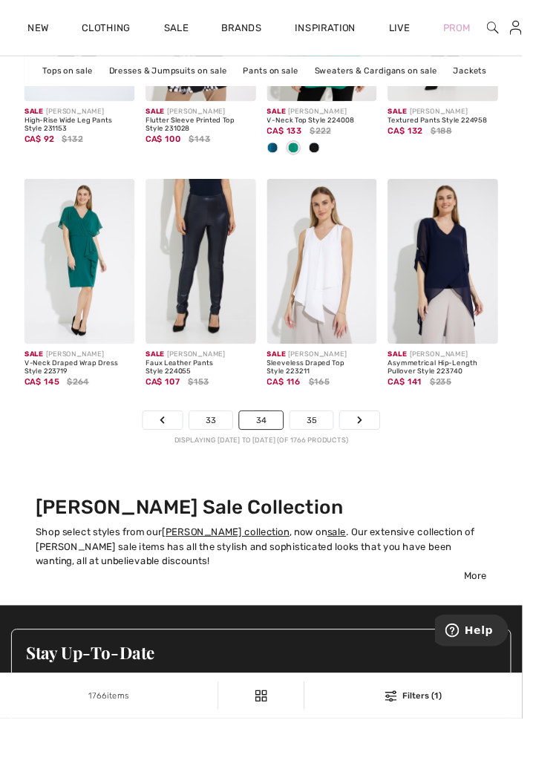
scroll to position [3980, 0]
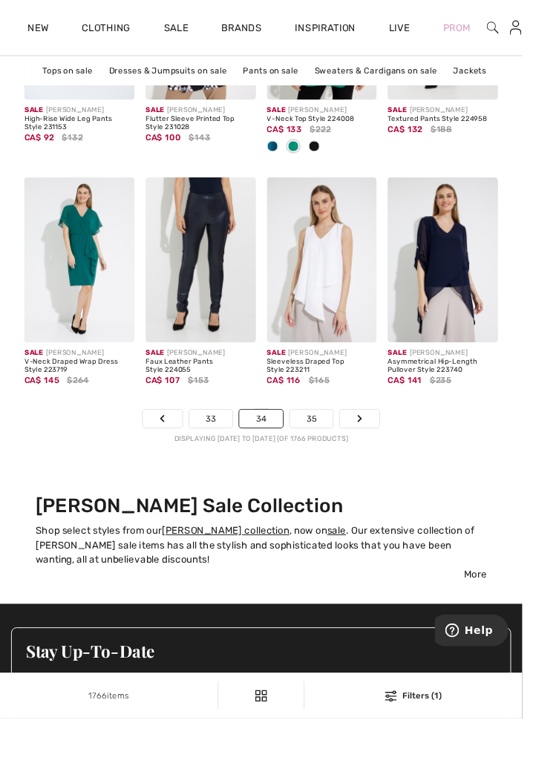
click at [336, 446] on link "35" at bounding box center [333, 448] width 47 height 19
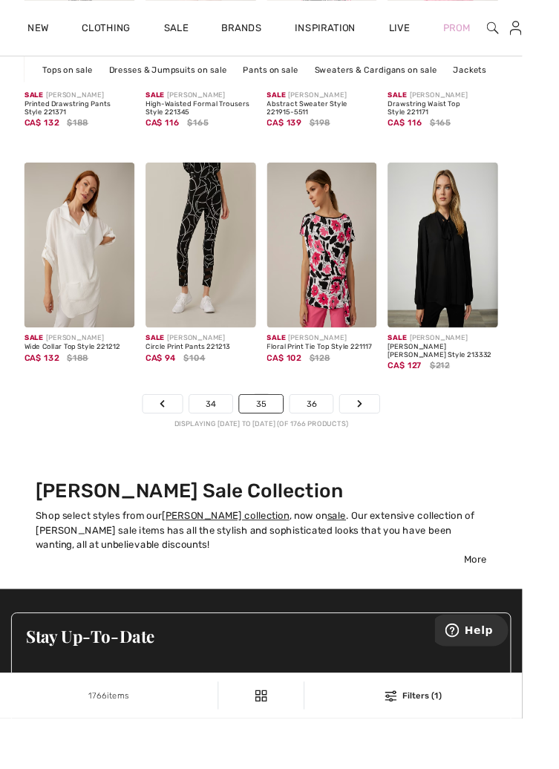
scroll to position [4003, 0]
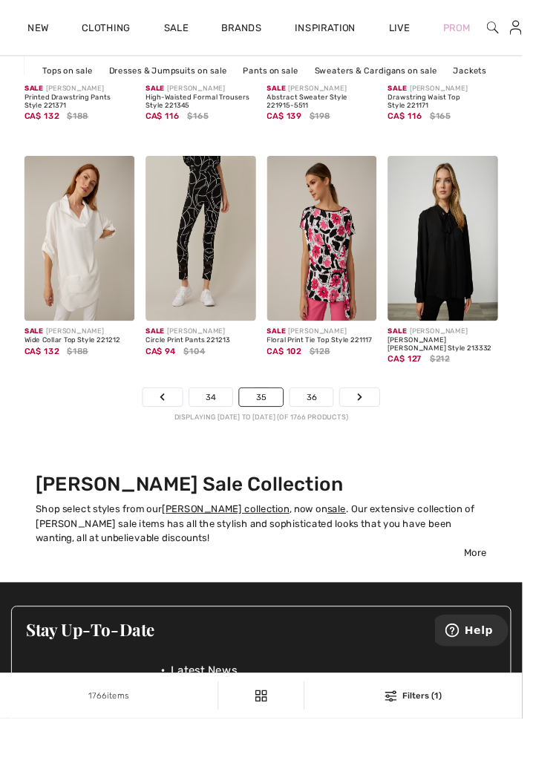
click at [337, 425] on link "36" at bounding box center [333, 425] width 47 height 19
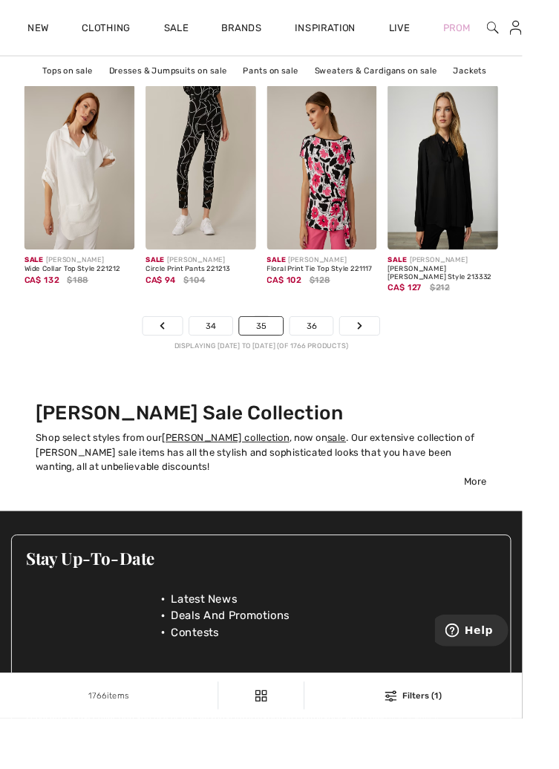
scroll to position [4079, 0]
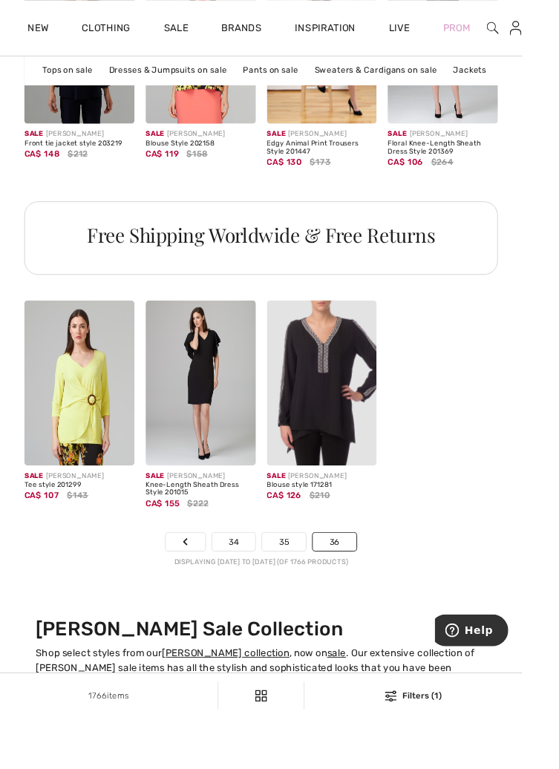
scroll to position [1101, 0]
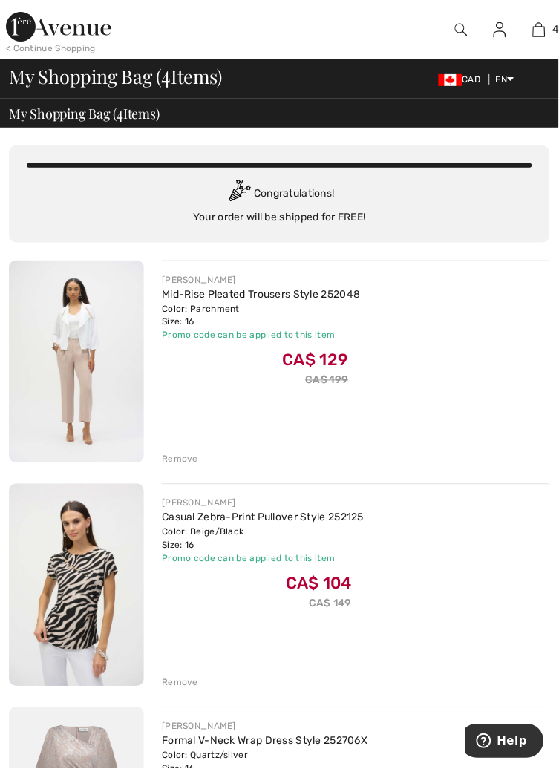
click at [492, 218] on div "Congratulations! Your order will be shipped for FREE!" at bounding box center [280, 202] width 506 height 45
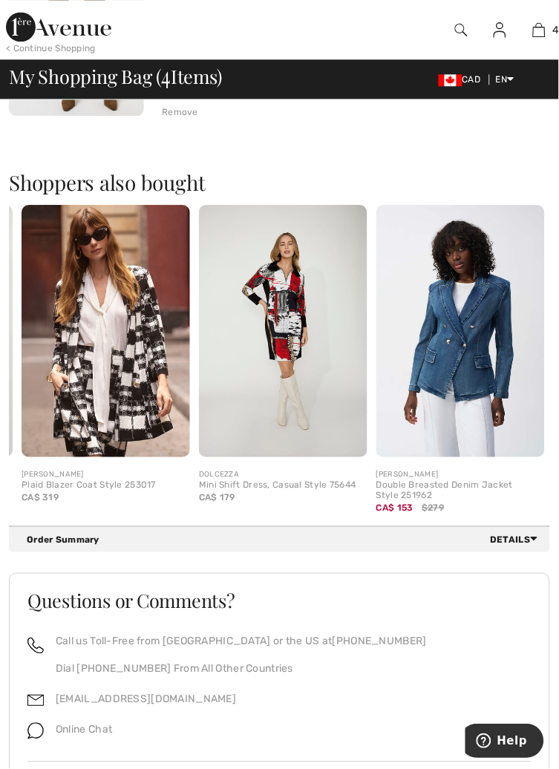
scroll to position [1019, 0]
click at [507, 534] on span "Details" at bounding box center [517, 538] width 53 height 13
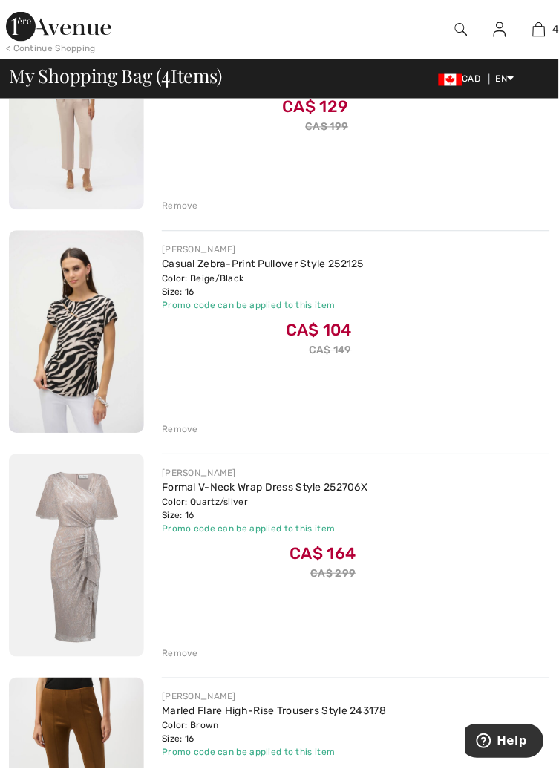
scroll to position [254, 0]
